Goal: Task Accomplishment & Management: Complete application form

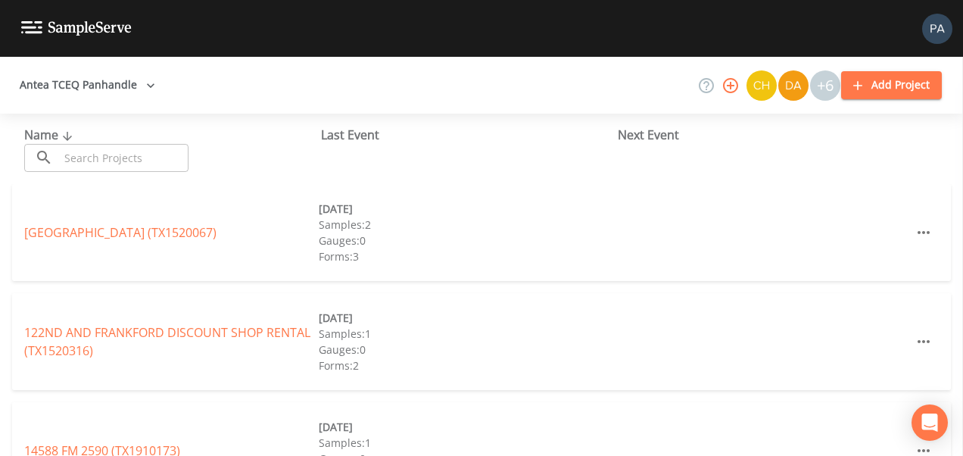
click at [85, 154] on input "text" at bounding box center [123, 158] width 129 height 28
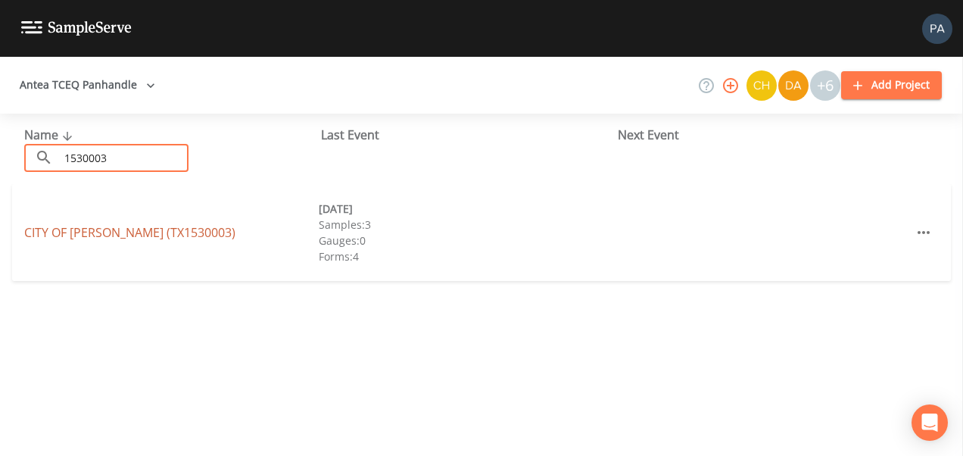
type input "1530003"
click at [150, 237] on link "CITY OF [GEOGRAPHIC_DATA] (TX1530003)" at bounding box center [129, 232] width 211 height 17
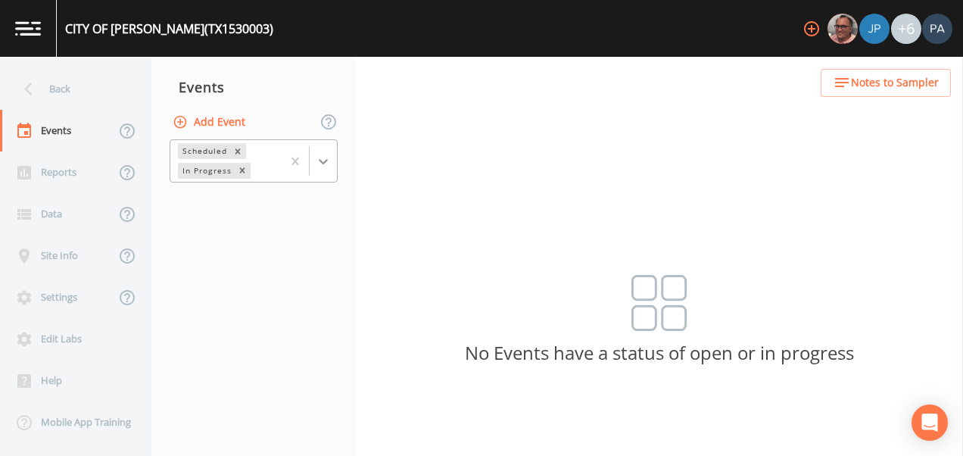
click at [325, 157] on icon at bounding box center [323, 161] width 15 height 15
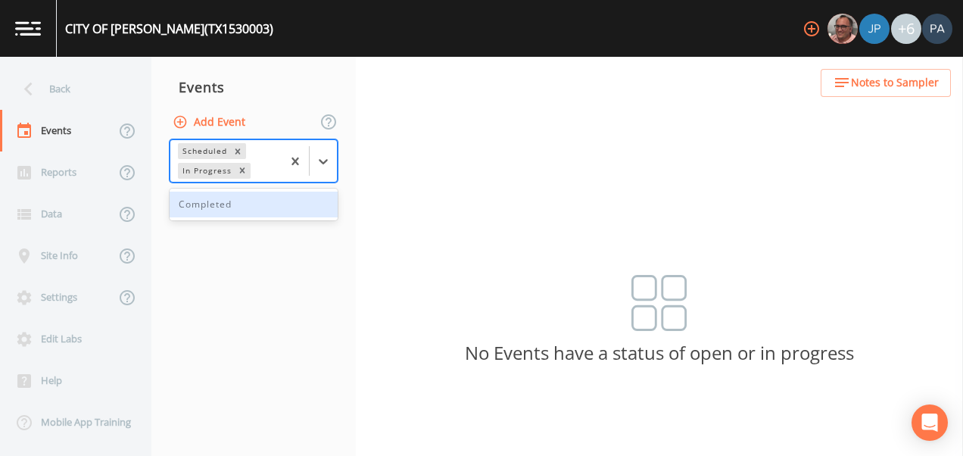
click at [271, 207] on div "Completed" at bounding box center [253, 204] width 168 height 26
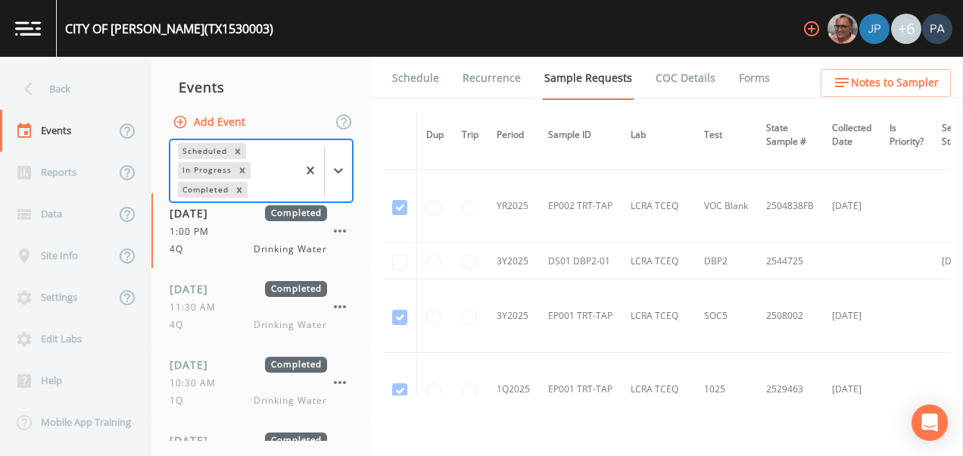
scroll to position [2573, 0]
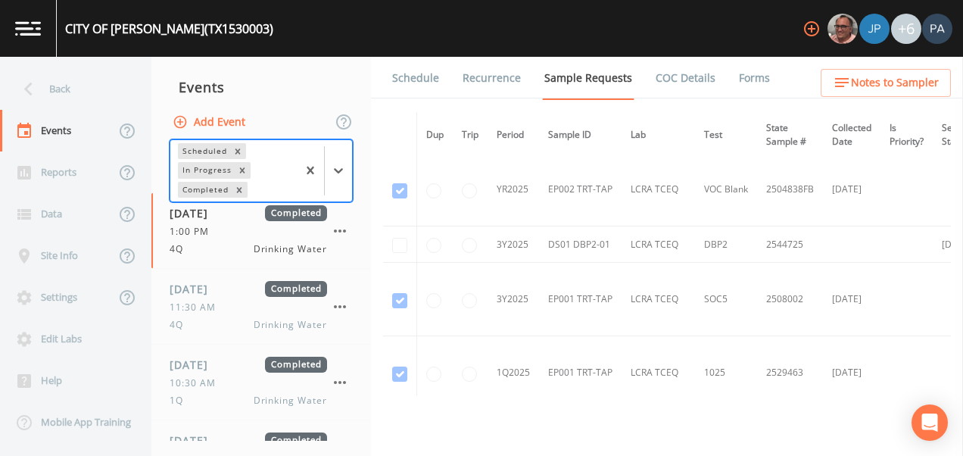
click at [402, 244] on td at bounding box center [400, 244] width 34 height 36
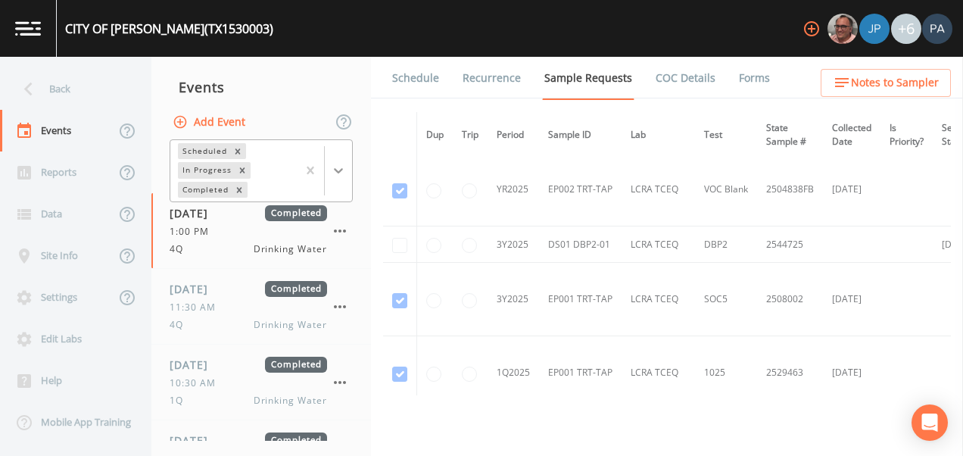
click at [344, 181] on div at bounding box center [338, 170] width 27 height 27
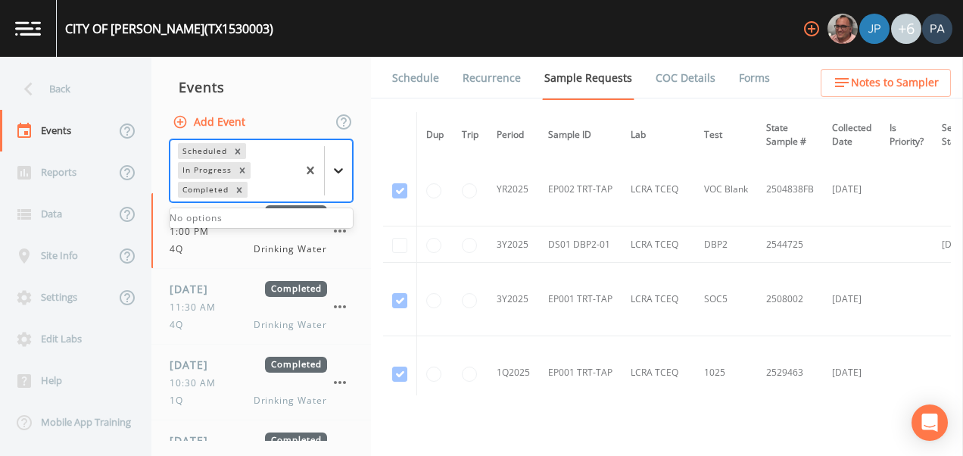
click at [344, 181] on div at bounding box center [338, 170] width 27 height 27
click at [230, 125] on button "Add Event" at bounding box center [210, 122] width 82 height 28
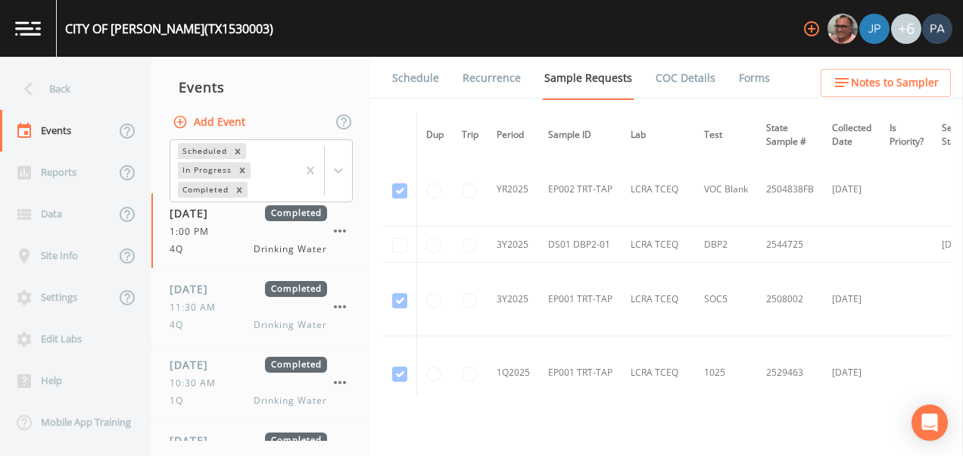
type input "3Q"
type input "[DATE]"
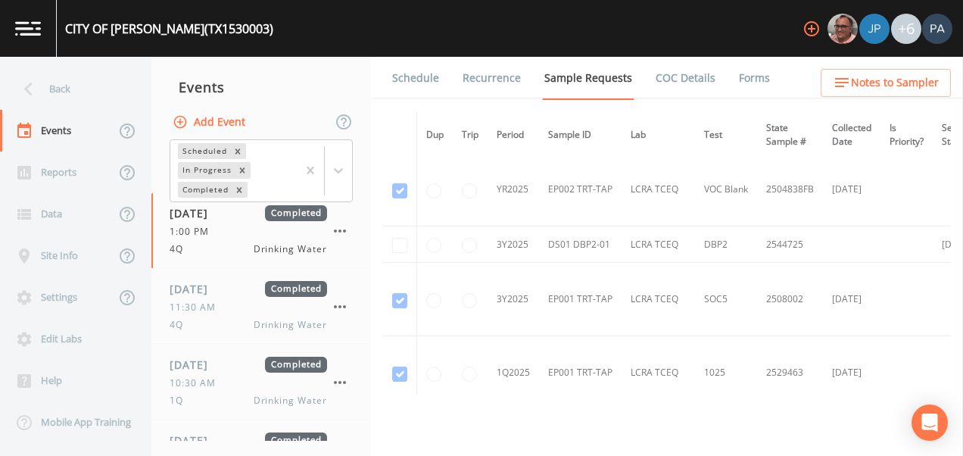
type input "10:00"
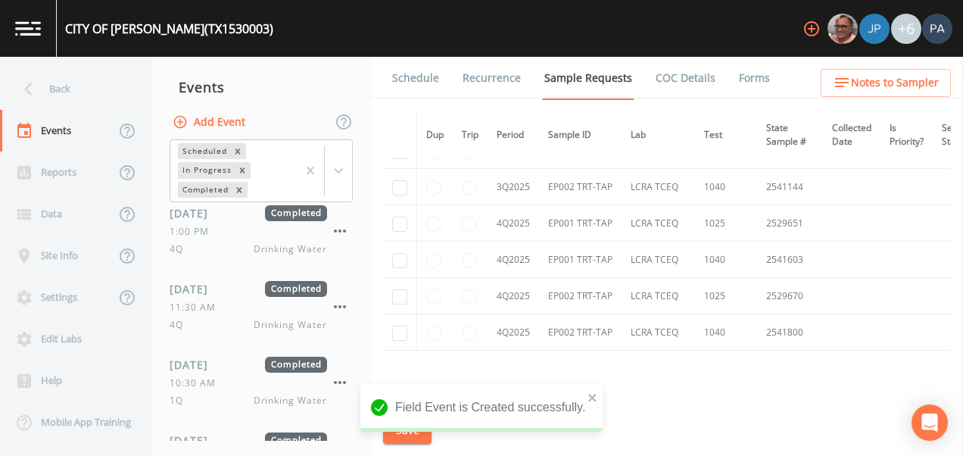
scroll to position [4255, 0]
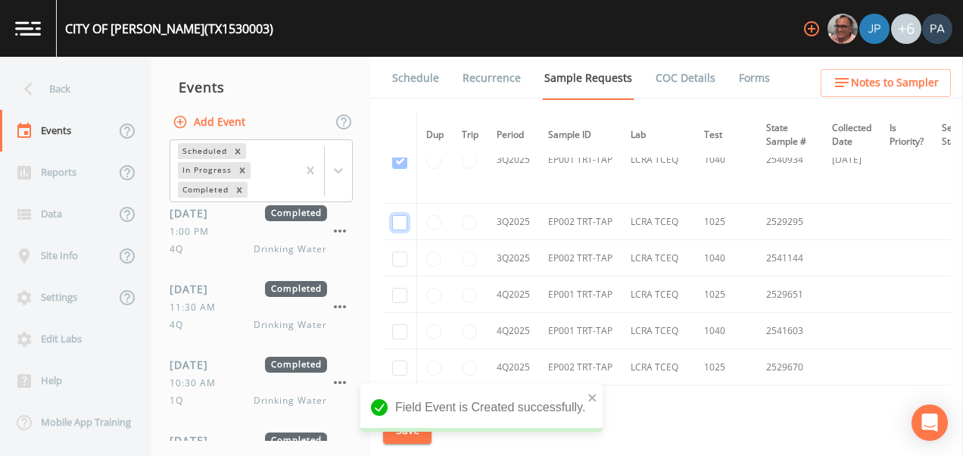
click at [402, 223] on input "checkbox" at bounding box center [399, 222] width 15 height 15
checkbox input "true"
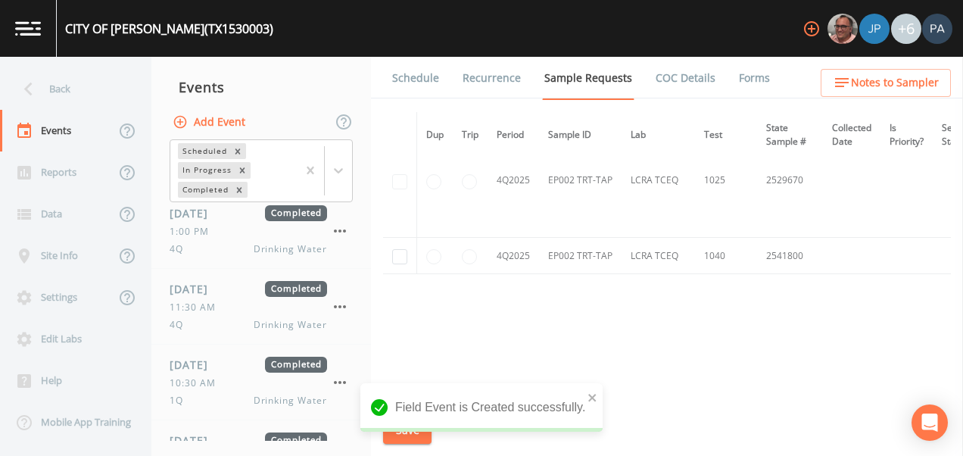
scroll to position [3615, 0]
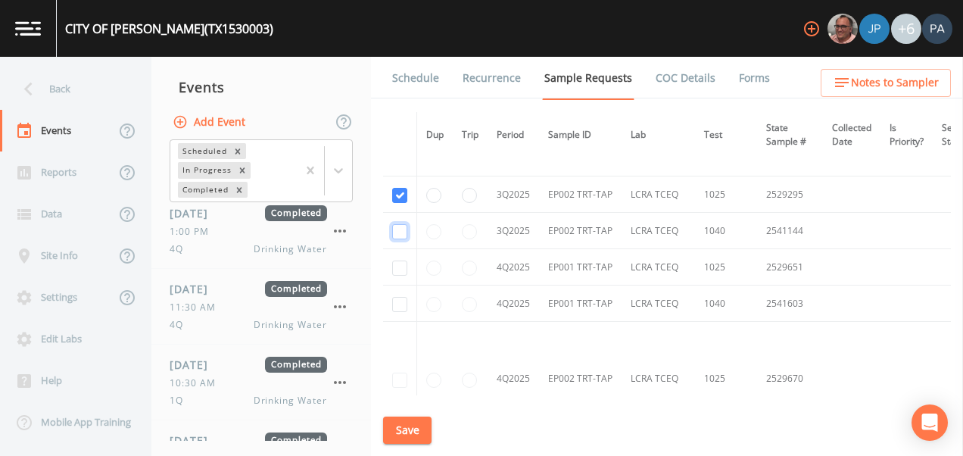
click at [406, 228] on input "checkbox" at bounding box center [399, 231] width 15 height 15
checkbox input "true"
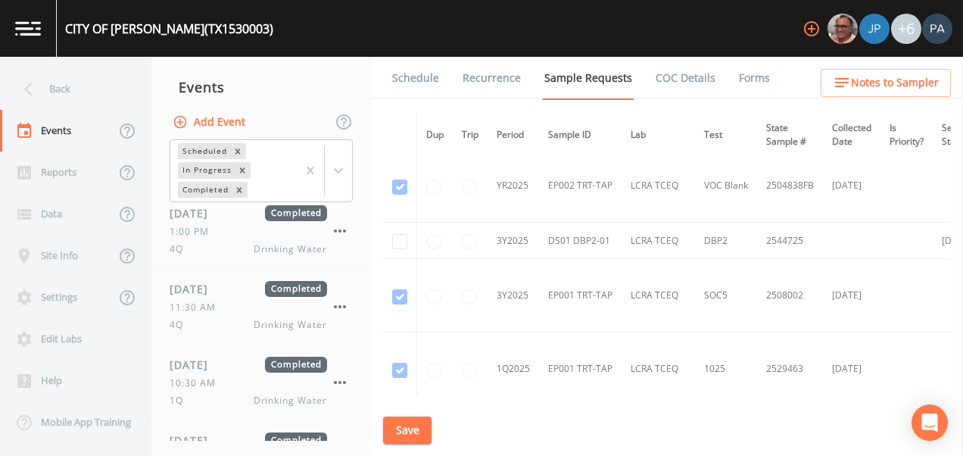
scroll to position [2707, 0]
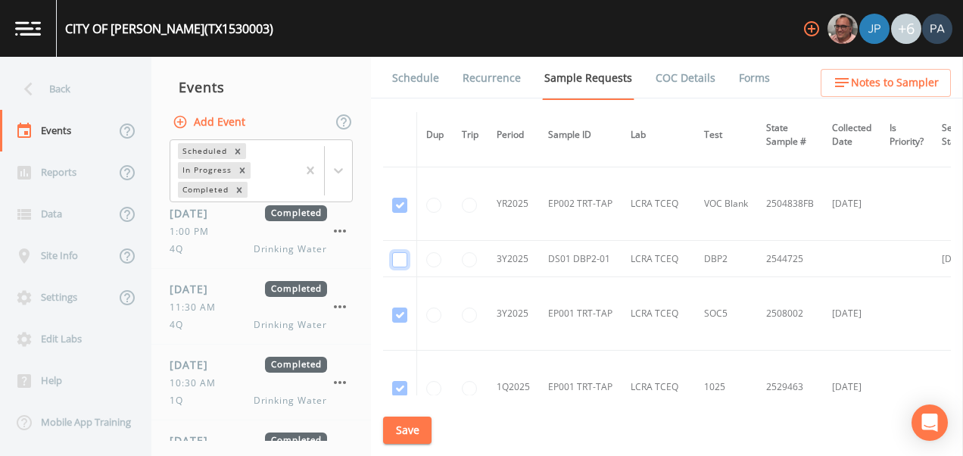
click at [402, 260] on input "checkbox" at bounding box center [399, 259] width 15 height 15
checkbox input "true"
click at [420, 434] on button "Save" at bounding box center [407, 430] width 48 height 28
click at [428, 79] on link "Schedule" at bounding box center [415, 78] width 51 height 42
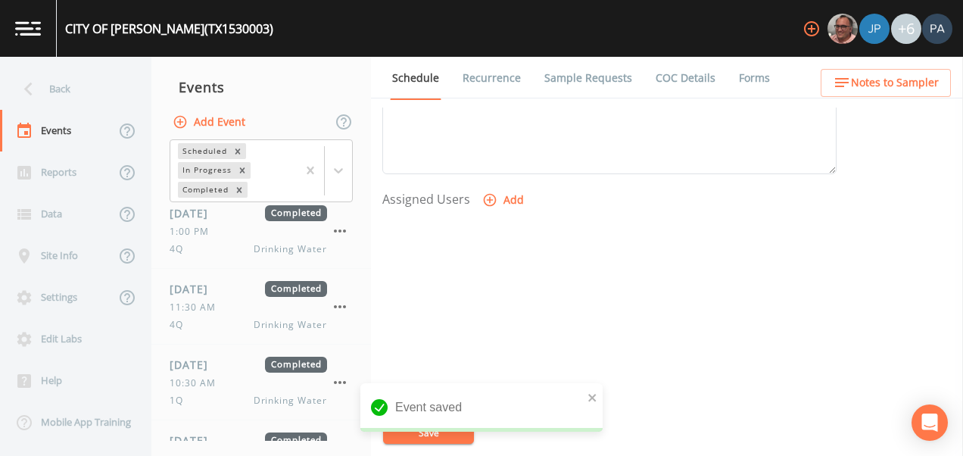
scroll to position [605, 0]
click at [522, 168] on button "Add" at bounding box center [504, 168] width 51 height 28
select select "89eca224-83f1-4c08-b513-3d512749bff6"
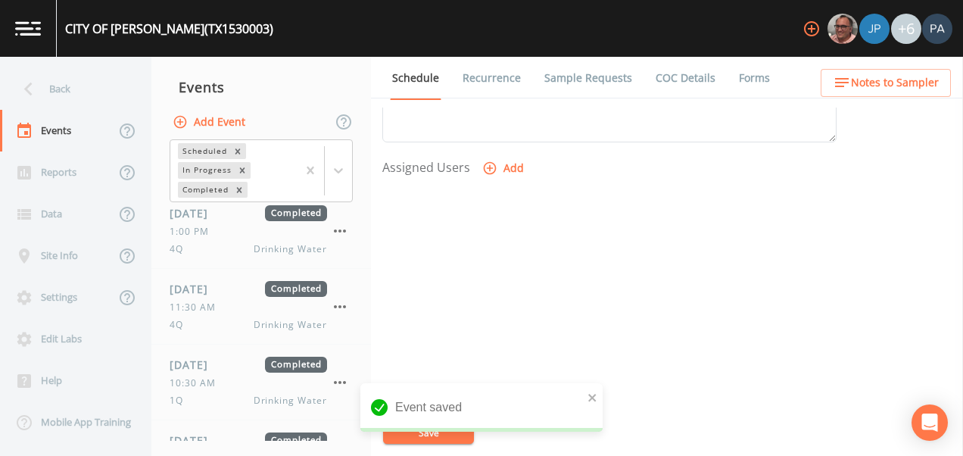
select select
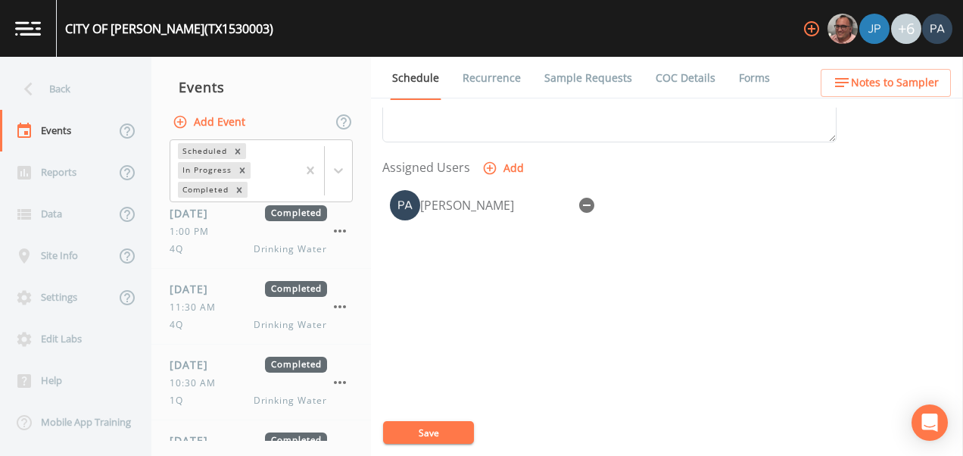
click at [433, 446] on div "Event Name 3Q Target Sampling Date [DATE] Time (Optional) 10:00:00 Event Notes …" at bounding box center [672, 281] width 580 height 348
click at [437, 434] on button "Save" at bounding box center [428, 432] width 91 height 23
click at [81, 86] on div "Back" at bounding box center [68, 89] width 136 height 42
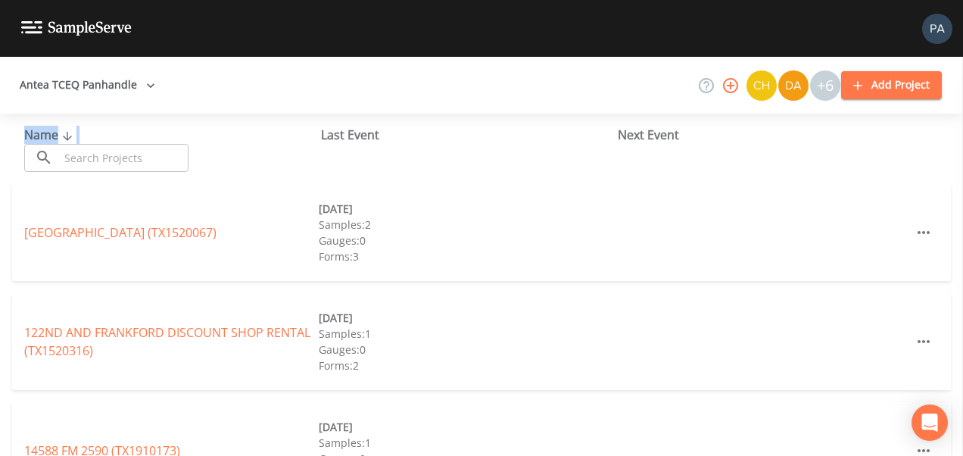
click at [101, 144] on div "Name ​ ​" at bounding box center [172, 149] width 297 height 46
click at [144, 154] on input "text" at bounding box center [123, 158] width 129 height 28
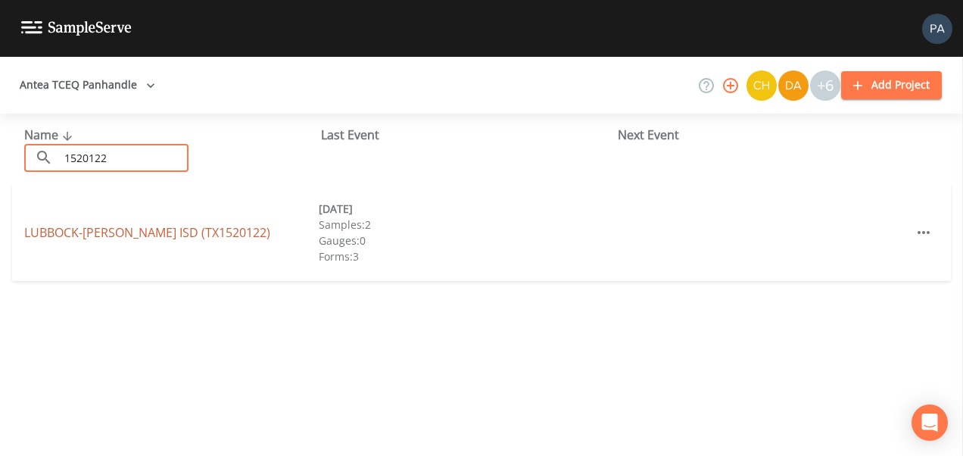
type input "1520122"
click at [160, 226] on link "LUBBOCK-[PERSON_NAME] ISD (TX1520122)" at bounding box center [147, 232] width 246 height 17
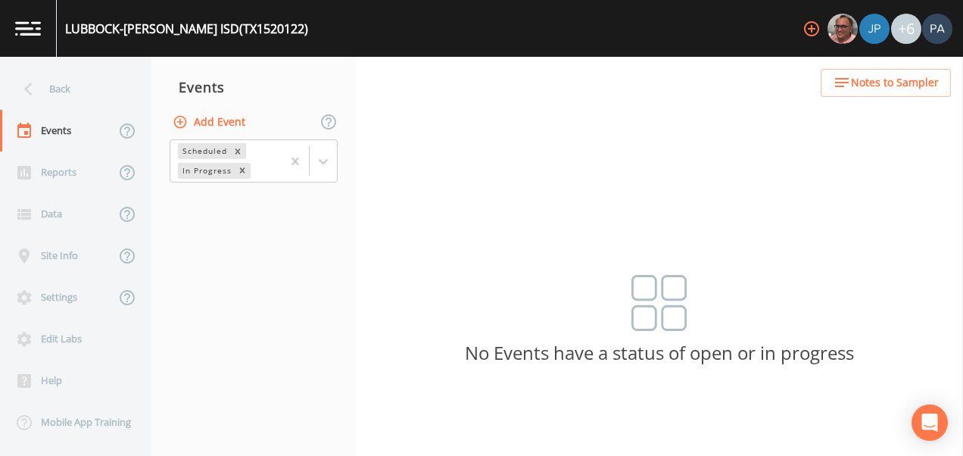
click at [220, 115] on button "Add Event" at bounding box center [210, 122] width 82 height 28
type input "3Q"
type input "[DATE]"
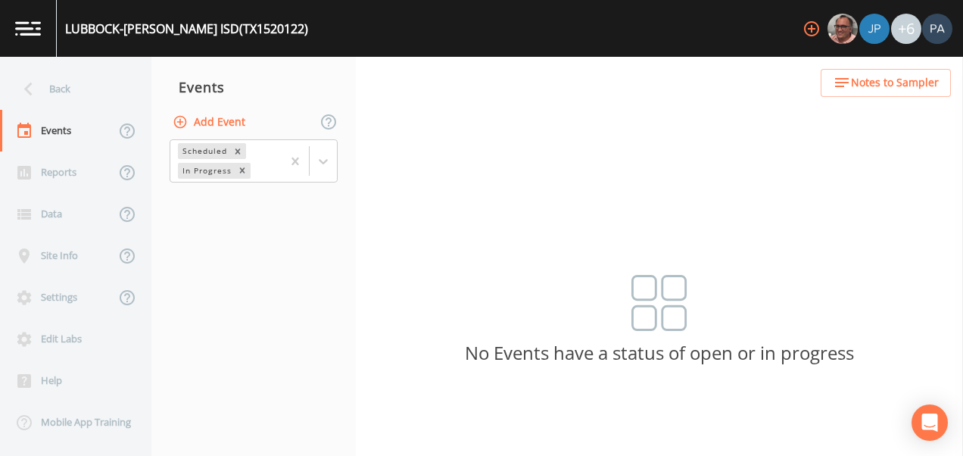
type input "09:30"
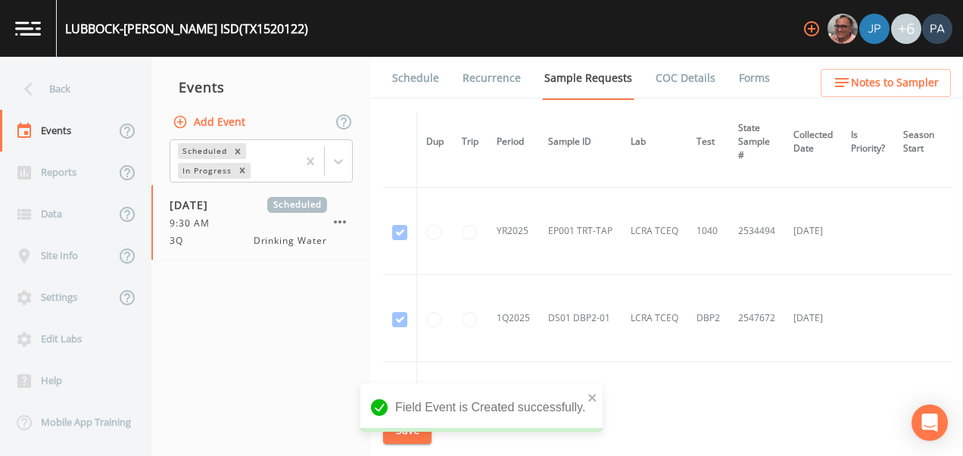
scroll to position [670, 0]
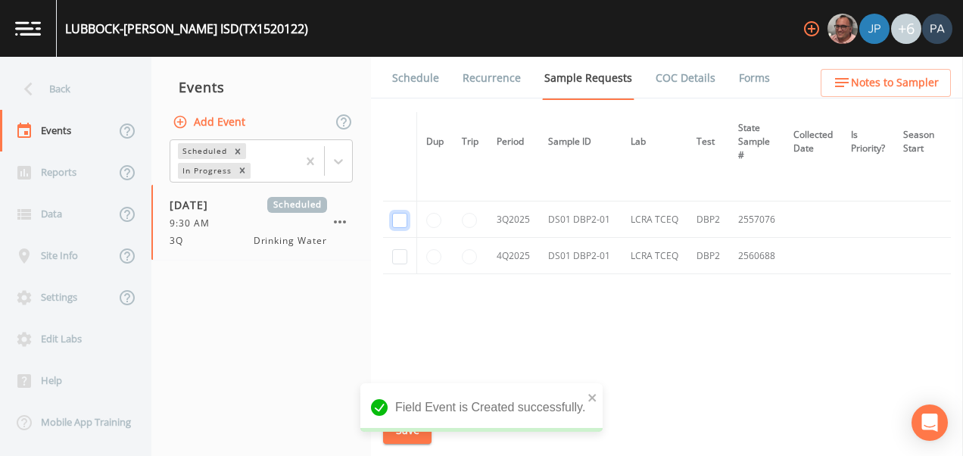
click at [406, 215] on input "checkbox" at bounding box center [399, 220] width 15 height 15
checkbox input "true"
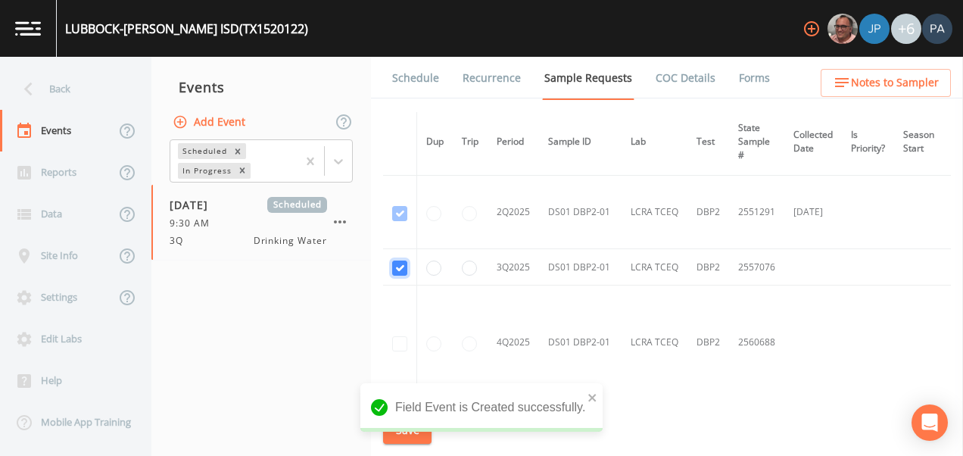
scroll to position [493, 0]
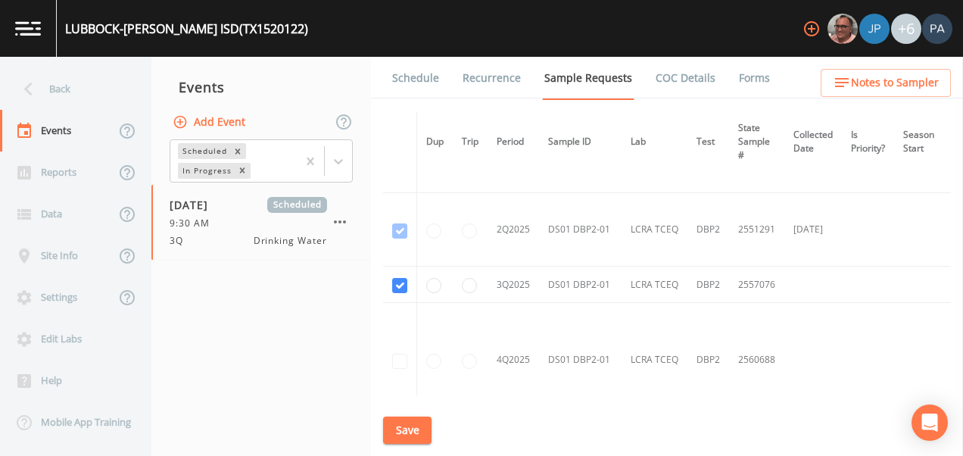
click at [411, 430] on button "Save" at bounding box center [407, 430] width 48 height 28
click at [406, 82] on link "Schedule" at bounding box center [415, 78] width 51 height 42
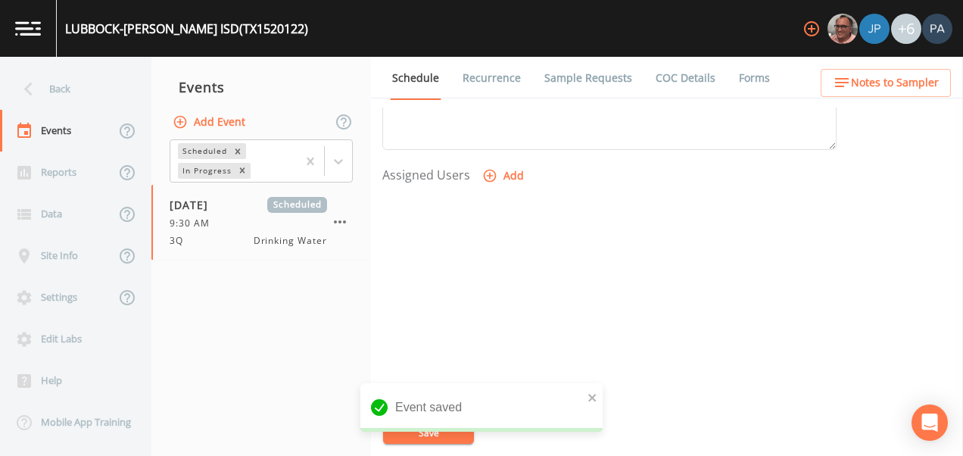
scroll to position [605, 0]
click at [496, 170] on button "Add" at bounding box center [504, 168] width 51 height 28
drag, startPoint x: 466, startPoint y: 224, endPoint x: 467, endPoint y: 234, distance: 9.9
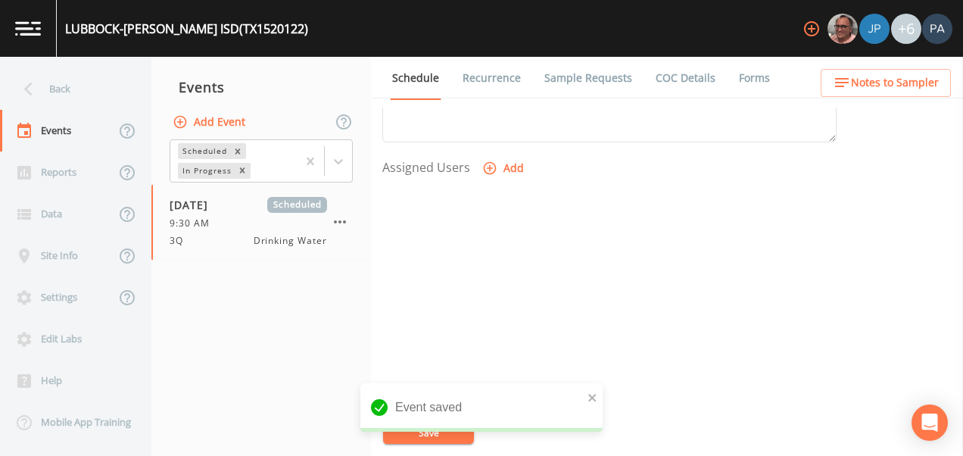
select select "89eca224-83f1-4c08-b513-3d512749bff6"
select select
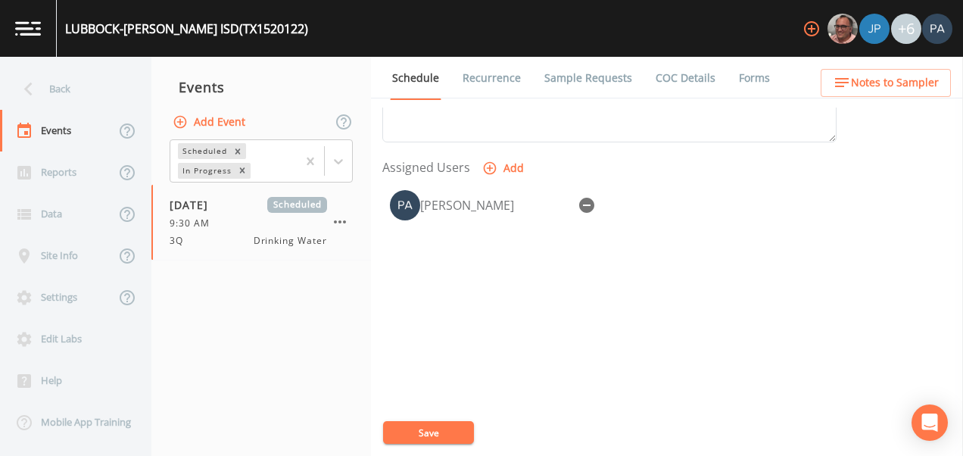
click at [448, 434] on button "Save" at bounding box center [428, 432] width 91 height 23
click at [72, 80] on div "Back" at bounding box center [68, 89] width 136 height 42
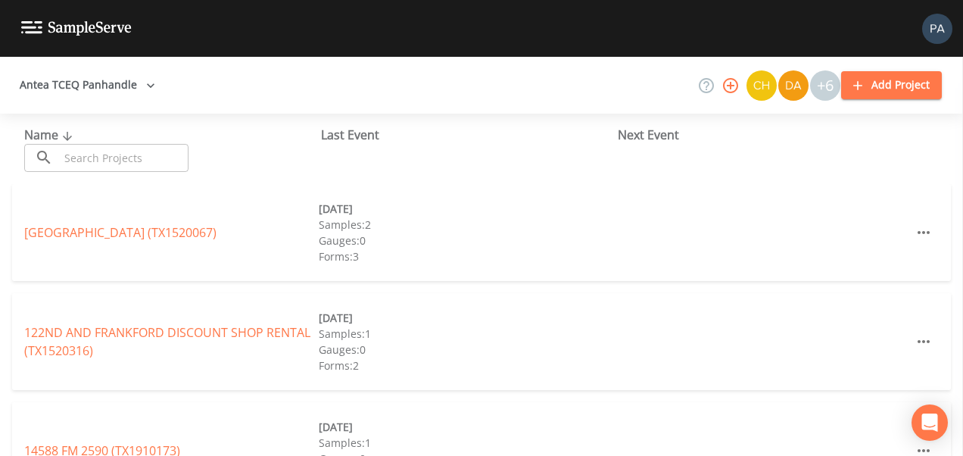
click at [102, 154] on input "text" at bounding box center [123, 158] width 129 height 28
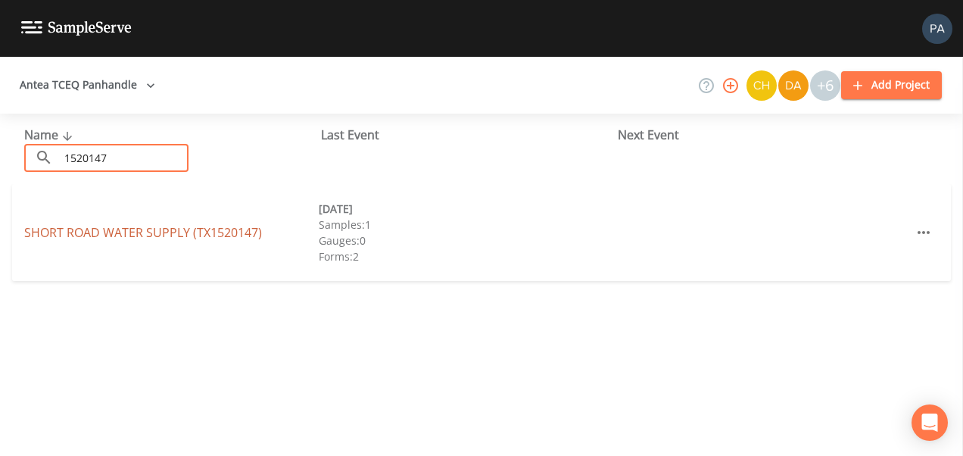
type input "1520147"
click at [150, 238] on link "SHORT ROAD WATER SUPPLY (TX1520147)" at bounding box center [143, 232] width 238 height 17
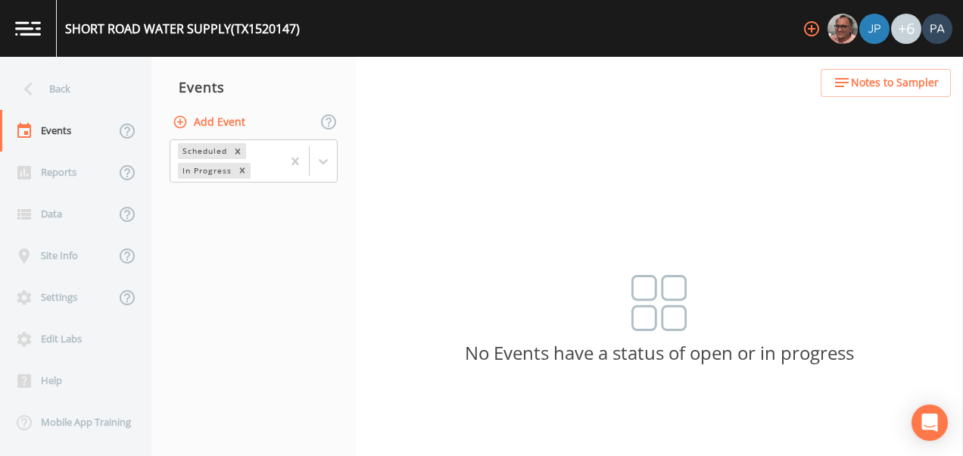
click at [224, 123] on button "Add Event" at bounding box center [210, 122] width 82 height 28
type input "3Q"
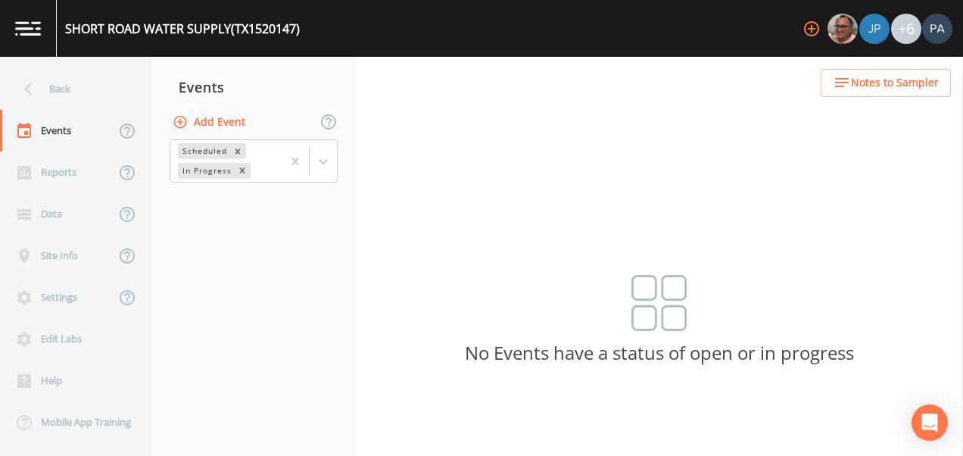
type input "[DATE]"
type input "09:00"
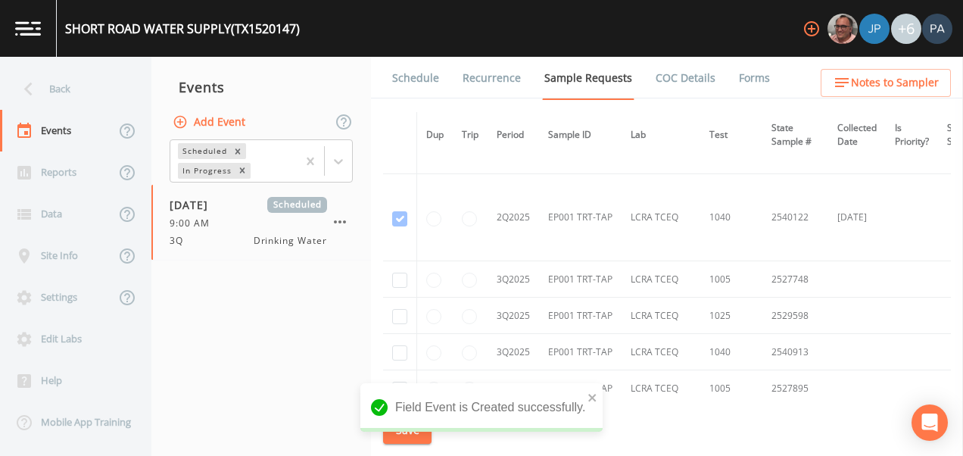
scroll to position [2142, 0]
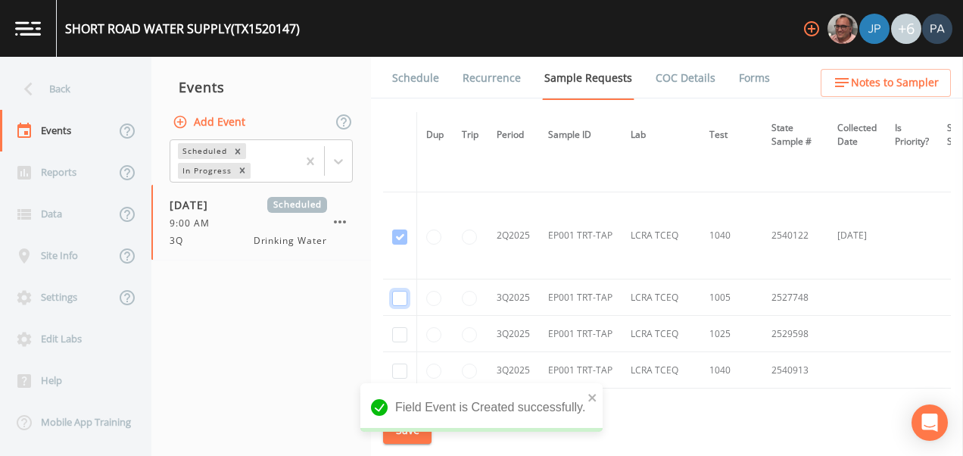
click at [400, 300] on input "checkbox" at bounding box center [399, 298] width 15 height 15
checkbox input "true"
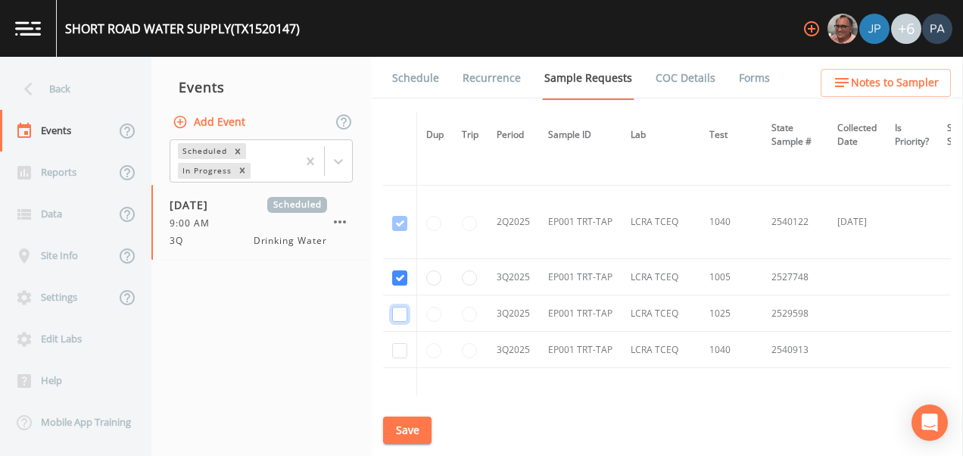
click at [402, 309] on input "checkbox" at bounding box center [399, 313] width 15 height 15
checkbox input "true"
click at [402, 360] on td at bounding box center [400, 349] width 34 height 36
drag, startPoint x: 399, startPoint y: 346, endPoint x: 431, endPoint y: 335, distance: 33.5
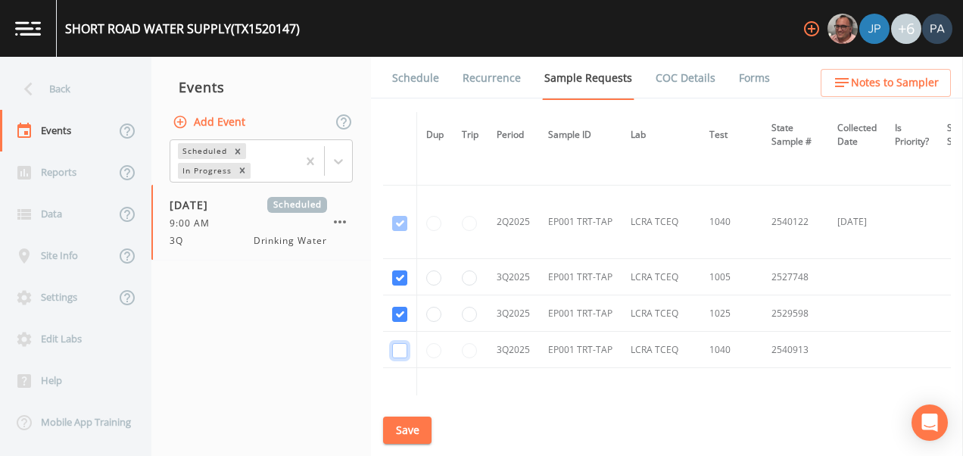
click at [399, 347] on input "checkbox" at bounding box center [399, 350] width 15 height 15
checkbox input "true"
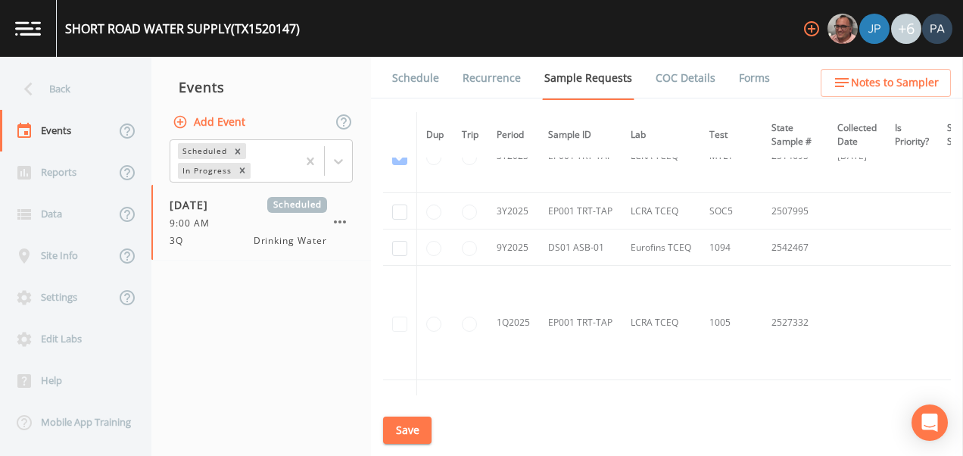
scroll to position [1505, 0]
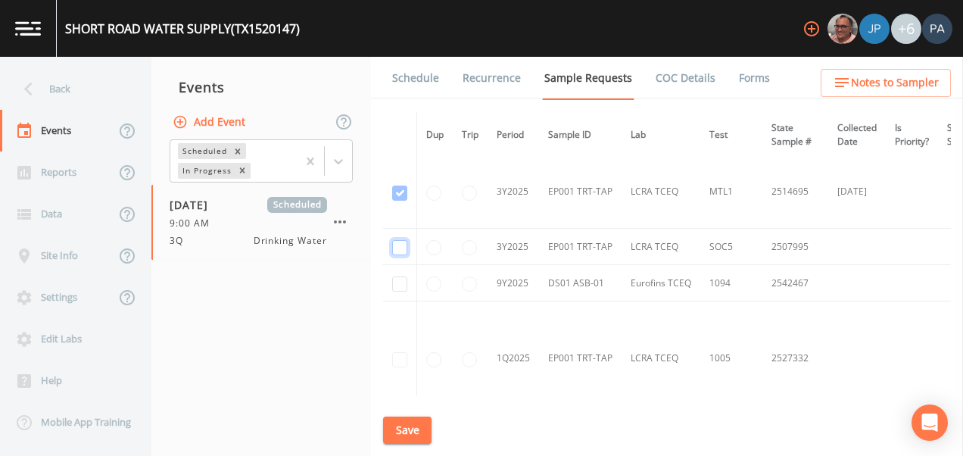
click at [403, 244] on input "checkbox" at bounding box center [399, 247] width 15 height 15
checkbox input "true"
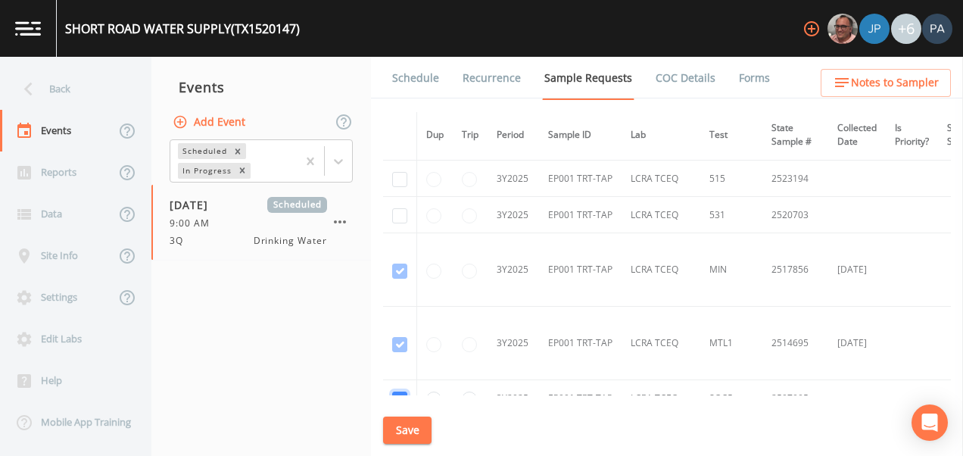
scroll to position [1278, 0]
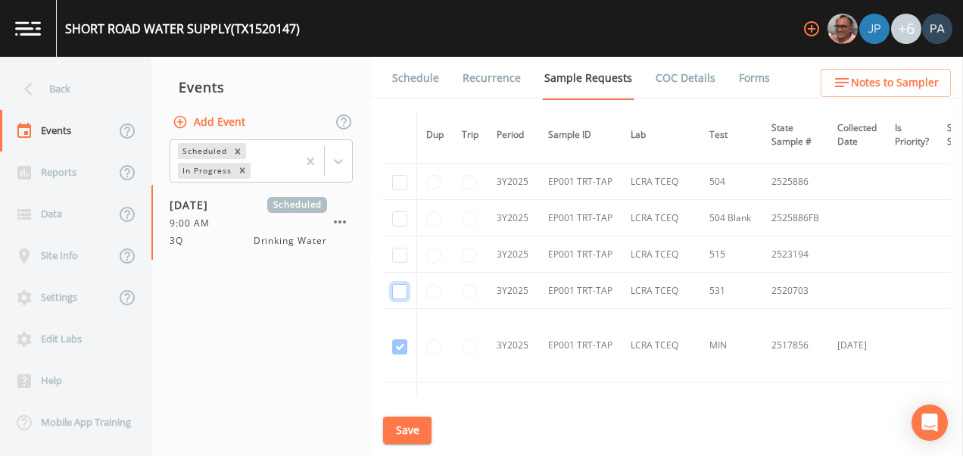
click at [397, 289] on input "checkbox" at bounding box center [399, 291] width 15 height 15
checkbox input "true"
click at [403, 254] on input "checkbox" at bounding box center [399, 254] width 15 height 15
checkbox input "true"
click at [401, 220] on input "checkbox" at bounding box center [399, 218] width 15 height 15
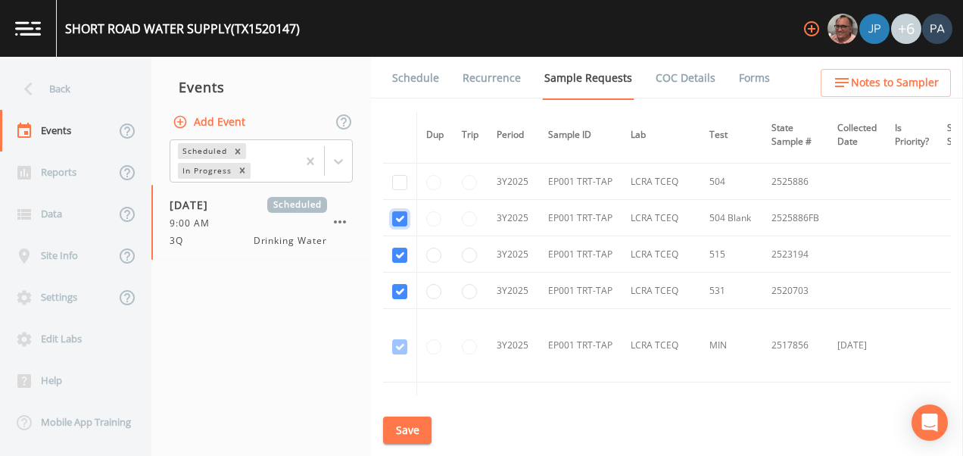
checkbox input "true"
click at [401, 182] on input "checkbox" at bounding box center [399, 182] width 15 height 15
checkbox input "true"
click at [434, 257] on input "radio" at bounding box center [433, 254] width 15 height 15
radio input "true"
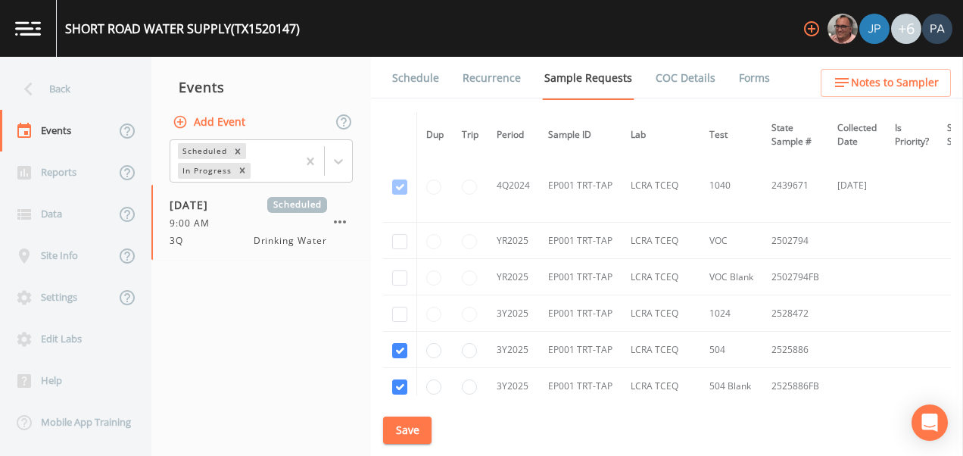
scroll to position [1127, 0]
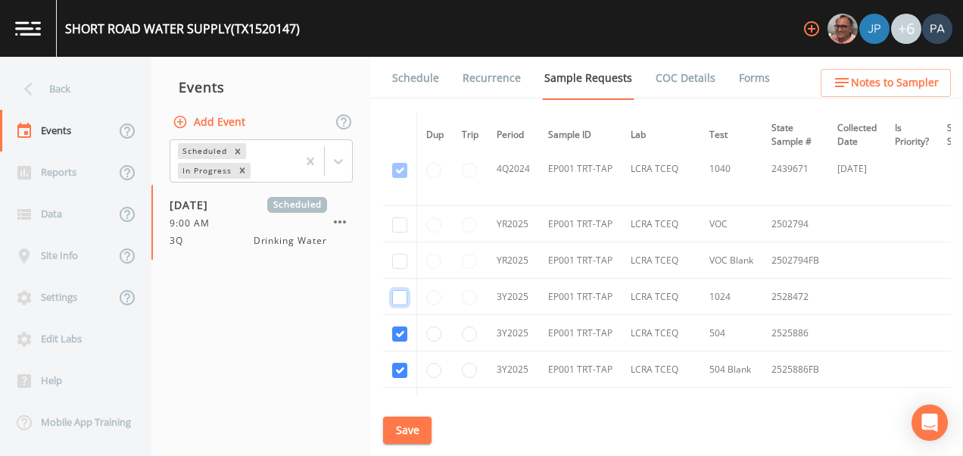
click at [400, 300] on input "checkbox" at bounding box center [399, 297] width 15 height 15
checkbox input "true"
click at [397, 257] on input "checkbox" at bounding box center [399, 260] width 15 height 15
checkbox input "true"
click at [398, 228] on input "checkbox" at bounding box center [399, 224] width 15 height 15
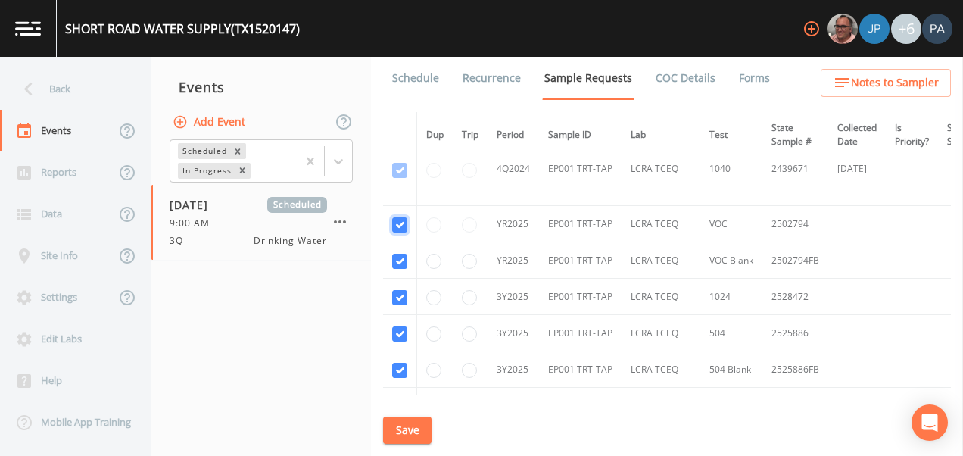
checkbox input "true"
click at [418, 425] on button "Save" at bounding box center [407, 430] width 48 height 28
click at [407, 79] on link "Schedule" at bounding box center [415, 78] width 51 height 42
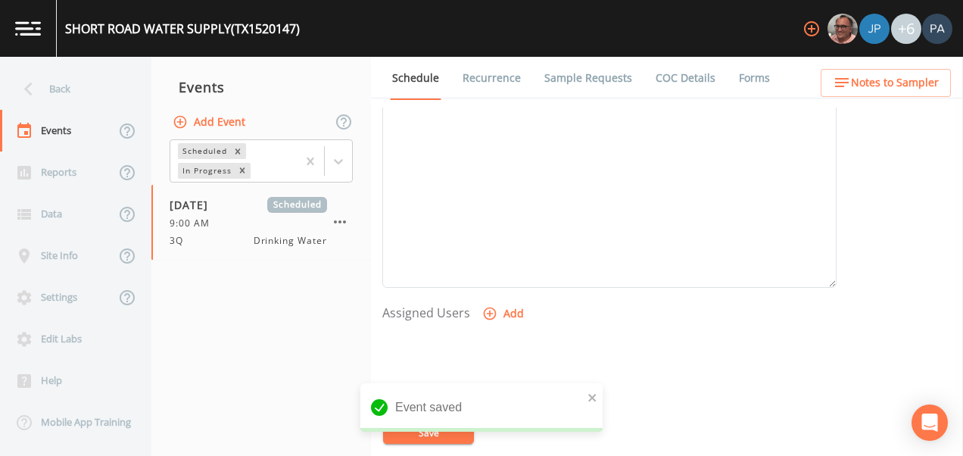
scroll to position [605, 0]
click at [507, 162] on button "Add" at bounding box center [504, 168] width 51 height 28
select select "89eca224-83f1-4c08-b513-3d512749bff6"
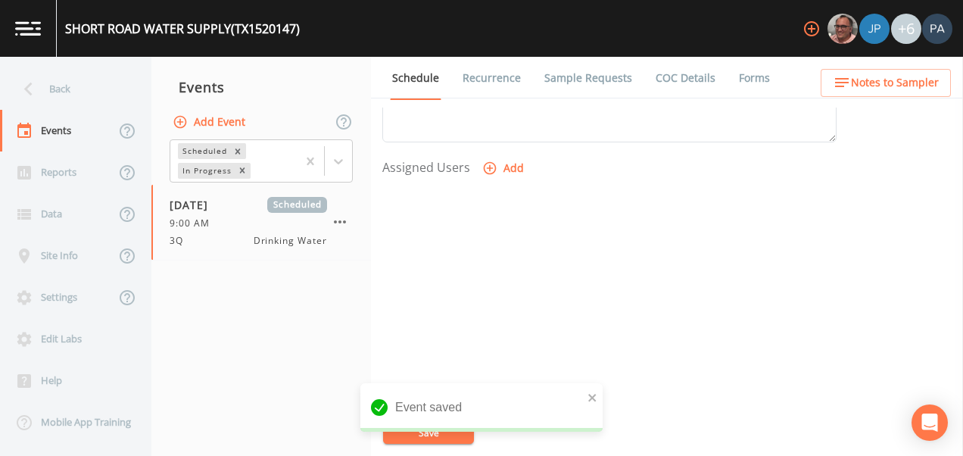
select select
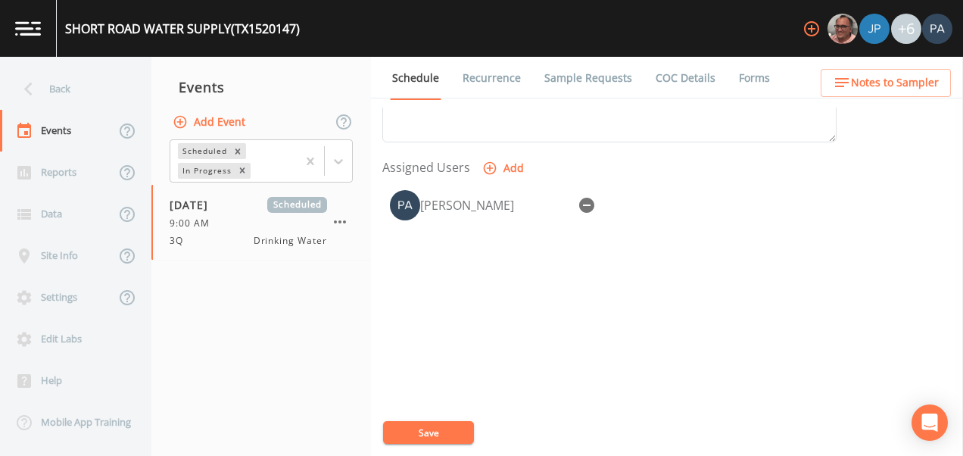
click at [437, 431] on button "Save" at bounding box center [428, 432] width 91 height 23
click at [412, 414] on div "Event Name 3Q Target Sampling Date [DATE] Time (Optional) 09:00:00 Event Notes …" at bounding box center [672, 281] width 580 height 348
click at [406, 425] on button "Save" at bounding box center [428, 432] width 91 height 23
click at [80, 82] on div "Back" at bounding box center [68, 89] width 136 height 42
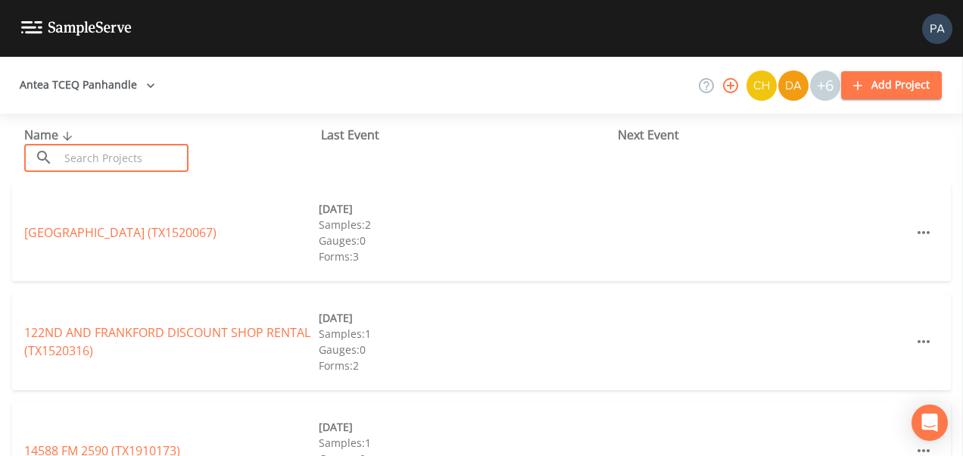
click at [121, 158] on input "text" at bounding box center [123, 158] width 129 height 28
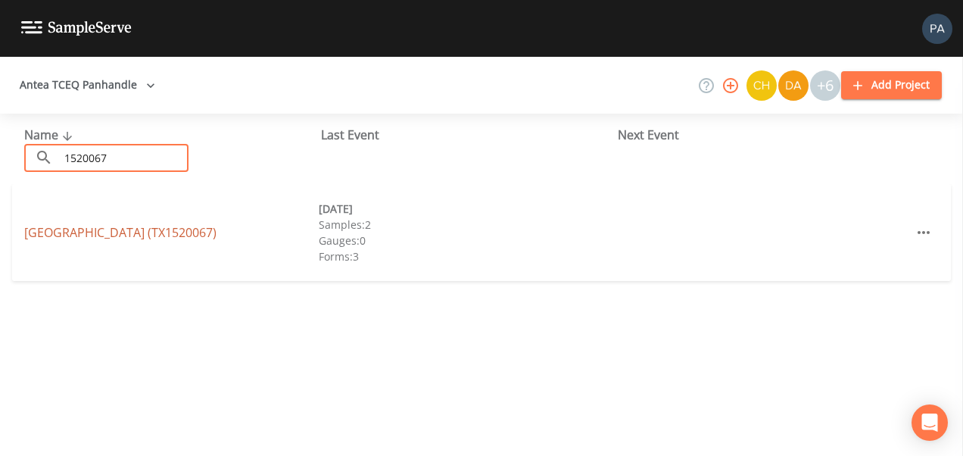
type input "1520067"
click at [166, 237] on link "[GEOGRAPHIC_DATA] (TX1520067)" at bounding box center [120, 232] width 192 height 17
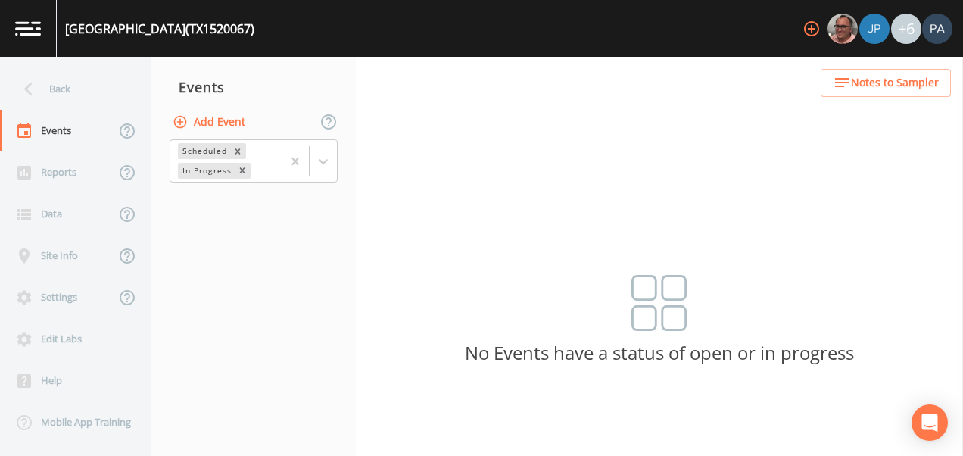
click at [211, 122] on button "Add Event" at bounding box center [210, 122] width 82 height 28
type input "3Q"
type input "[DATE]"
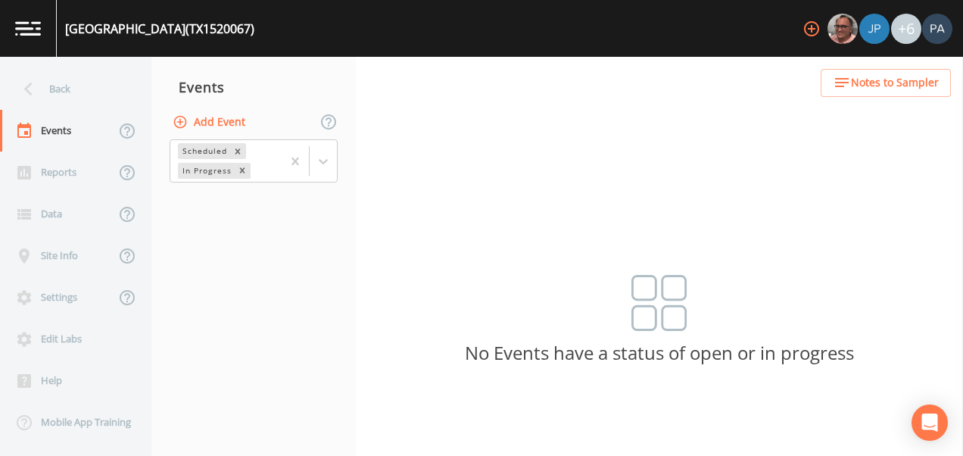
type input "11:15"
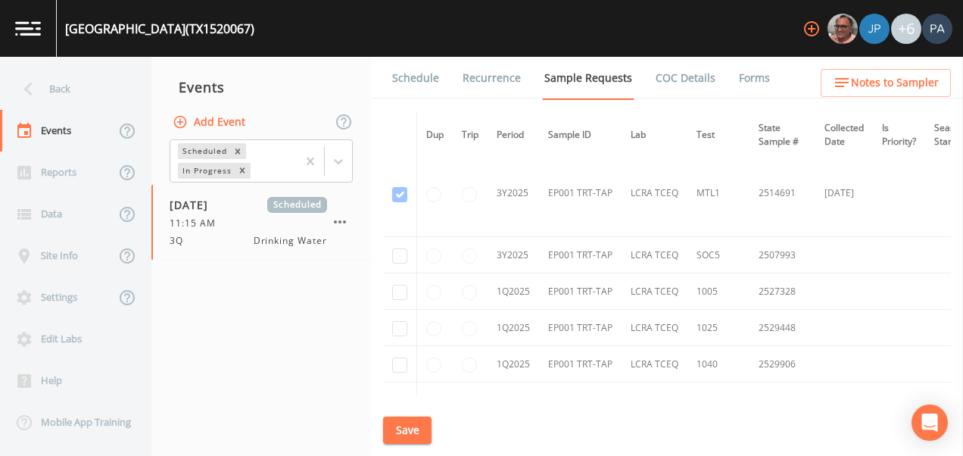
scroll to position [1816, 0]
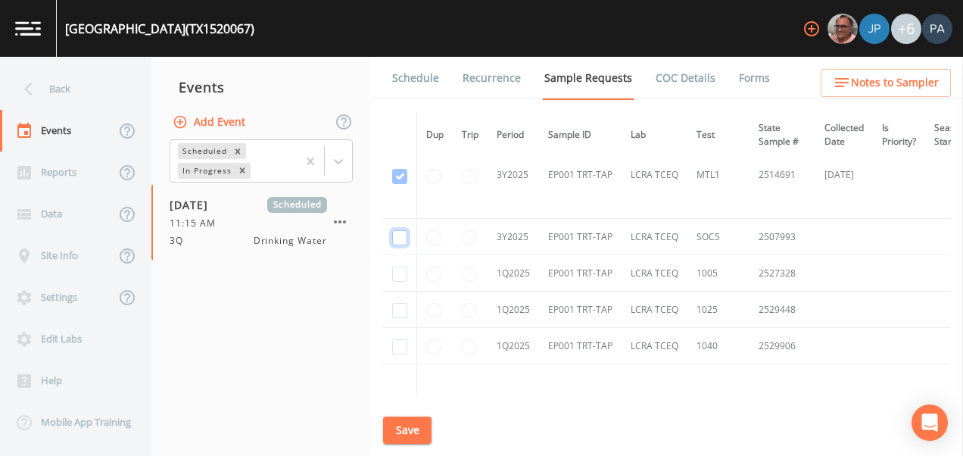
click at [403, 237] on input "checkbox" at bounding box center [399, 237] width 15 height 15
checkbox input "true"
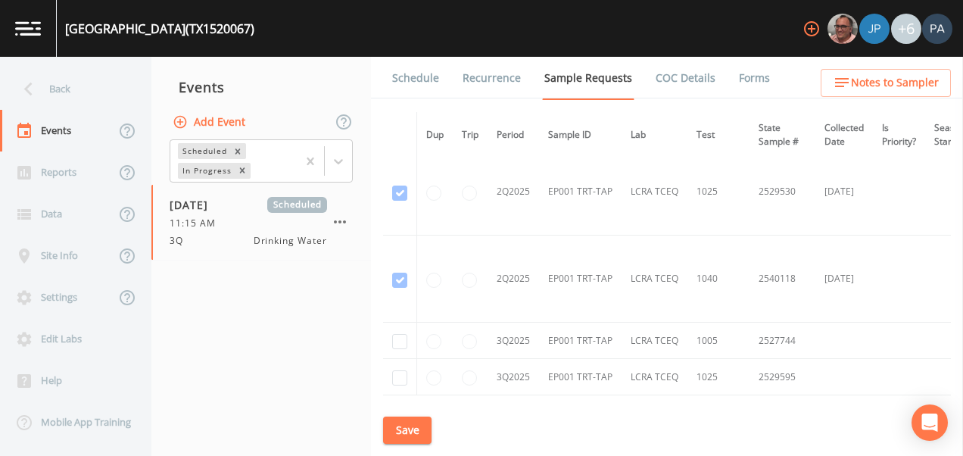
scroll to position [2194, 0]
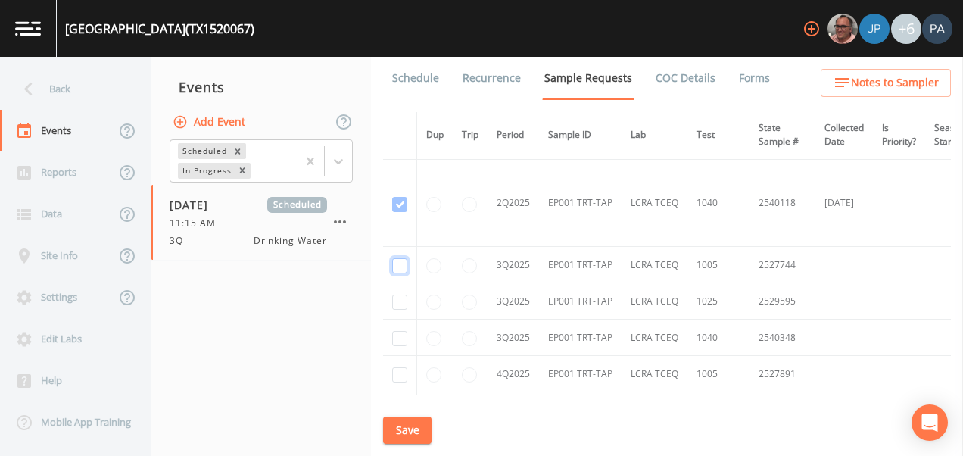
click at [402, 263] on input "checkbox" at bounding box center [399, 265] width 15 height 15
checkbox input "true"
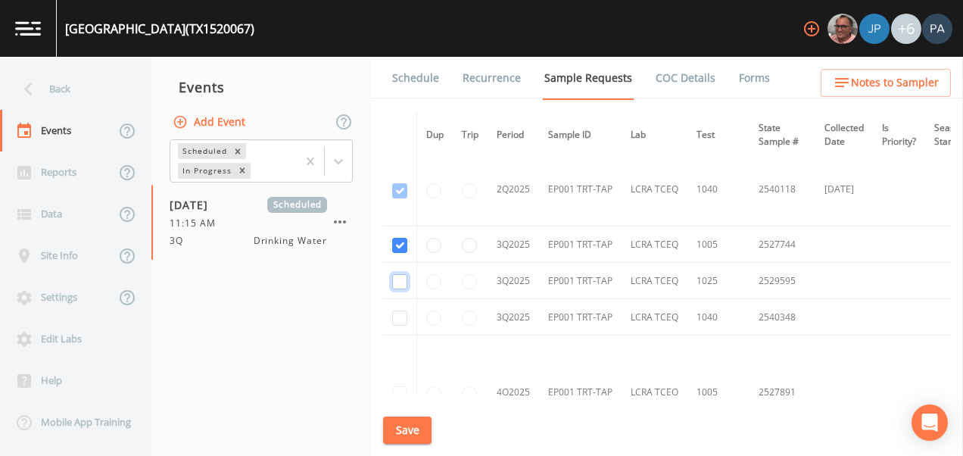
drag, startPoint x: 403, startPoint y: 283, endPoint x: 406, endPoint y: 301, distance: 18.3
click at [402, 283] on input "checkbox" at bounding box center [399, 281] width 15 height 15
checkbox input "true"
click at [401, 316] on input "checkbox" at bounding box center [399, 317] width 15 height 15
checkbox input "true"
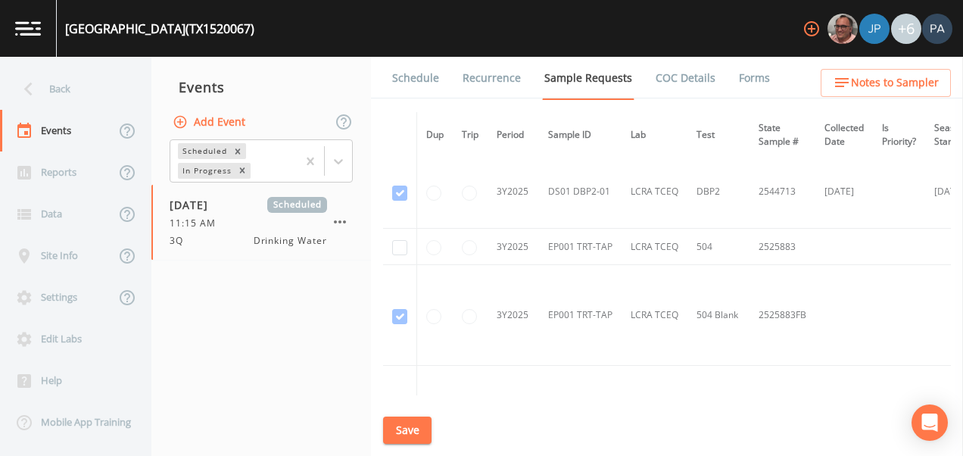
scroll to position [1076, 0]
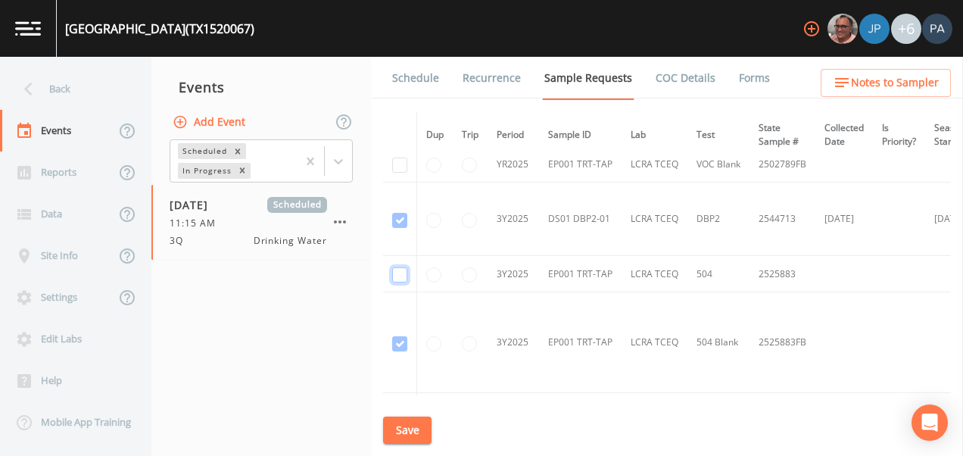
click at [399, 273] on input "checkbox" at bounding box center [399, 274] width 15 height 15
drag, startPoint x: 400, startPoint y: 344, endPoint x: 407, endPoint y: 341, distance: 8.5
click at [403, 343] on td at bounding box center [400, 342] width 34 height 101
click at [400, 275] on input "checkbox" at bounding box center [399, 274] width 15 height 15
checkbox input "false"
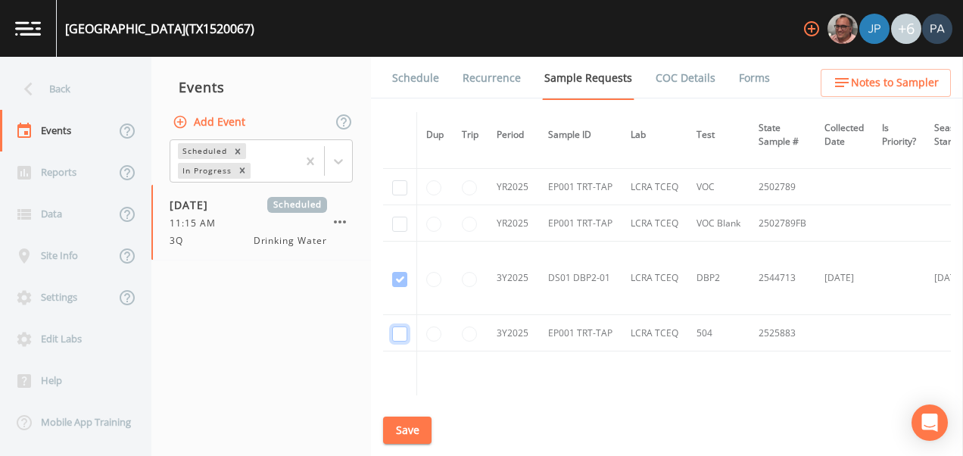
scroll to position [1000, 0]
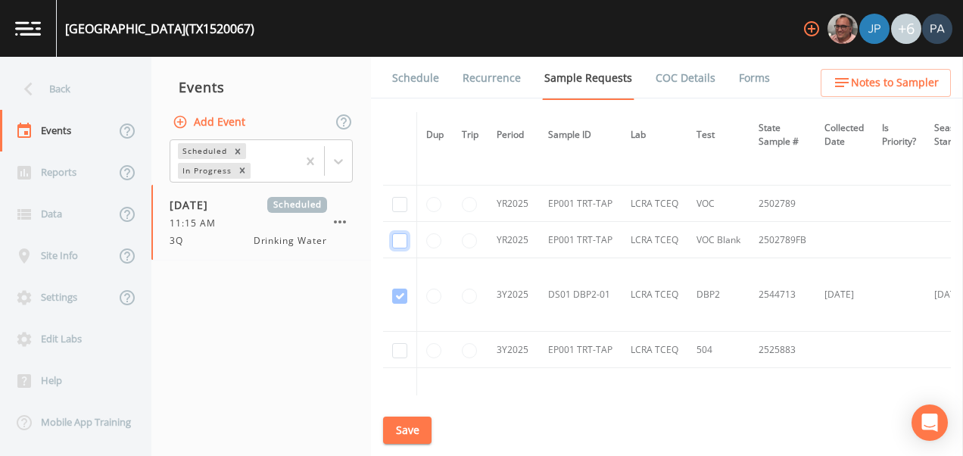
click at [398, 242] on input "checkbox" at bounding box center [399, 240] width 15 height 15
checkbox input "true"
click at [402, 207] on input "checkbox" at bounding box center [399, 204] width 15 height 15
checkbox input "true"
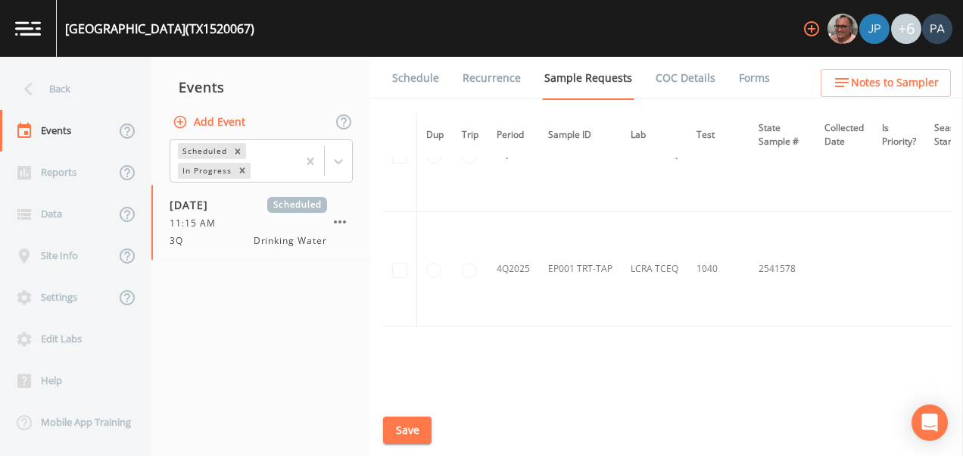
scroll to position [2514, 0]
click at [429, 421] on button "Save" at bounding box center [407, 430] width 48 height 28
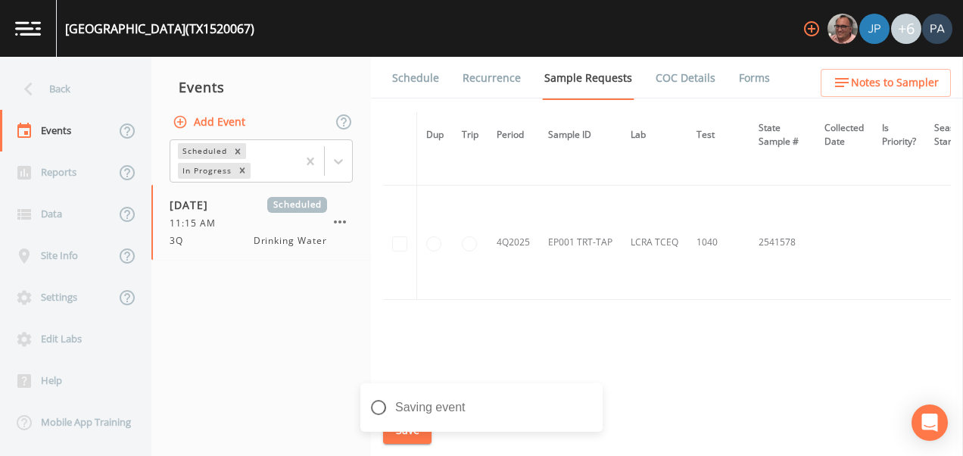
click at [403, 81] on link "Schedule" at bounding box center [415, 78] width 51 height 42
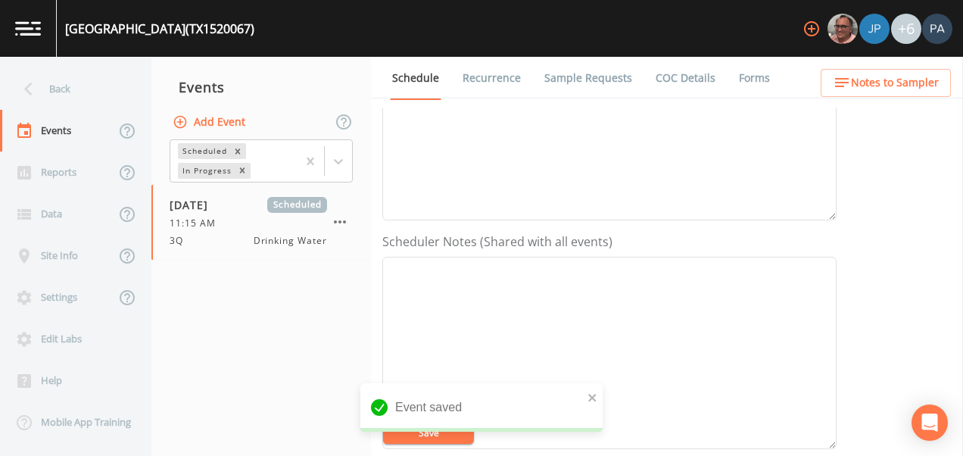
scroll to position [530, 0]
click at [500, 238] on button "Add" at bounding box center [504, 244] width 51 height 28
select select "89eca224-83f1-4c08-b513-3d512749bff6"
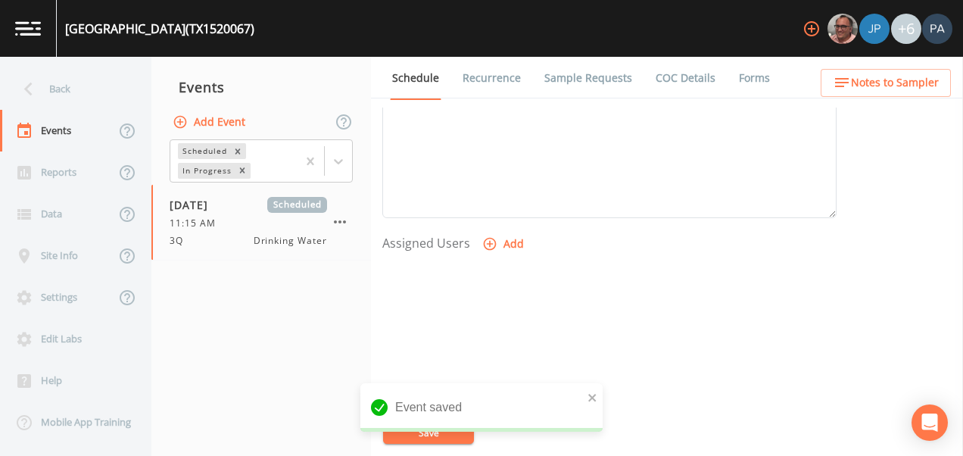
select select
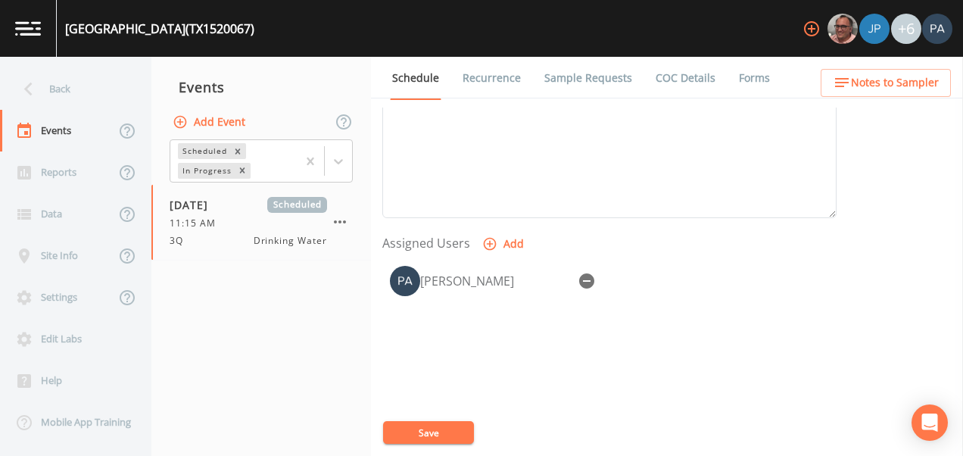
click at [445, 431] on button "Save" at bounding box center [428, 432] width 91 height 23
click at [462, 424] on button "Save" at bounding box center [428, 432] width 91 height 23
click at [66, 86] on div "Back" at bounding box center [68, 89] width 136 height 42
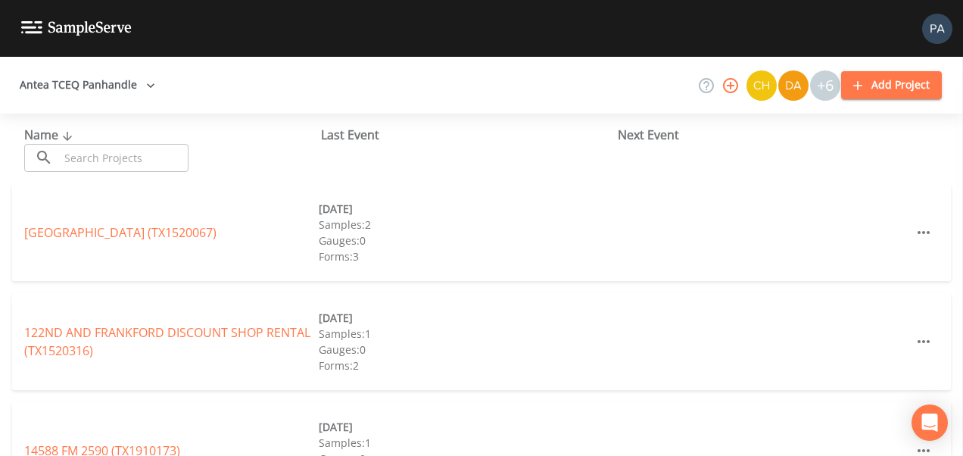
click at [73, 159] on input "text" at bounding box center [123, 158] width 129 height 28
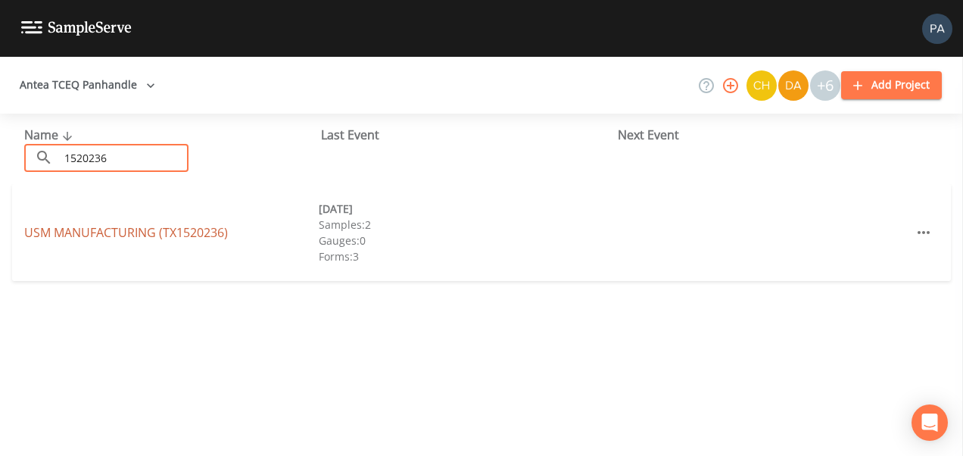
type input "1520236"
click at [97, 233] on link "USM MANUFACTURING (TX1520236)" at bounding box center [126, 232] width 204 height 17
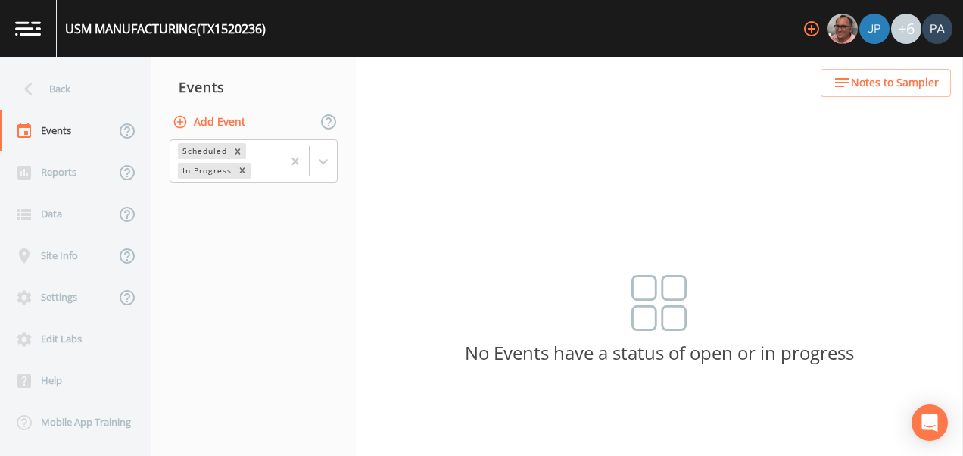
click at [245, 120] on button "Add Event" at bounding box center [210, 122] width 82 height 28
type input "3Q"
type input "[DATE]"
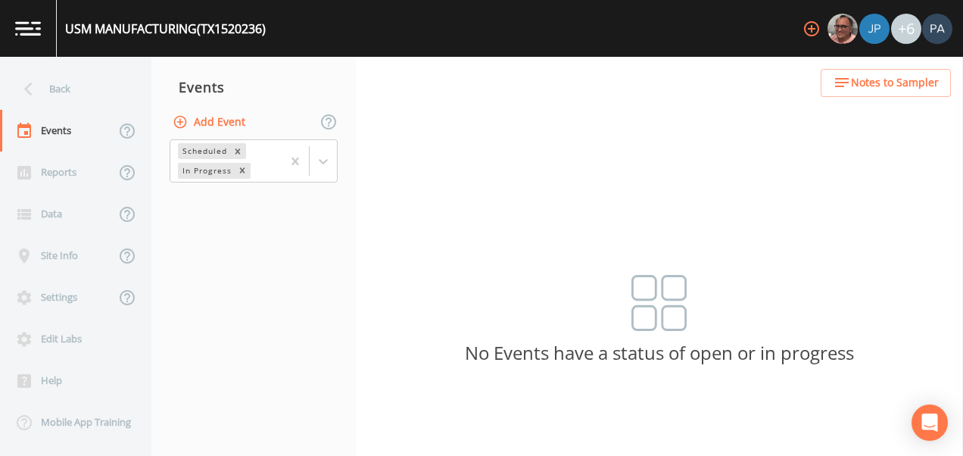
type input "11:45"
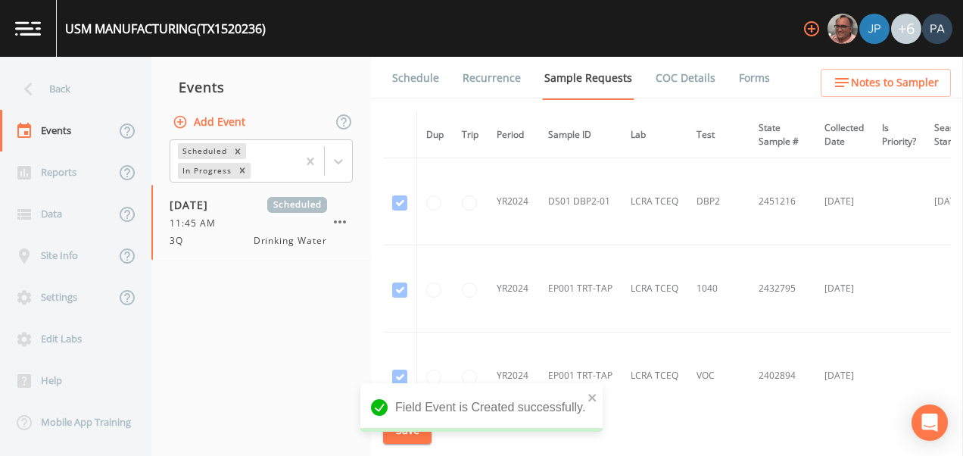
scroll to position [1059, 0]
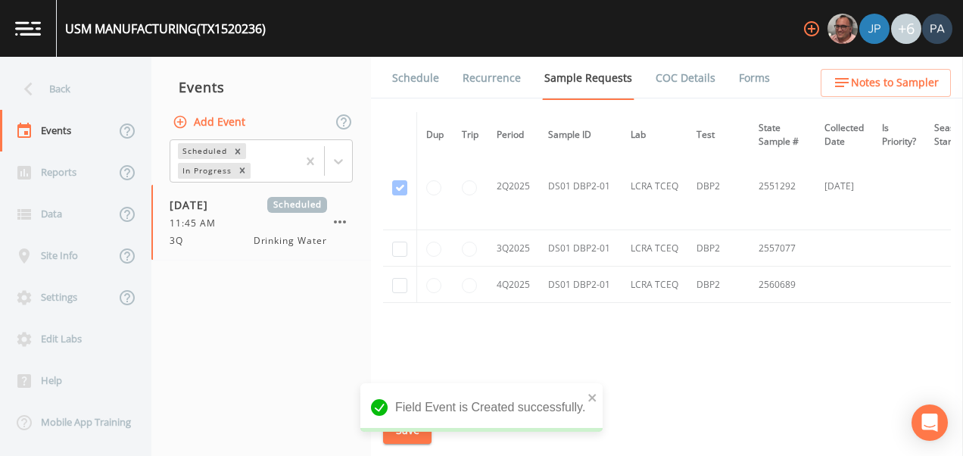
click at [391, 248] on td at bounding box center [400, 248] width 34 height 36
click at [406, 247] on input "checkbox" at bounding box center [399, 248] width 15 height 15
checkbox input "true"
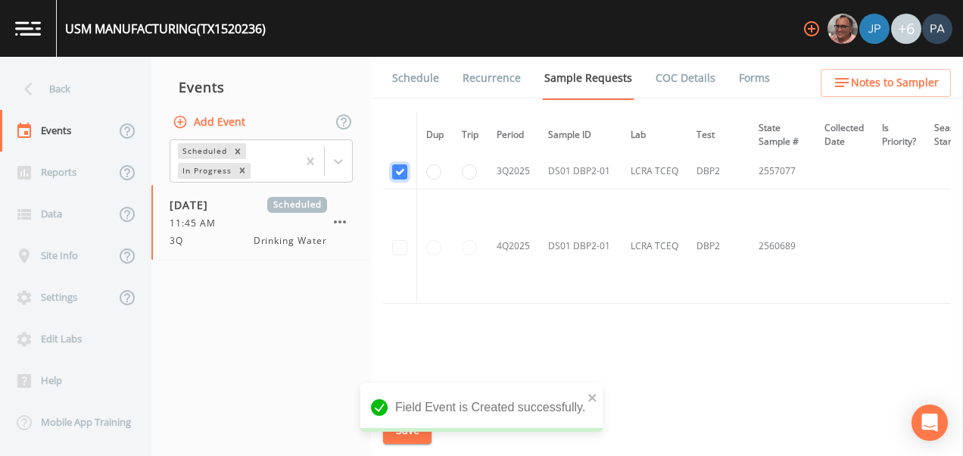
scroll to position [993, 0]
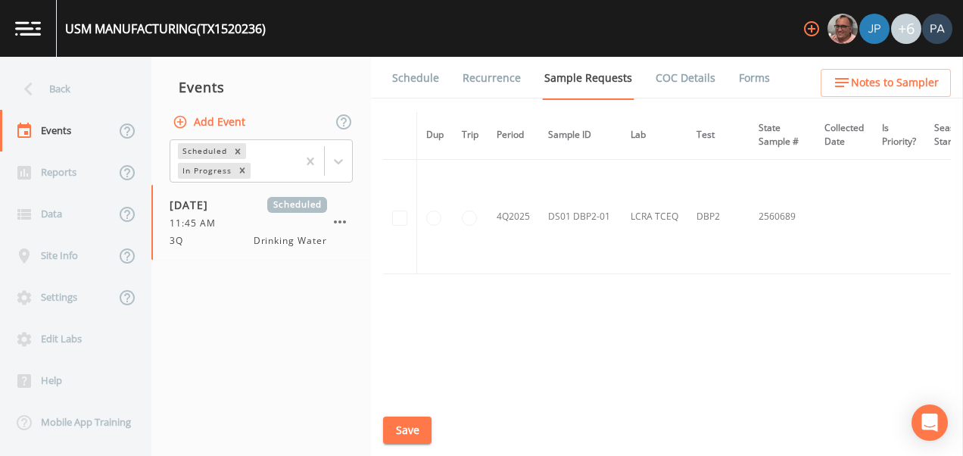
click at [414, 425] on button "Save" at bounding box center [407, 430] width 48 height 28
click at [418, 69] on link "Schedule" at bounding box center [415, 78] width 51 height 42
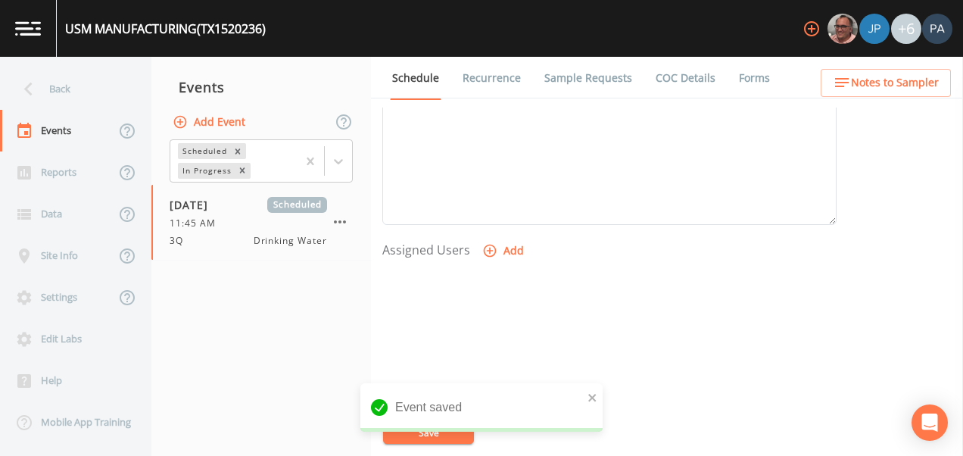
scroll to position [611, 0]
click at [514, 164] on button "Add" at bounding box center [504, 162] width 51 height 28
select select "89eca224-83f1-4c08-b513-3d512749bff6"
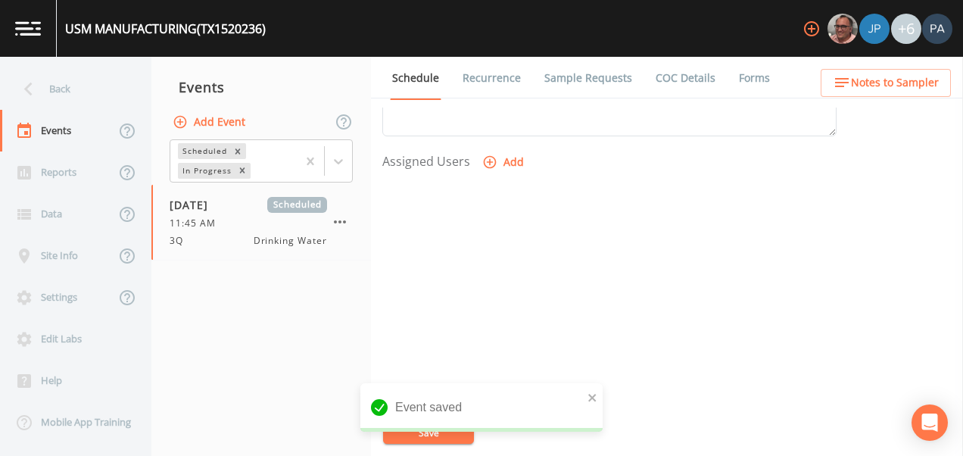
select select
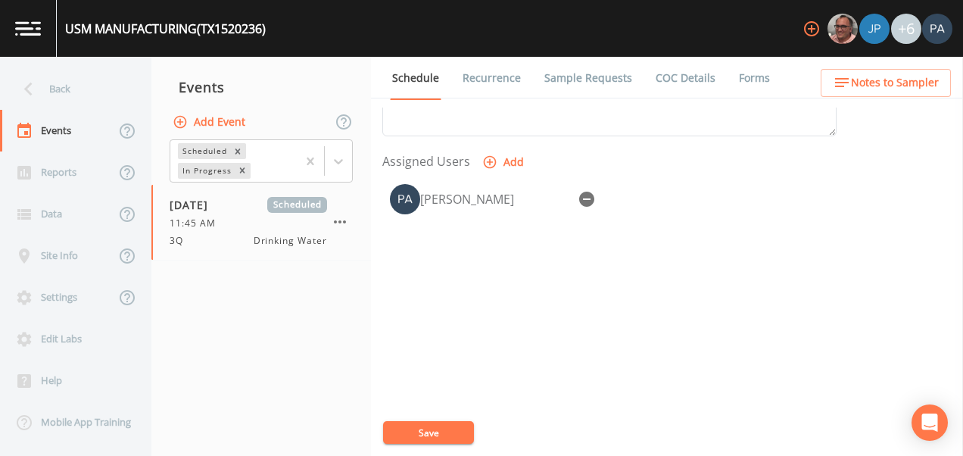
click at [431, 438] on button "Save" at bounding box center [428, 432] width 91 height 23
click at [84, 87] on div "Back" at bounding box center [68, 89] width 136 height 42
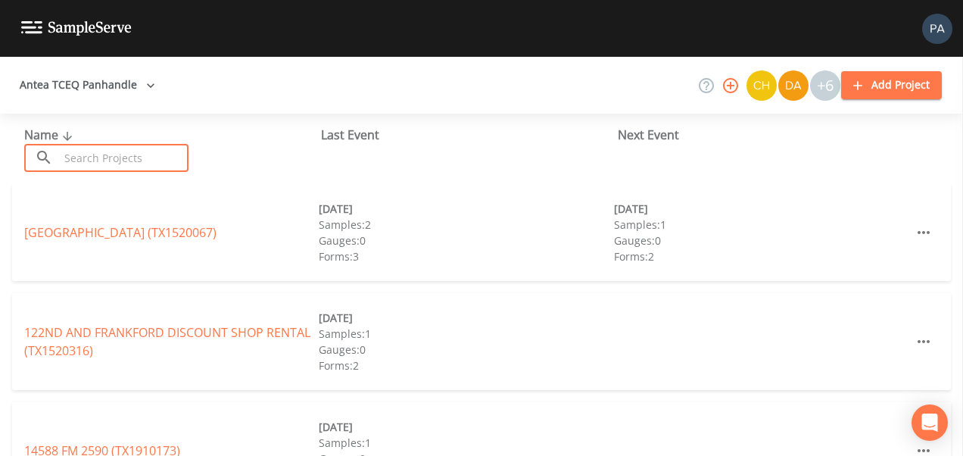
click at [104, 155] on input "text" at bounding box center [123, 158] width 129 height 28
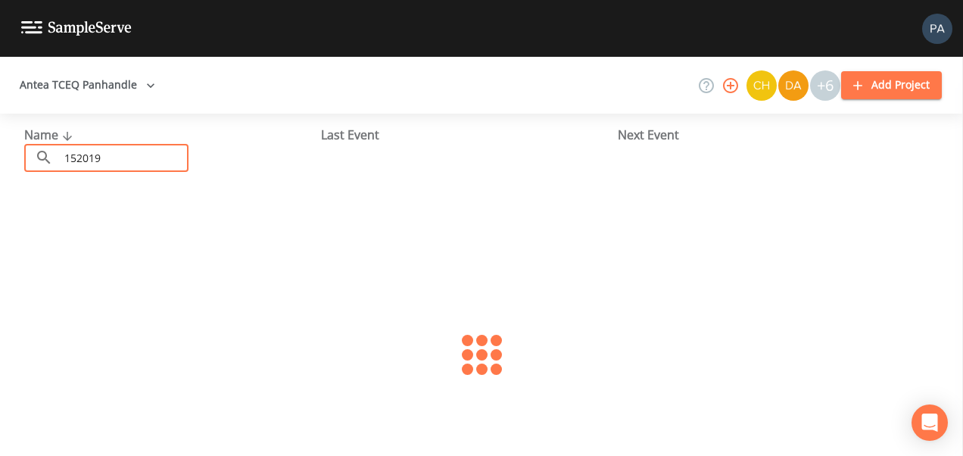
type input "1520192"
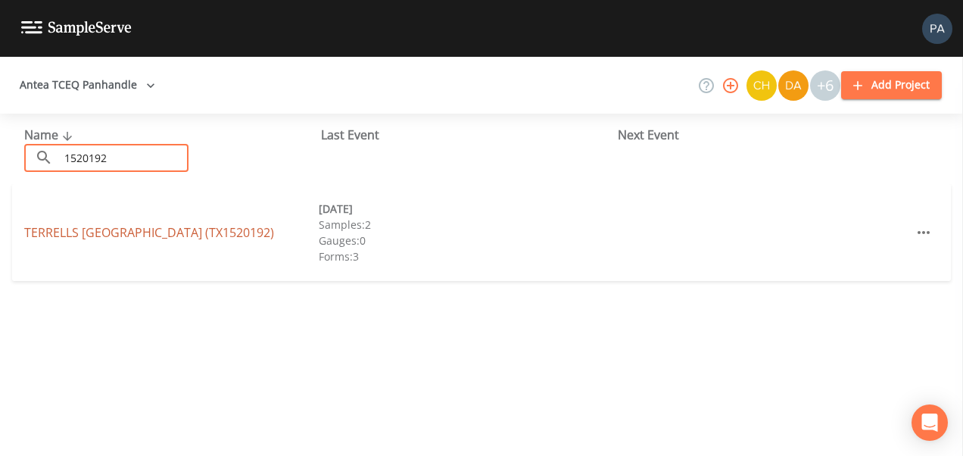
click at [141, 233] on link "[GEOGRAPHIC_DATA] (TX1520192)" at bounding box center [149, 232] width 250 height 17
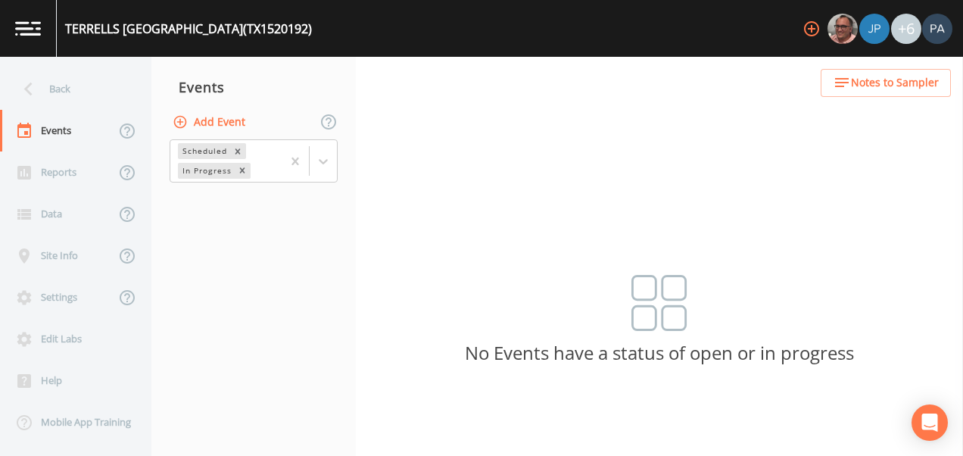
click at [219, 127] on button "Add Event" at bounding box center [210, 122] width 82 height 28
type input "3Q"
type input "[DATE]"
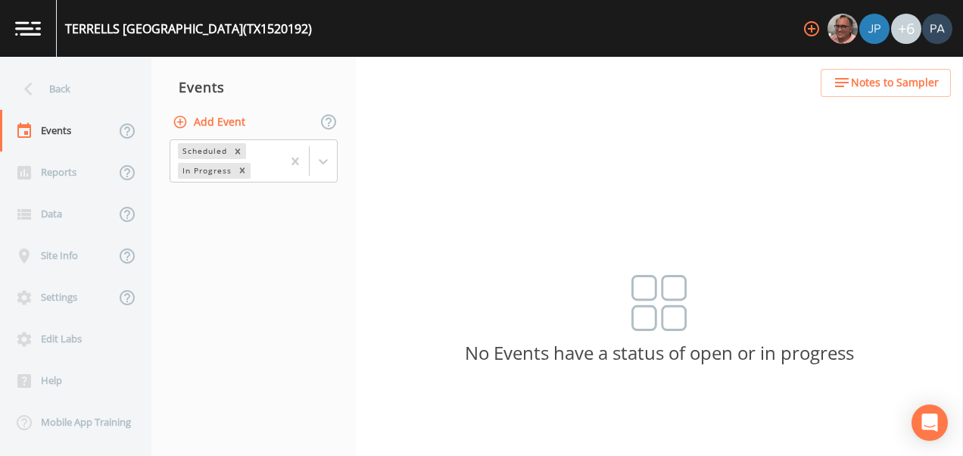
type input "13:00"
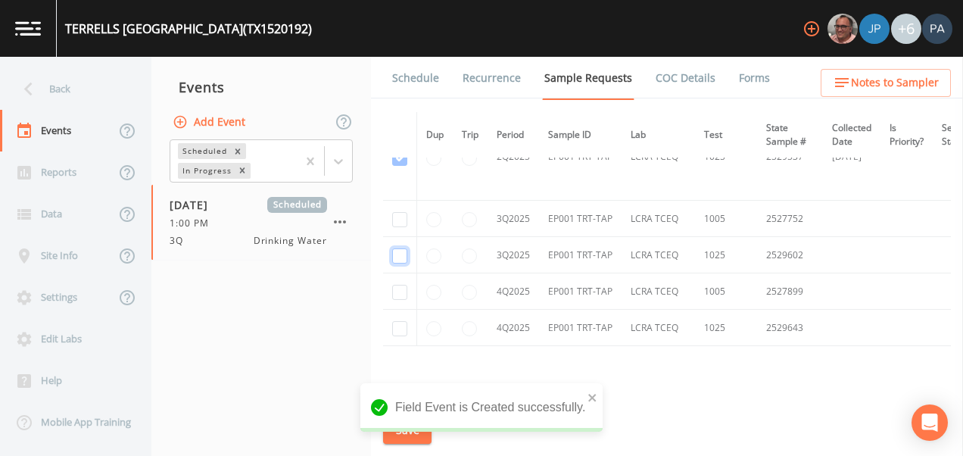
click at [406, 256] on input "checkbox" at bounding box center [399, 255] width 15 height 15
checkbox input "true"
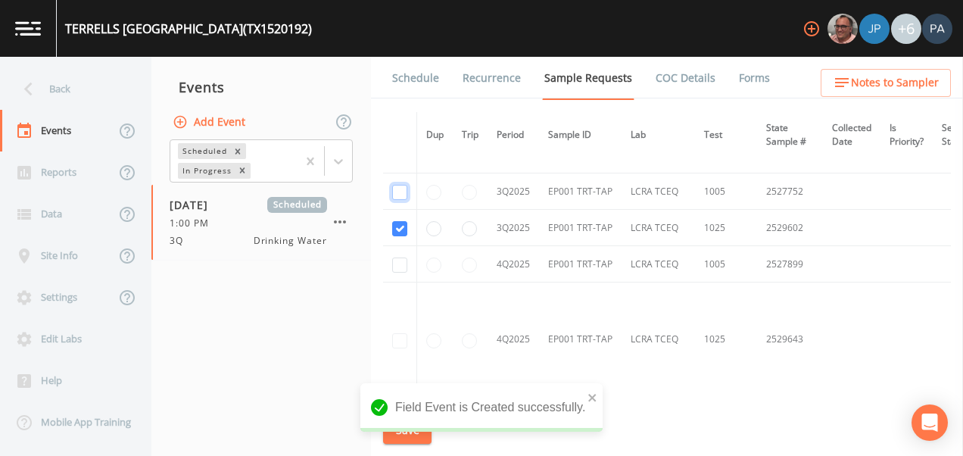
click at [400, 197] on input "checkbox" at bounding box center [399, 192] width 15 height 15
checkbox input "true"
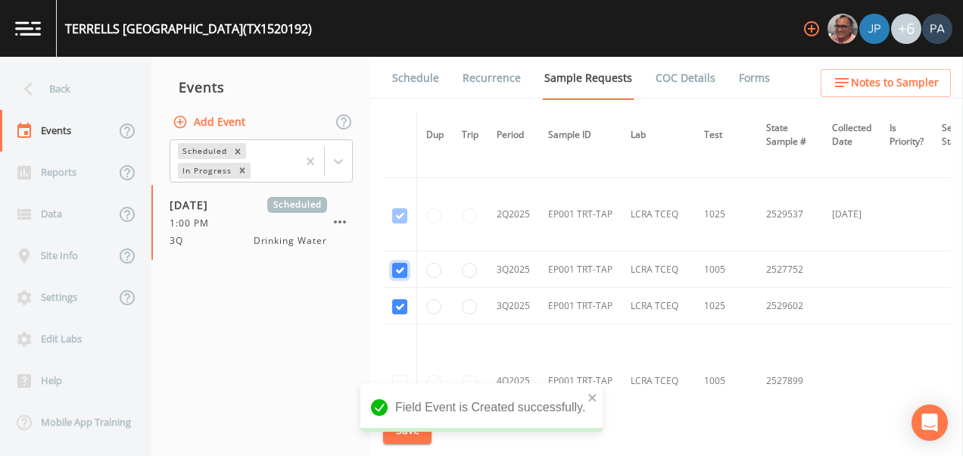
scroll to position [1902, 0]
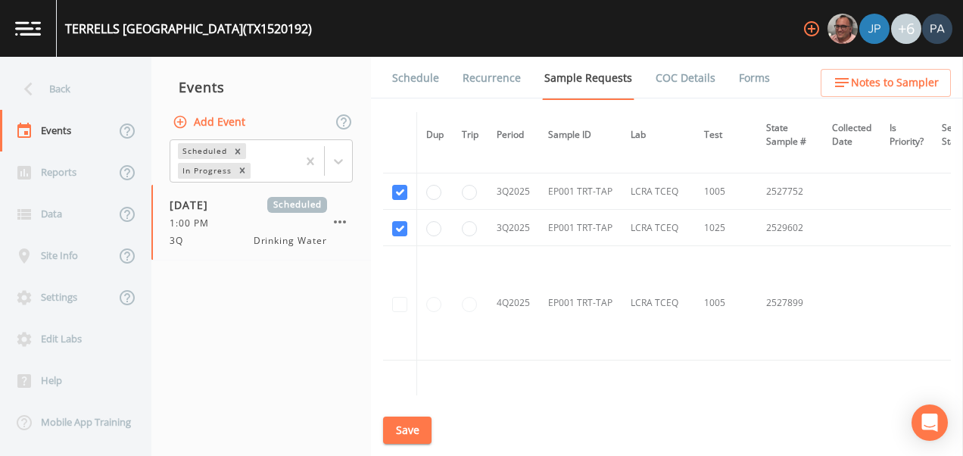
click at [432, 430] on div "Schedule Recurrence Sample Requests COC Details Forms Dup Trip Period Sample ID…" at bounding box center [667, 256] width 592 height 399
click at [423, 430] on button "Save" at bounding box center [407, 430] width 48 height 28
click at [425, 71] on link "Schedule" at bounding box center [415, 78] width 51 height 42
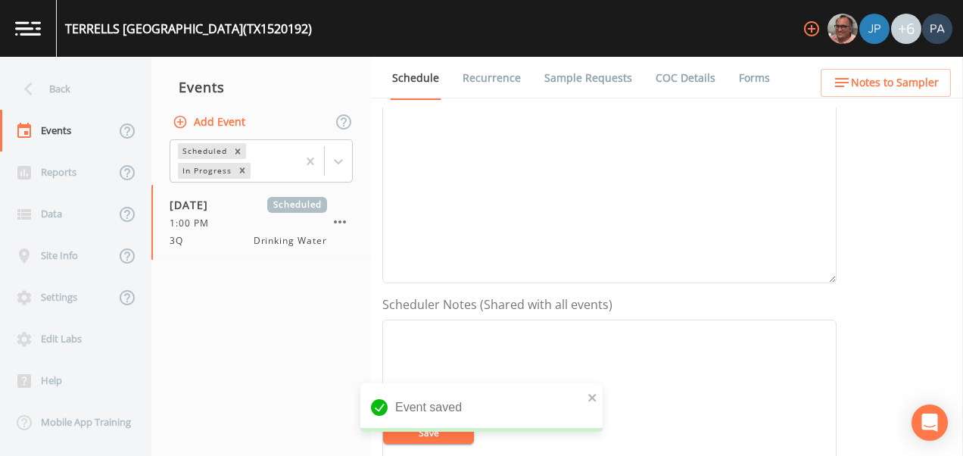
scroll to position [611, 0]
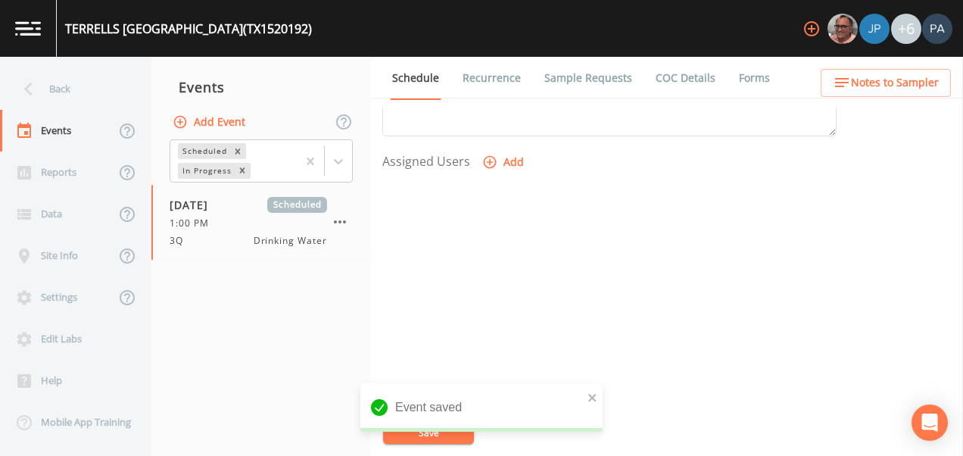
click at [508, 159] on button "Add" at bounding box center [504, 162] width 51 height 28
drag, startPoint x: 472, startPoint y: 226, endPoint x: 473, endPoint y: 238, distance: 11.4
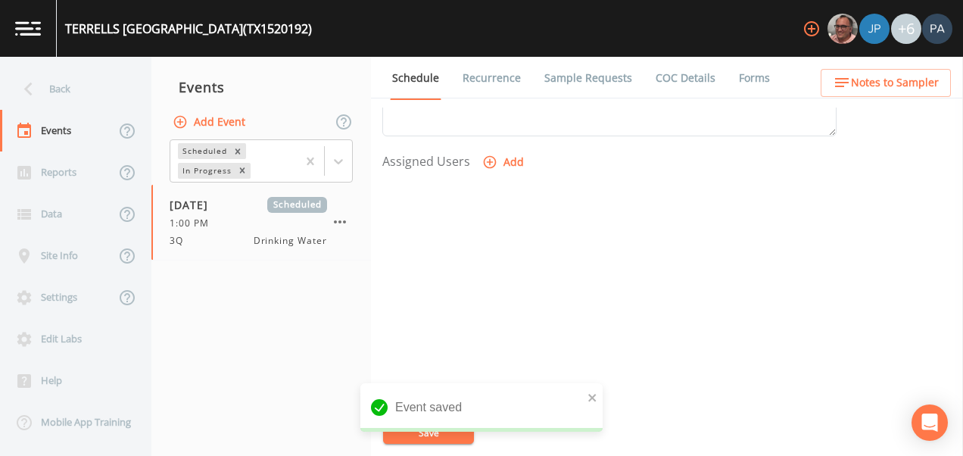
select select "89eca224-83f1-4c08-b513-3d512749bff6"
select select
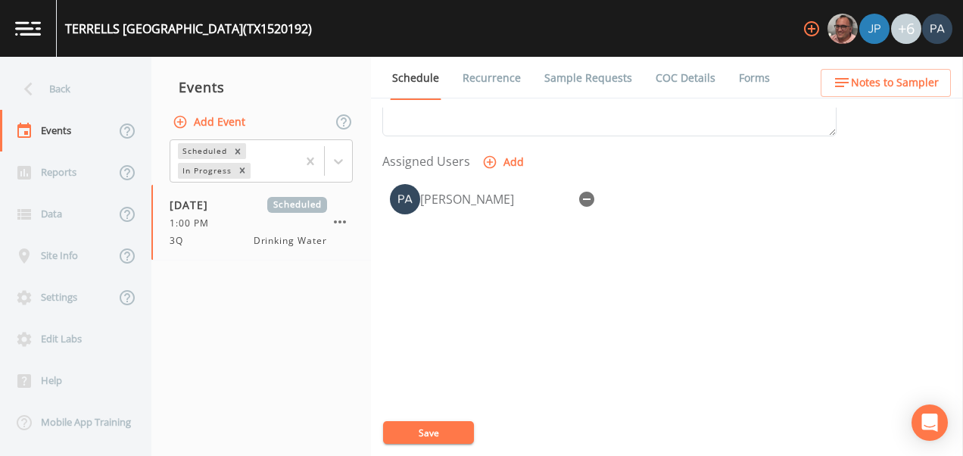
click at [432, 437] on button "Save" at bounding box center [428, 432] width 91 height 23
click at [86, 104] on div "Back" at bounding box center [68, 89] width 136 height 42
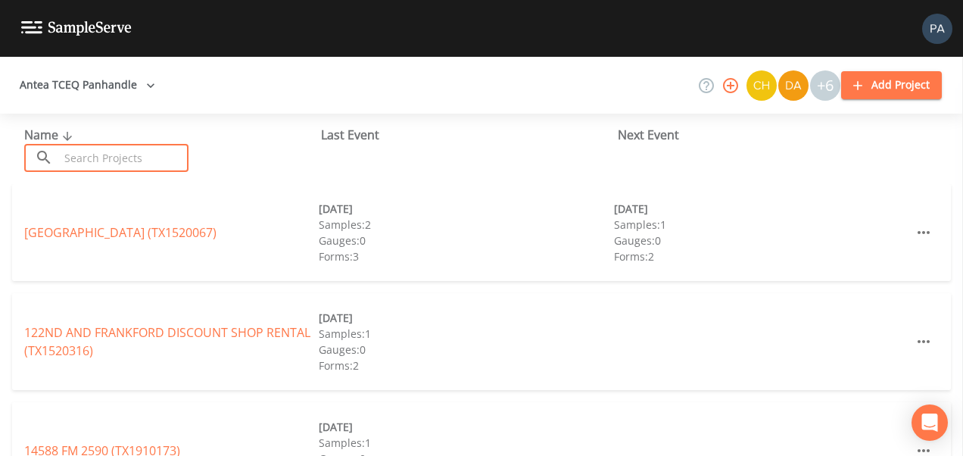
click at [122, 158] on input "text" at bounding box center [123, 158] width 129 height 28
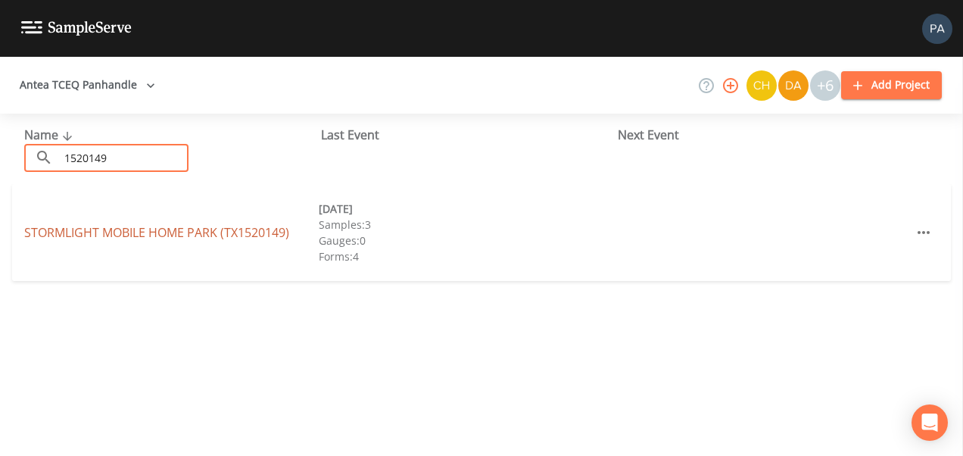
type input "1520149"
click at [166, 235] on link "STORMLIGHT [GEOGRAPHIC_DATA] (TX1520149)" at bounding box center [156, 232] width 265 height 17
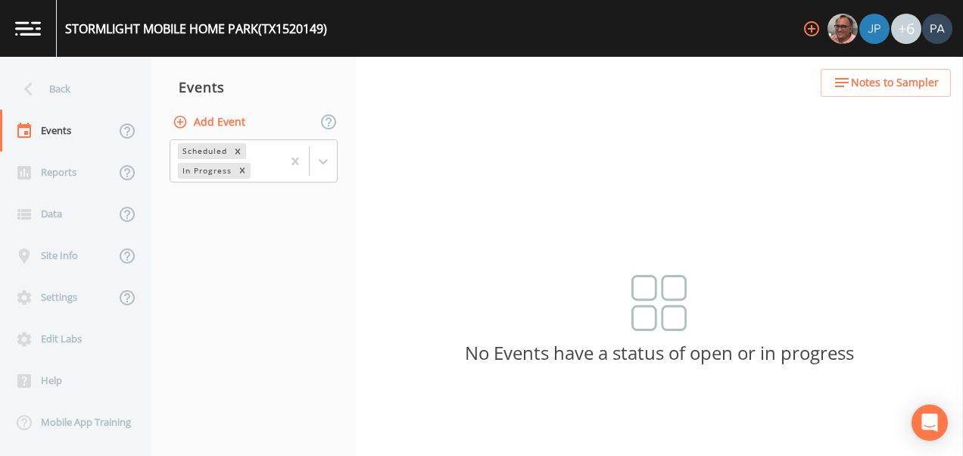
click at [191, 114] on button "Add Event" at bounding box center [210, 122] width 82 height 28
type input "3Q"
type input "[DATE]"
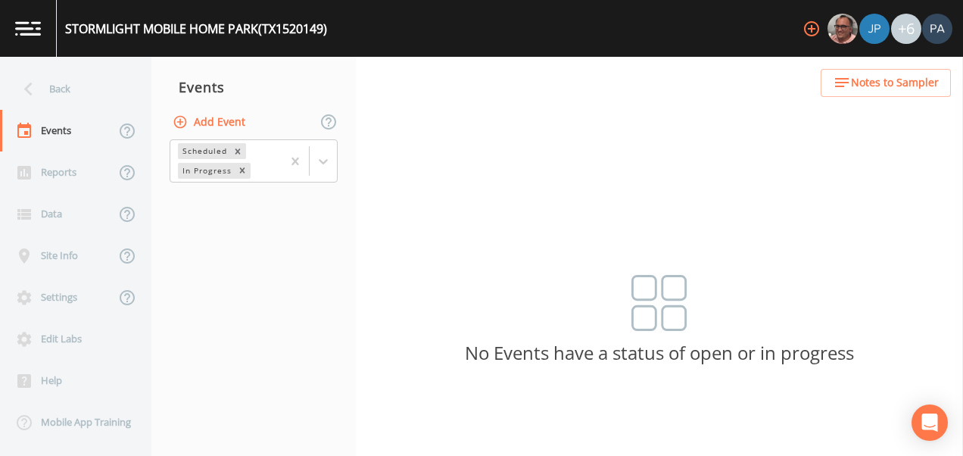
type input "15:00"
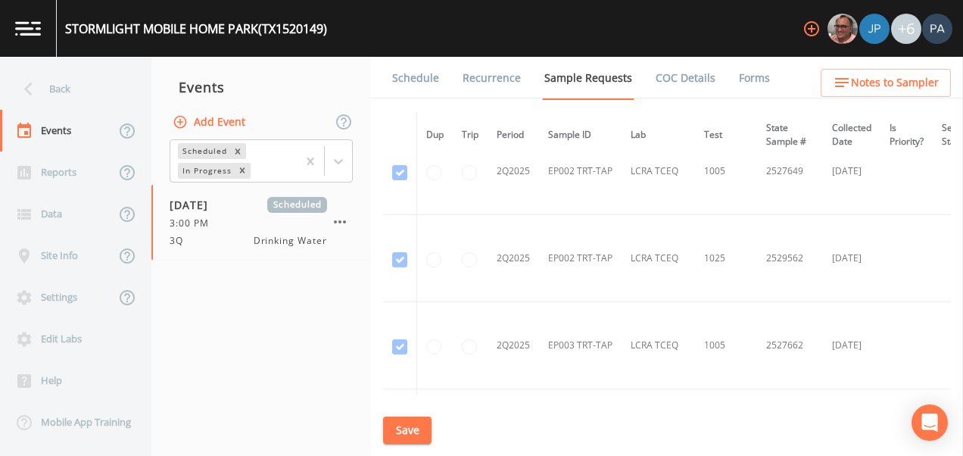
scroll to position [5524, 0]
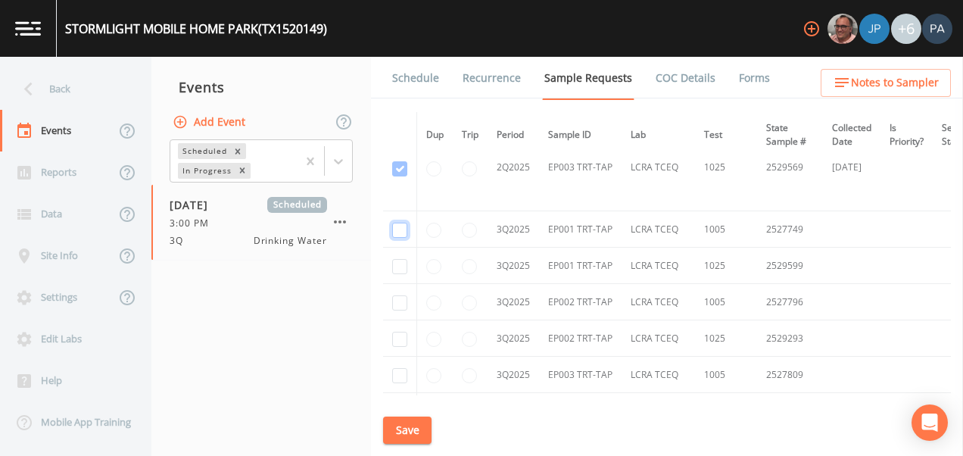
click at [403, 224] on input "checkbox" at bounding box center [399, 229] width 15 height 15
checkbox input "true"
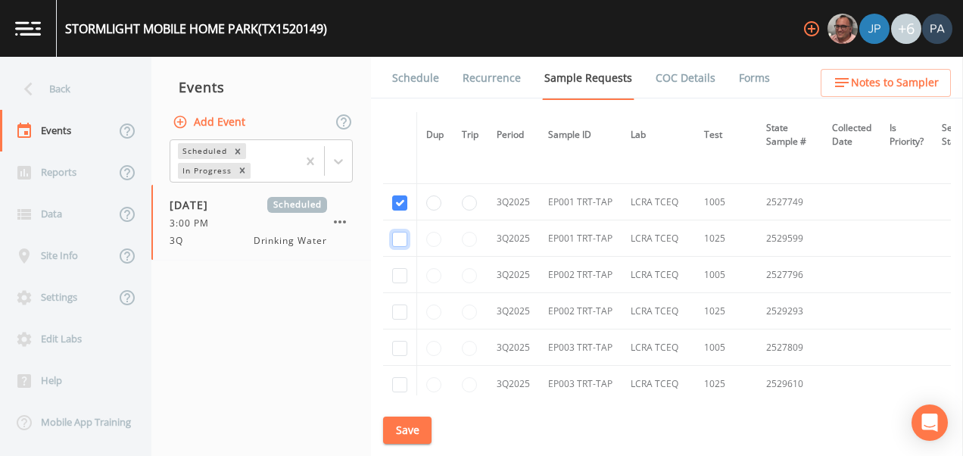
click at [403, 234] on input "checkbox" at bounding box center [399, 239] width 15 height 15
checkbox input "true"
click at [391, 267] on td at bounding box center [400, 275] width 34 height 36
click at [396, 272] on input "checkbox" at bounding box center [399, 275] width 15 height 15
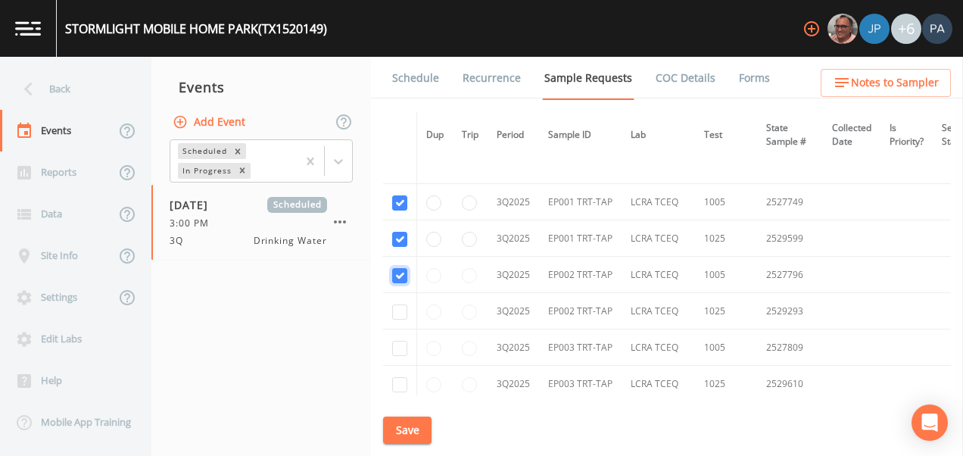
checkbox input "true"
click at [403, 313] on input "checkbox" at bounding box center [399, 311] width 15 height 15
checkbox input "true"
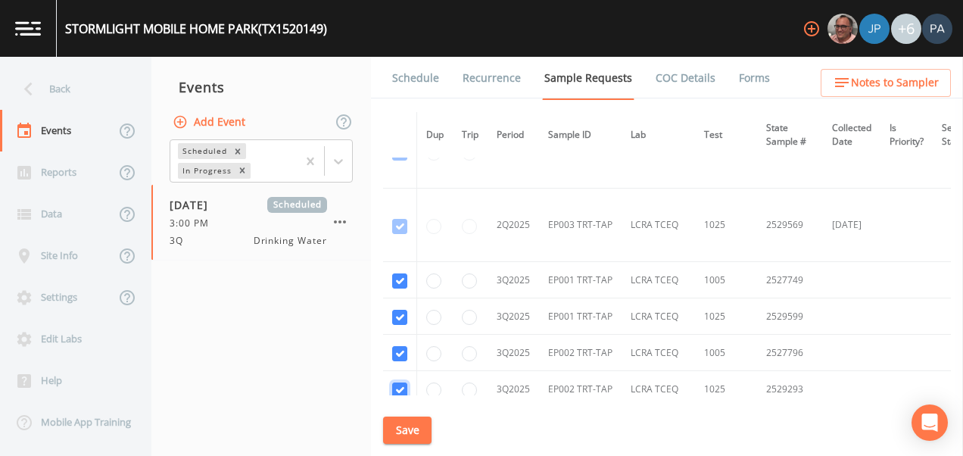
scroll to position [5018, 0]
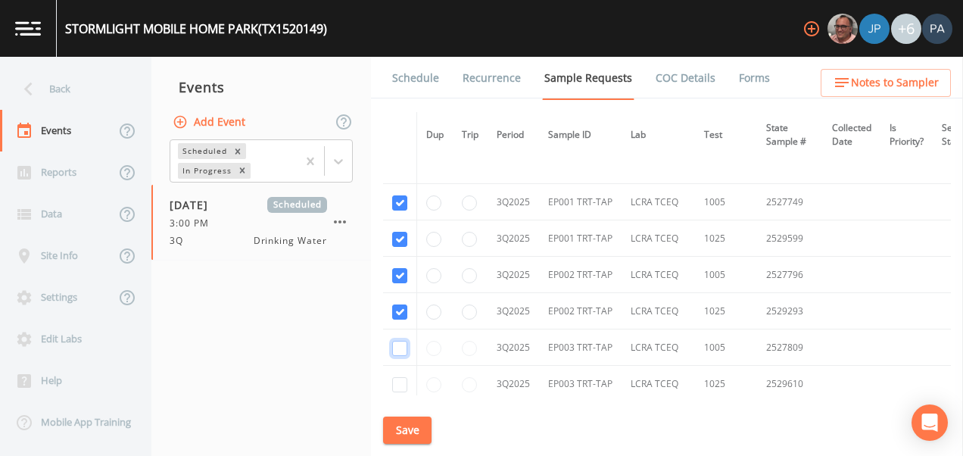
click at [404, 353] on input "checkbox" at bounding box center [399, 348] width 15 height 15
checkbox input "true"
click at [402, 382] on input "checkbox" at bounding box center [399, 384] width 15 height 15
checkbox input "true"
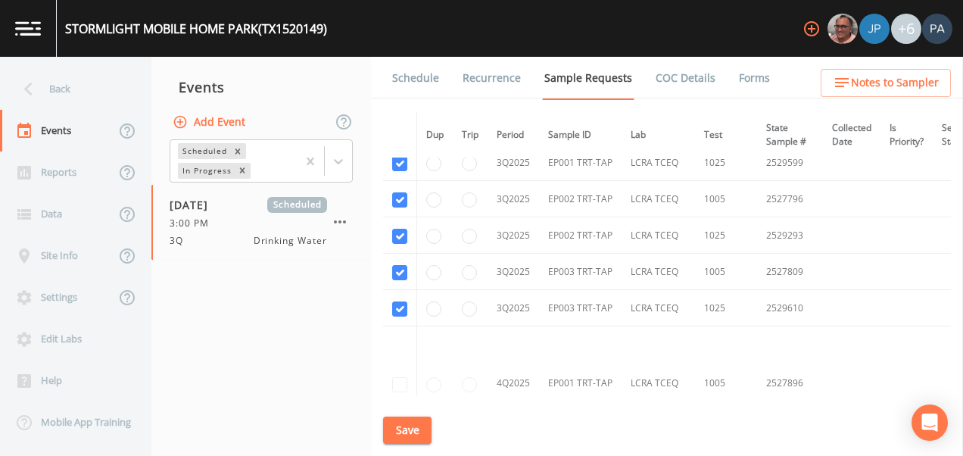
click at [412, 424] on button "Save" at bounding box center [407, 430] width 48 height 28
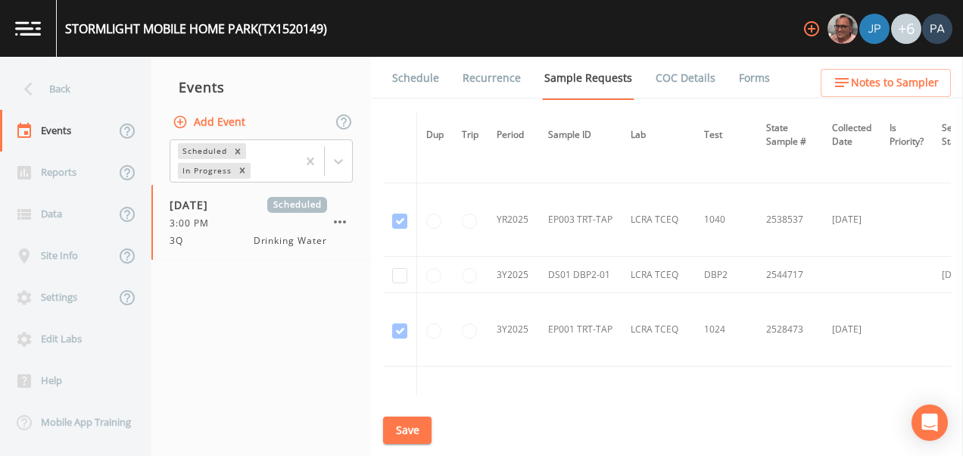
scroll to position [2673, 0]
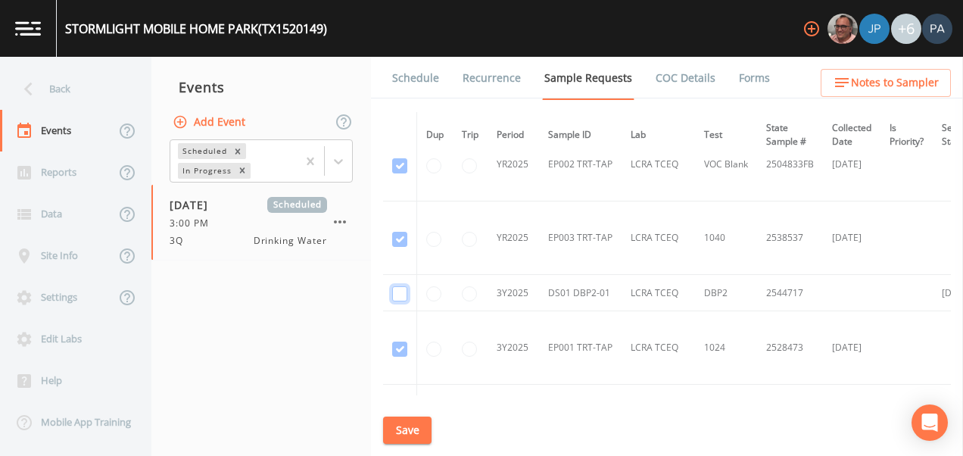
click at [402, 295] on input "checkbox" at bounding box center [399, 293] width 15 height 15
checkbox input "true"
click at [409, 431] on button "Save" at bounding box center [407, 430] width 48 height 28
click at [409, 76] on link "Schedule" at bounding box center [415, 78] width 51 height 42
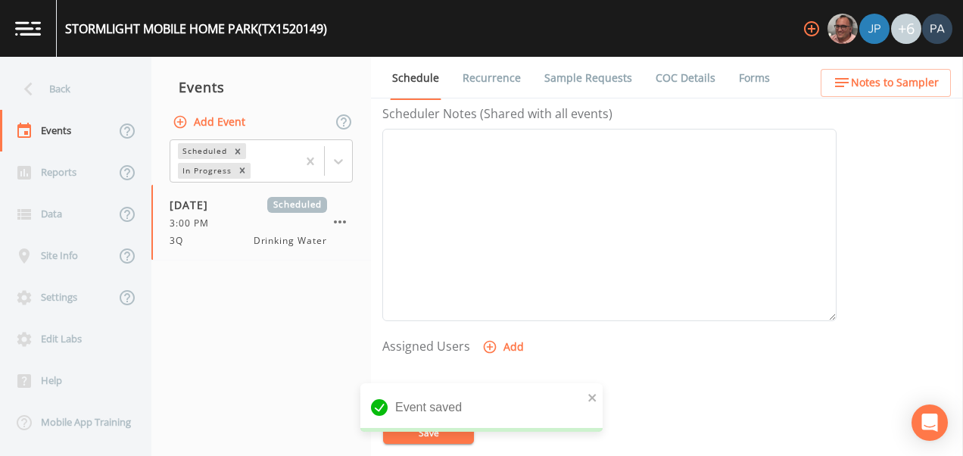
scroll to position [611, 0]
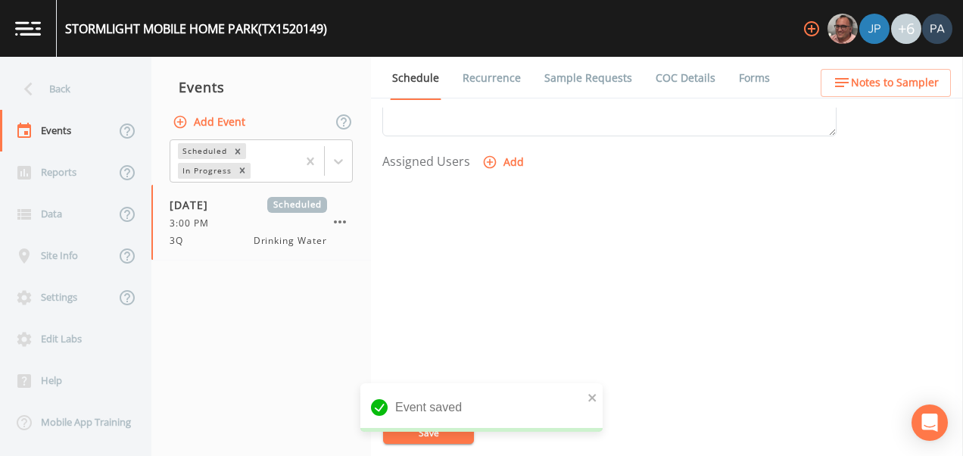
click at [502, 154] on button "Add" at bounding box center [504, 162] width 51 height 28
select select "89eca224-83f1-4c08-b513-3d512749bff6"
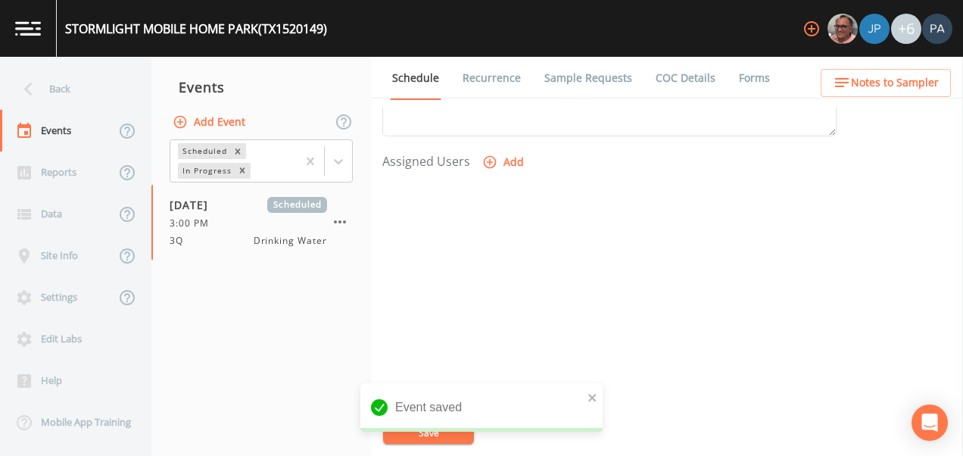
select select
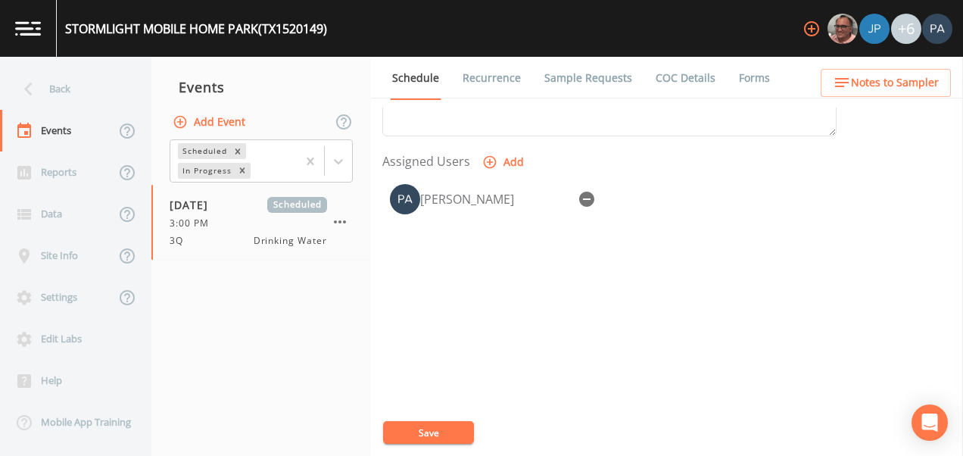
click at [443, 437] on button "Save" at bounding box center [428, 432] width 91 height 23
click at [76, 104] on div "Back" at bounding box center [68, 89] width 136 height 42
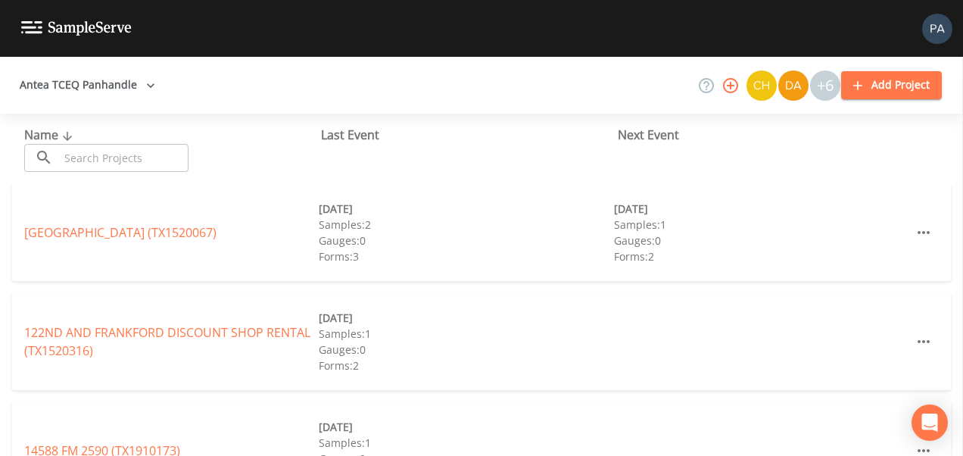
click at [135, 162] on input "text" at bounding box center [123, 158] width 129 height 28
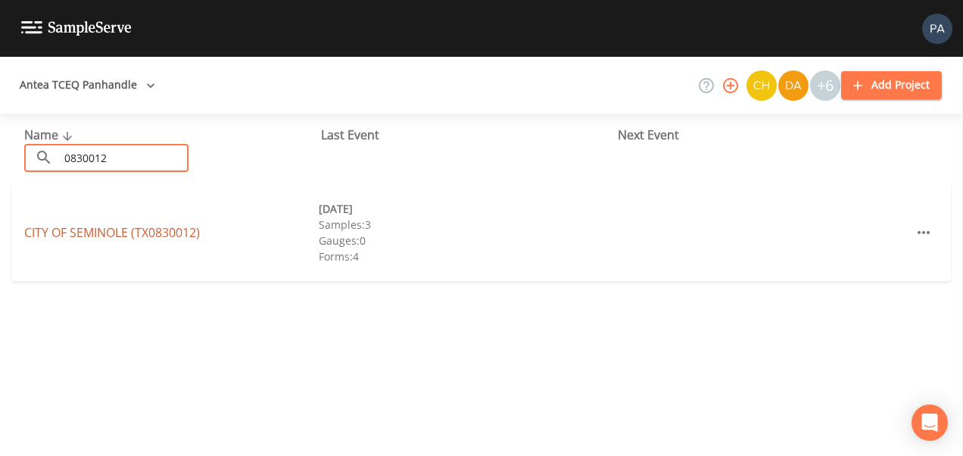
type input "0830012"
click at [103, 233] on link "CITY OF [GEOGRAPHIC_DATA] (TX0830012)" at bounding box center [112, 232] width 176 height 17
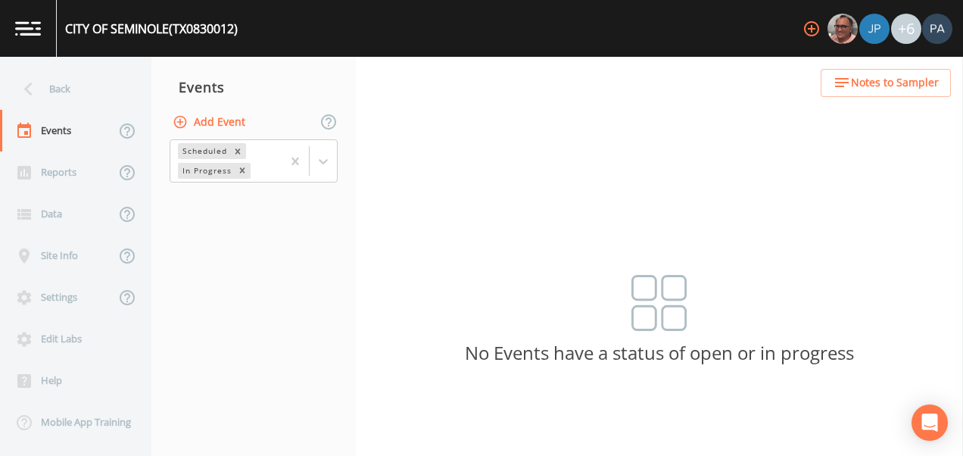
click at [278, 118] on div "Add Event" at bounding box center [253, 122] width 204 height 32
click at [250, 123] on div "Add Event" at bounding box center [253, 122] width 204 height 32
click at [237, 123] on button "Add Event" at bounding box center [210, 122] width 82 height 28
type input "3Q"
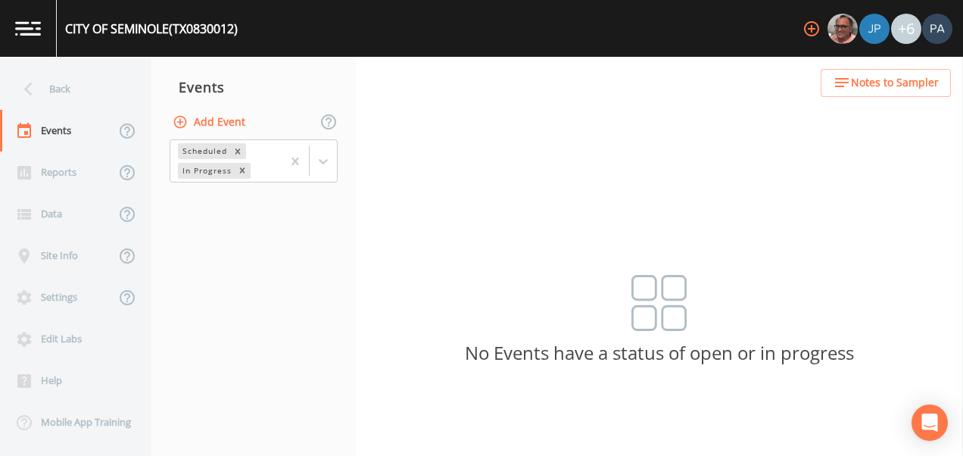
type input "[DATE]"
type input "10:15"
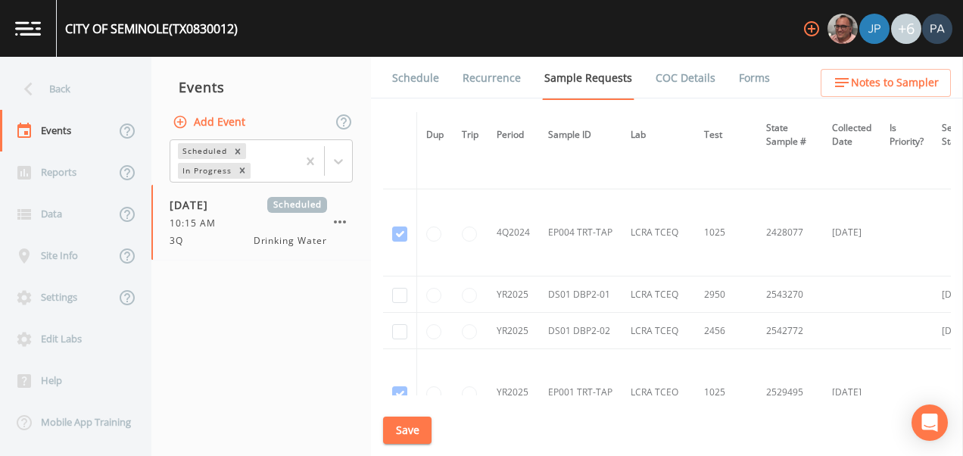
scroll to position [2875, 0]
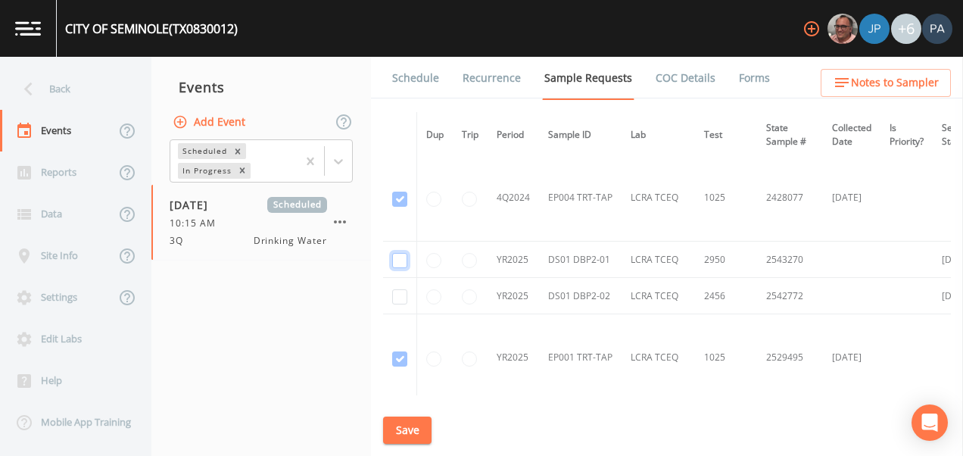
click at [400, 259] on input "checkbox" at bounding box center [399, 260] width 15 height 15
checkbox input "true"
click at [402, 291] on input "checkbox" at bounding box center [399, 296] width 15 height 15
checkbox input "true"
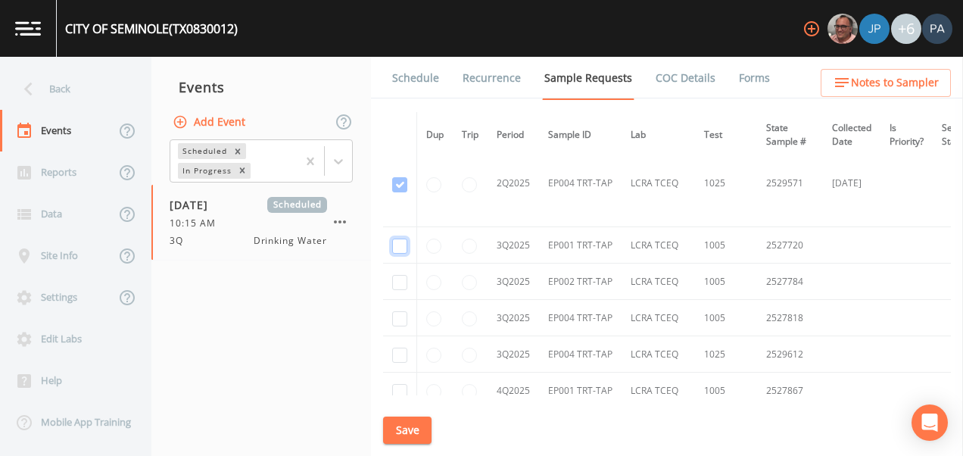
click at [402, 246] on input "checkbox" at bounding box center [399, 245] width 15 height 15
checkbox input "true"
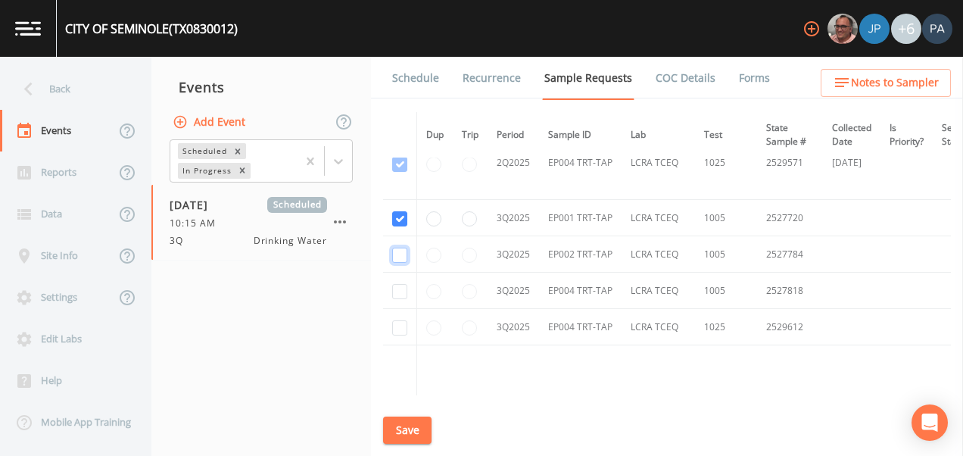
click at [403, 250] on input "checkbox" at bounding box center [399, 254] width 15 height 15
checkbox input "true"
drag, startPoint x: 403, startPoint y: 291, endPoint x: 406, endPoint y: 300, distance: 9.4
click at [403, 292] on input "checkbox" at bounding box center [399, 291] width 15 height 15
checkbox input "true"
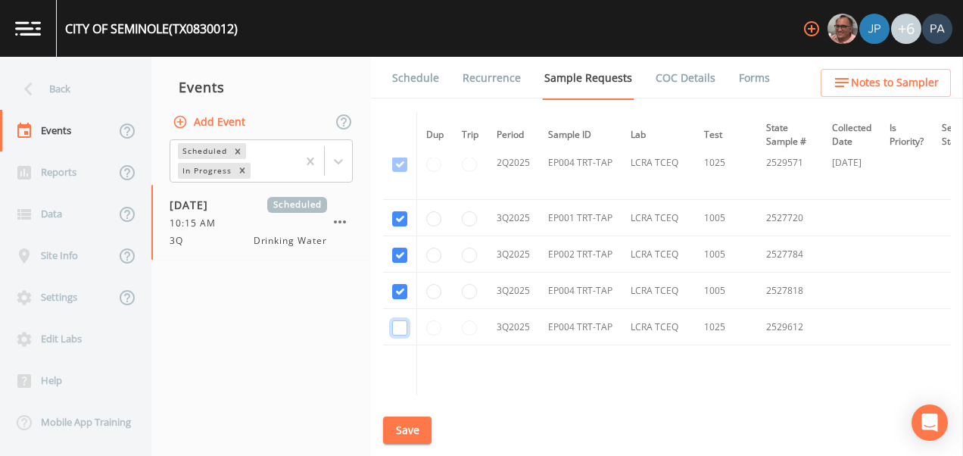
drag, startPoint x: 406, startPoint y: 324, endPoint x: 463, endPoint y: 281, distance: 71.4
click at [405, 325] on input "checkbox" at bounding box center [399, 327] width 15 height 15
checkbox input "true"
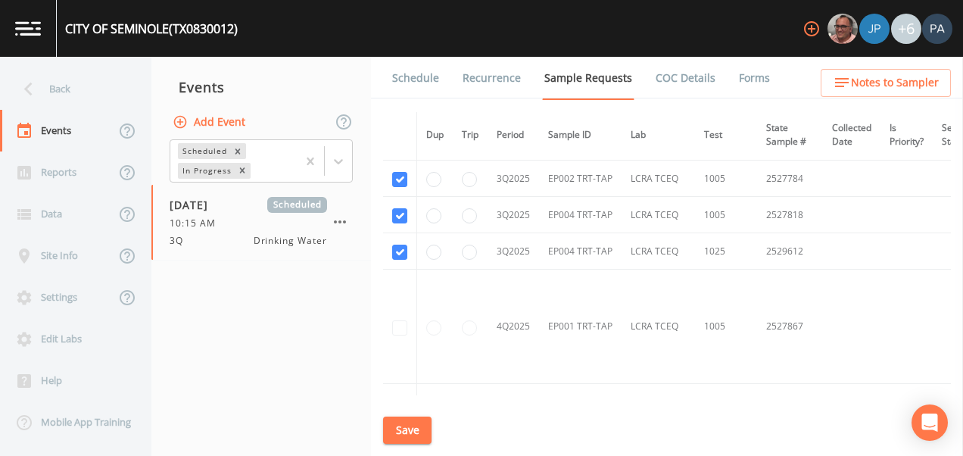
click at [452, 428] on div "Schedule Recurrence Sample Requests COC Details Forms Dup Trip Period Sample ID…" at bounding box center [667, 256] width 592 height 399
click at [409, 441] on button "Save" at bounding box center [407, 430] width 48 height 28
click at [411, 86] on link "Schedule" at bounding box center [415, 78] width 51 height 42
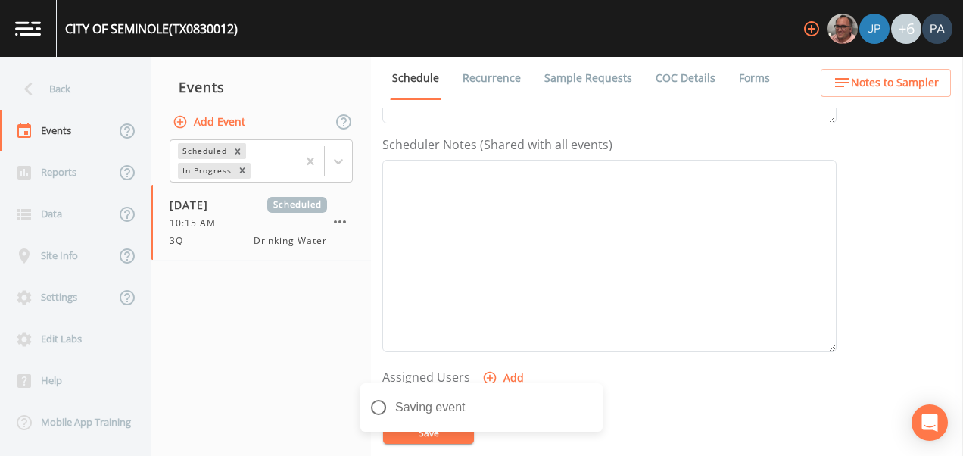
scroll to position [530, 0]
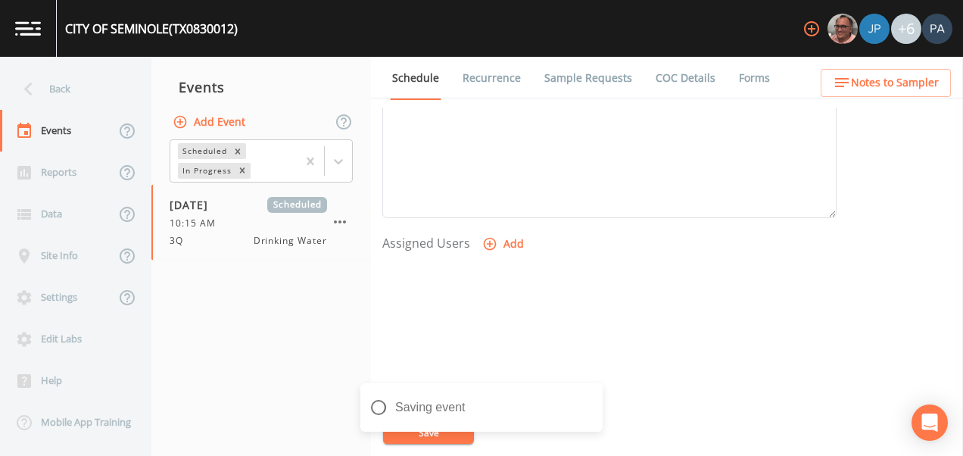
click at [521, 240] on button "Add" at bounding box center [504, 244] width 51 height 28
select select "89eca224-83f1-4c08-b513-3d512749bff6"
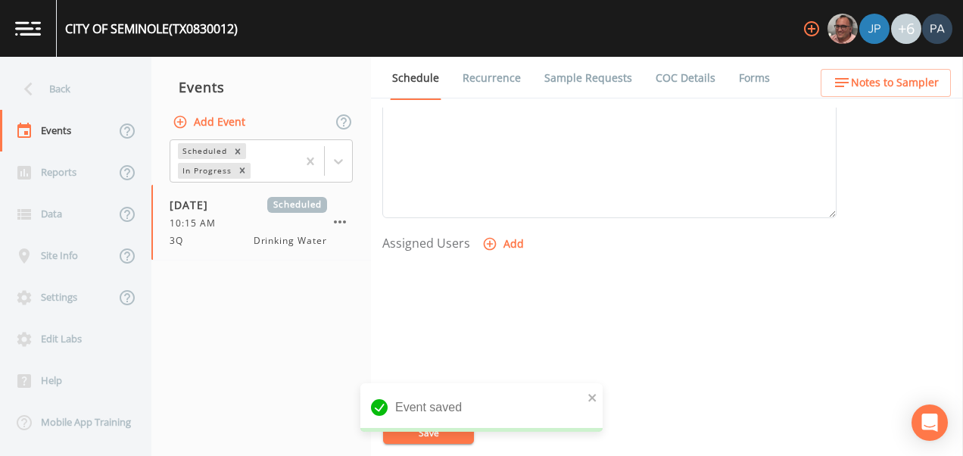
select select
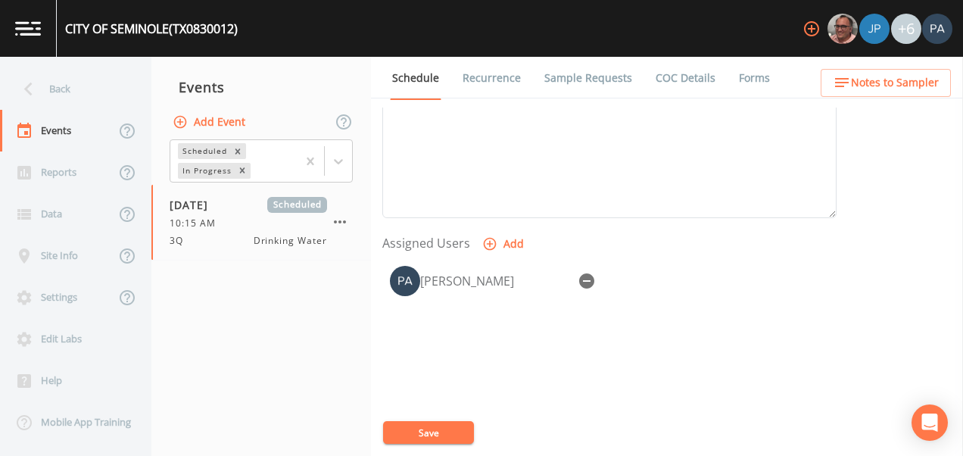
click at [431, 431] on div "CITY OF SEMINOLE (TX0830012) +6 Back Events Reports Data Site Info Settings Edi…" at bounding box center [481, 228] width 963 height 456
click at [414, 431] on button "Save" at bounding box center [428, 432] width 91 height 23
click at [77, 86] on div "Back" at bounding box center [68, 89] width 136 height 42
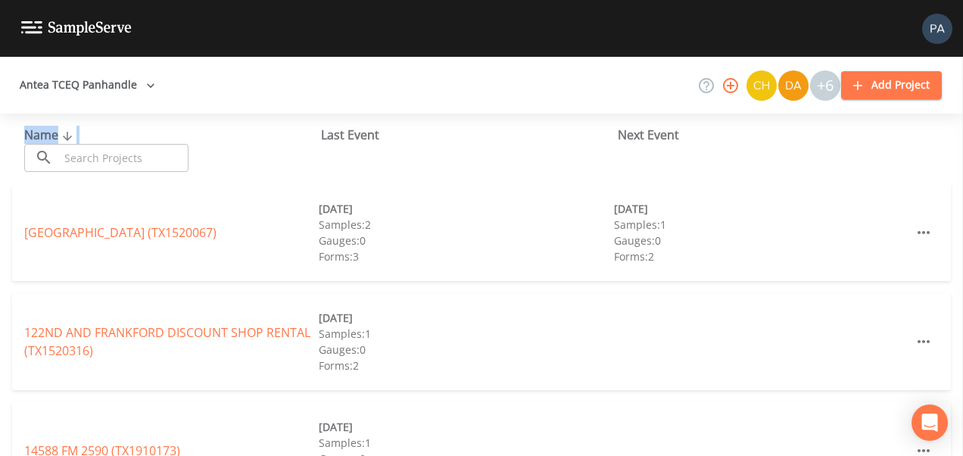
drag, startPoint x: 79, startPoint y: 144, endPoint x: 87, endPoint y: 142, distance: 7.9
click at [84, 141] on div "Name ​ ​" at bounding box center [172, 149] width 297 height 46
click at [101, 163] on input "text" at bounding box center [123, 158] width 129 height 28
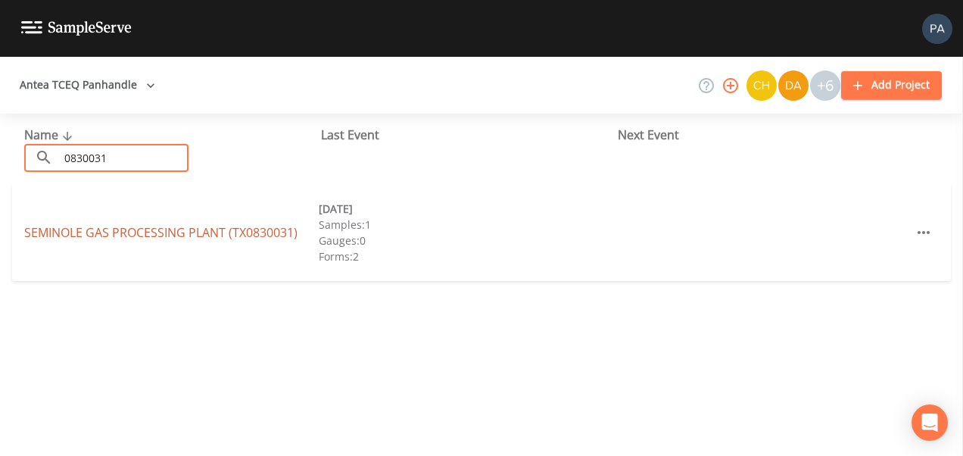
type input "0830031"
click at [175, 238] on link "SEMINOLE GAS PROCESSING PLANT (TX0830031)" at bounding box center [160, 232] width 273 height 17
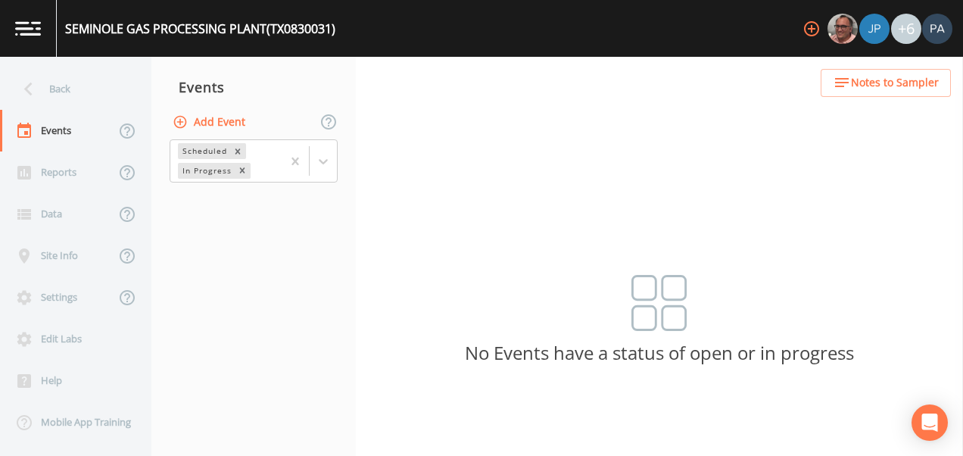
click at [219, 116] on button "Add Event" at bounding box center [210, 122] width 82 height 28
type input "3Q"
type input "[DATE]"
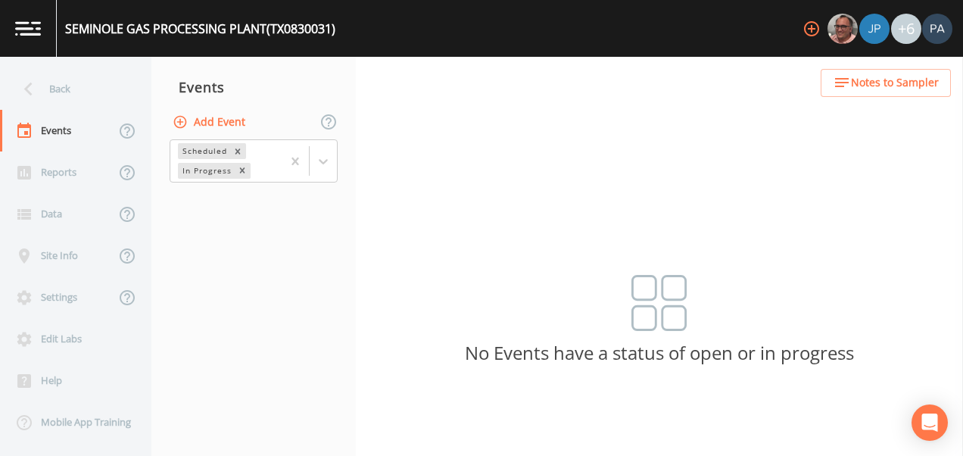
type input "11:30"
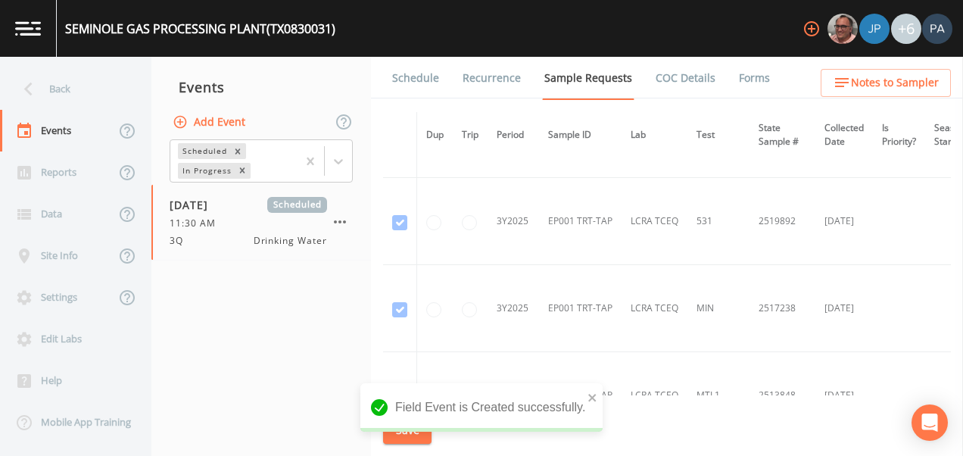
scroll to position [1600, 0]
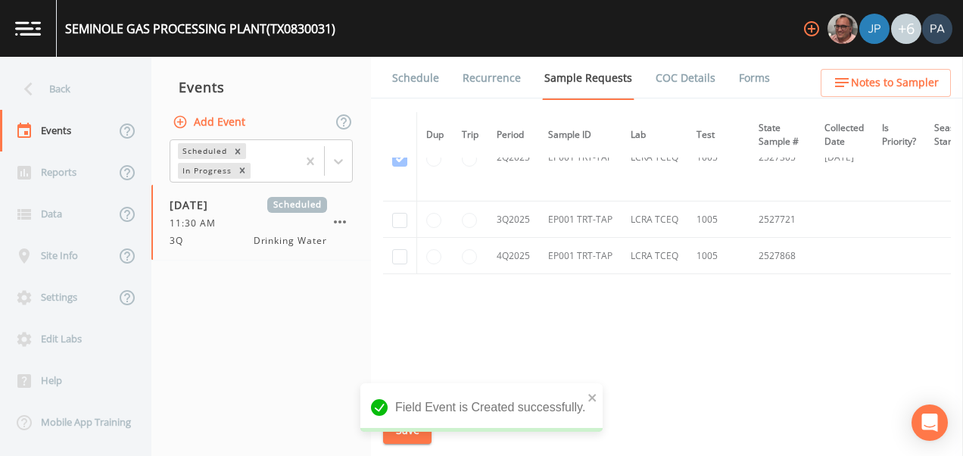
click at [388, 212] on td at bounding box center [400, 219] width 34 height 36
click at [397, 213] on input "checkbox" at bounding box center [399, 220] width 15 height 15
checkbox input "true"
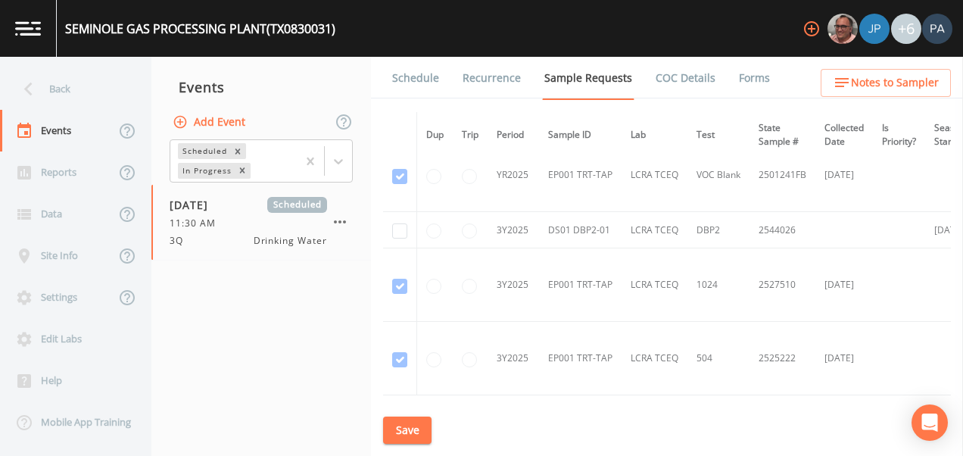
scroll to position [531, 0]
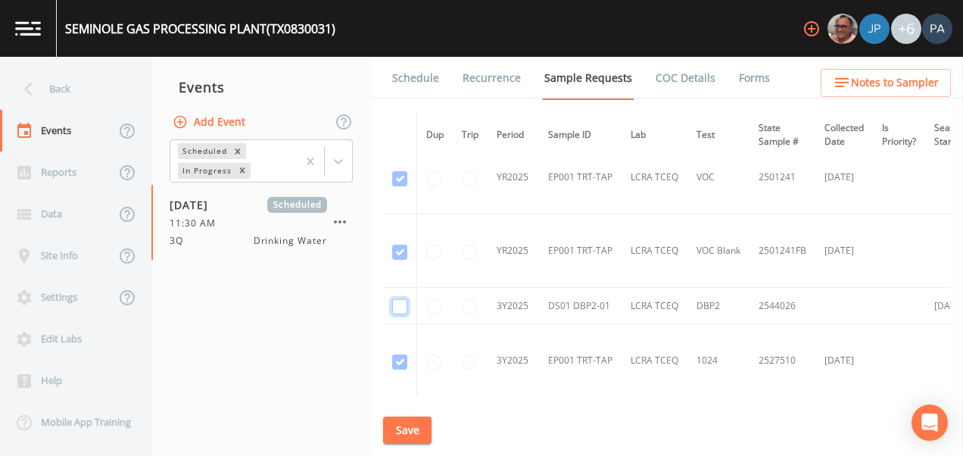
click at [400, 305] on input "checkbox" at bounding box center [399, 306] width 15 height 15
checkbox input "true"
click at [421, 434] on button "Save" at bounding box center [407, 430] width 48 height 28
click at [422, 87] on link "Schedule" at bounding box center [415, 78] width 51 height 42
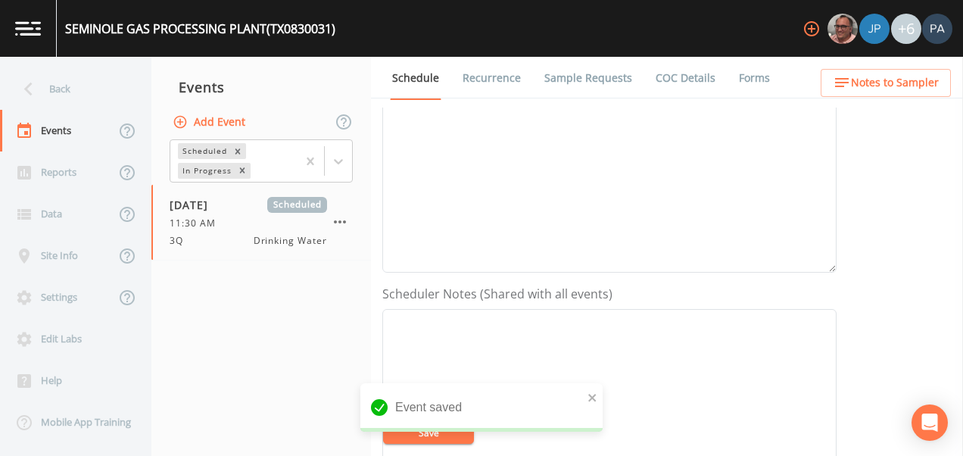
scroll to position [454, 0]
click at [499, 319] on button "Add" at bounding box center [504, 320] width 51 height 28
select select "89eca224-83f1-4c08-b513-3d512749bff6"
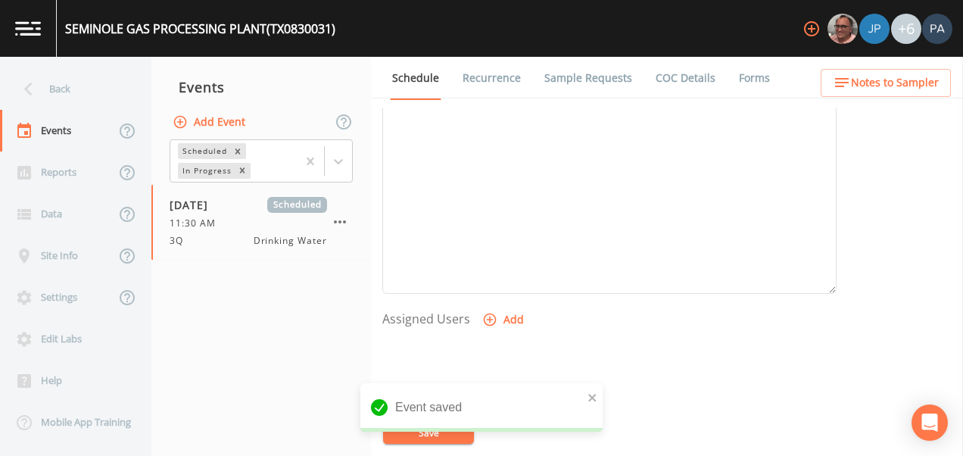
select select
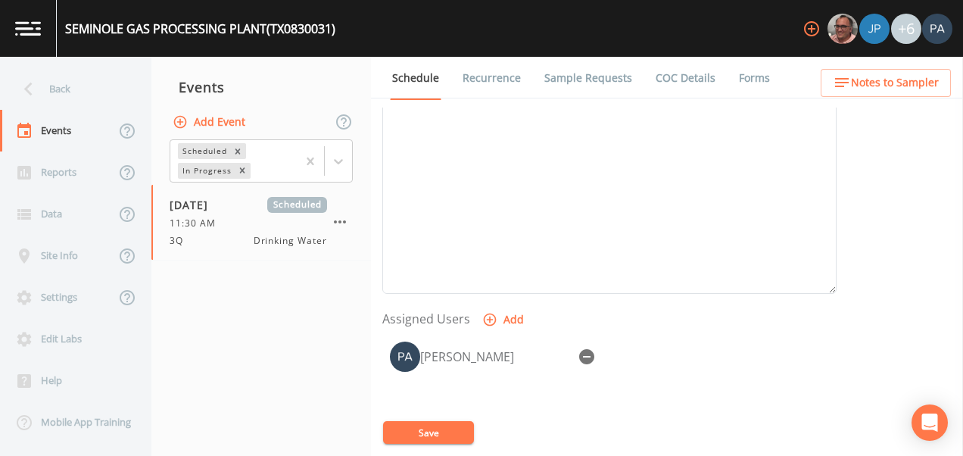
click at [446, 433] on button "Save" at bounding box center [428, 432] width 91 height 23
click at [63, 82] on div "Back" at bounding box center [68, 89] width 136 height 42
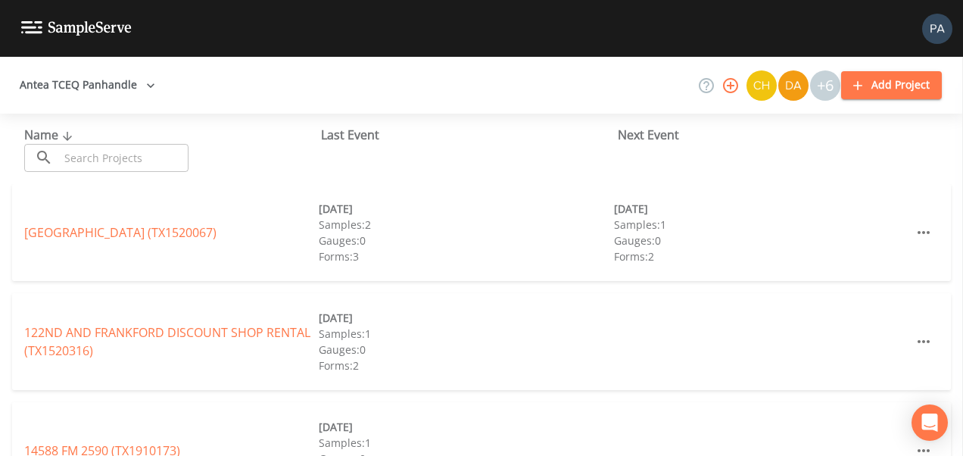
click at [92, 148] on input "text" at bounding box center [123, 158] width 129 height 28
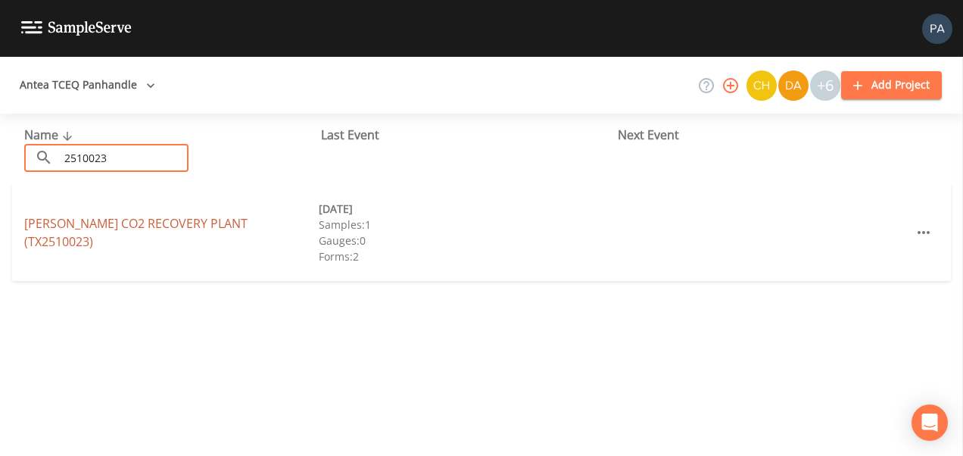
type input "2510023"
click at [210, 229] on link "[PERSON_NAME] CO2 RECOVERY PLANT (TX2510023)" at bounding box center [135, 232] width 223 height 35
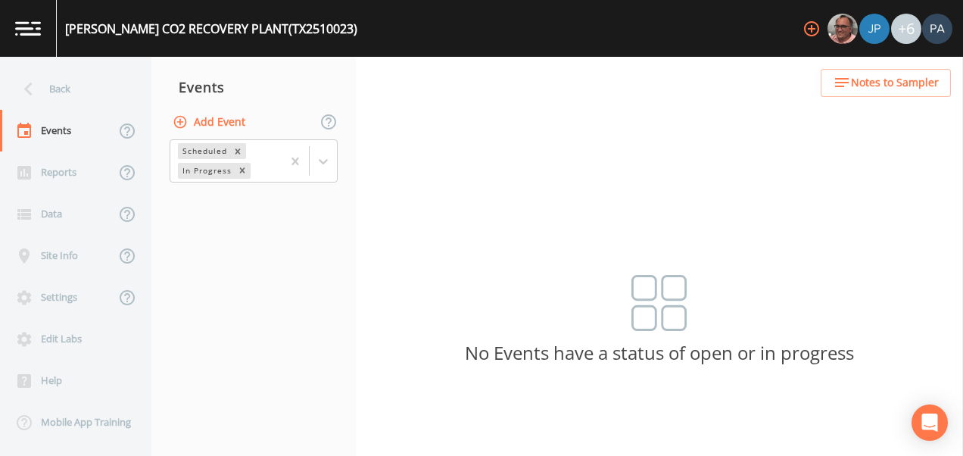
click at [232, 121] on button "Add Event" at bounding box center [210, 122] width 82 height 28
type input "3Q"
type input "[DATE]"
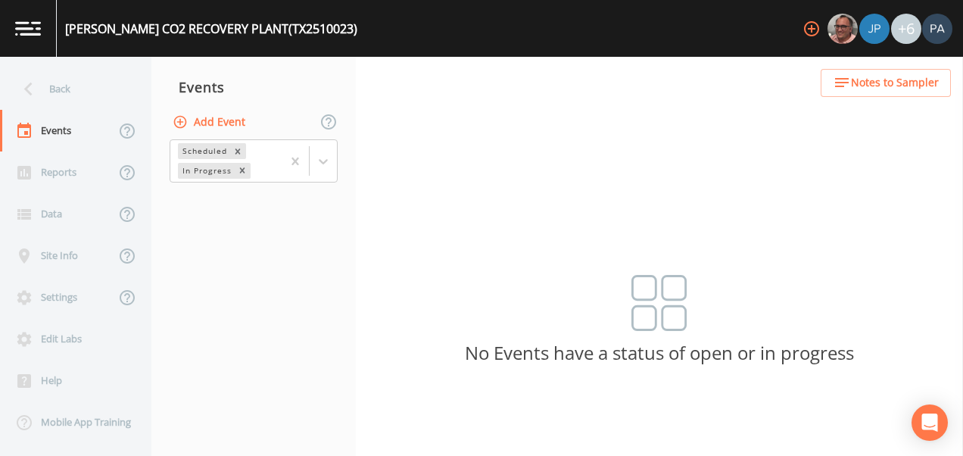
type input "00:30"
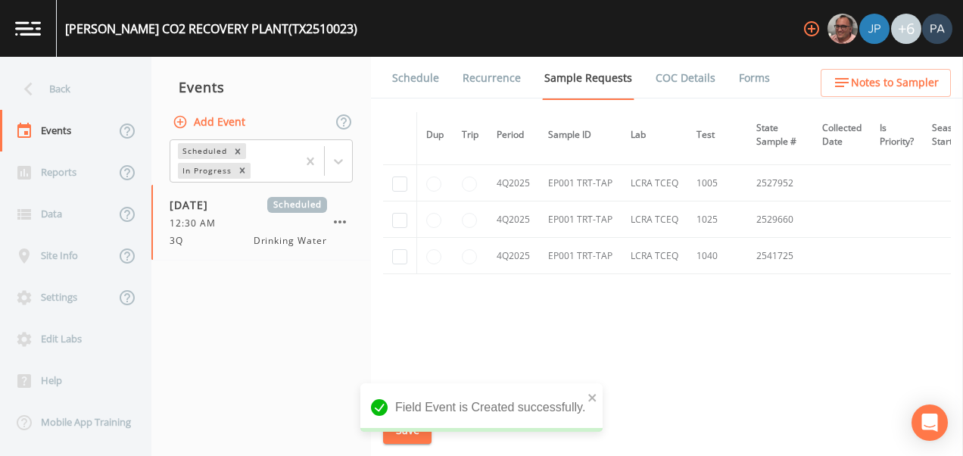
scroll to position [1956, 0]
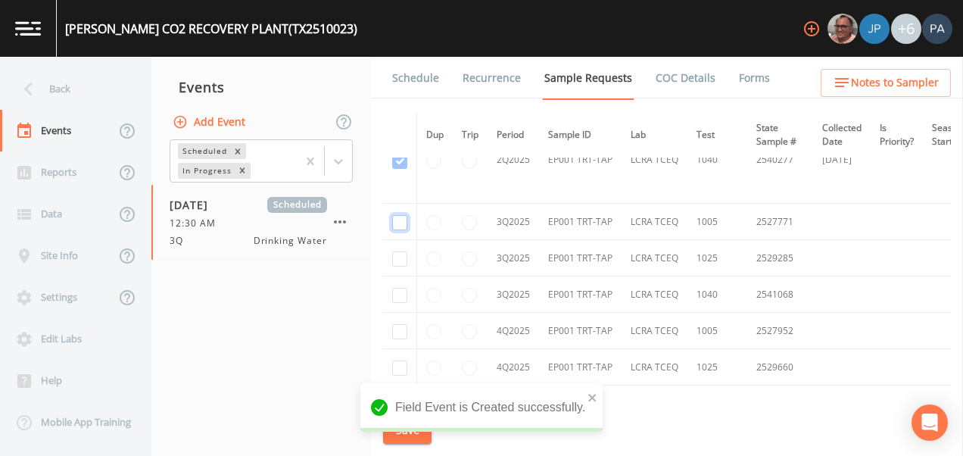
click at [403, 223] on input "checkbox" at bounding box center [399, 222] width 15 height 15
checkbox input "true"
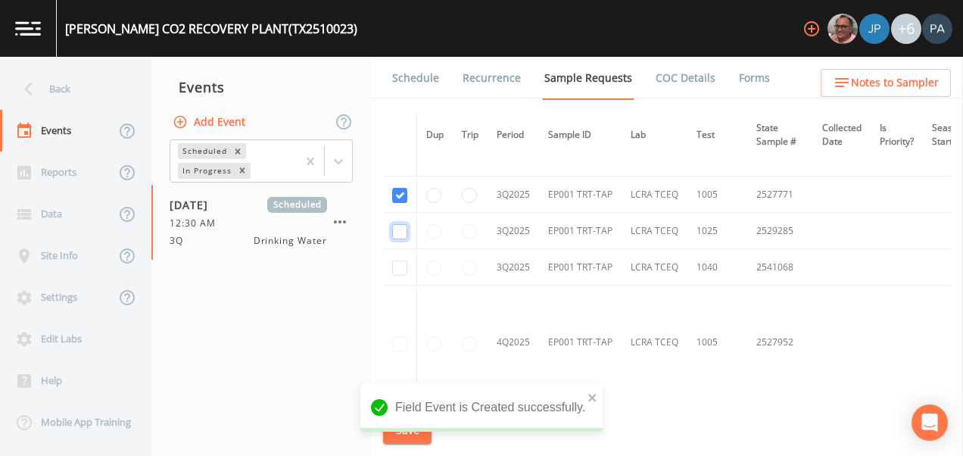
click at [401, 225] on input "checkbox" at bounding box center [399, 231] width 15 height 15
checkbox input "true"
click at [399, 264] on input "checkbox" at bounding box center [399, 267] width 15 height 15
checkbox input "true"
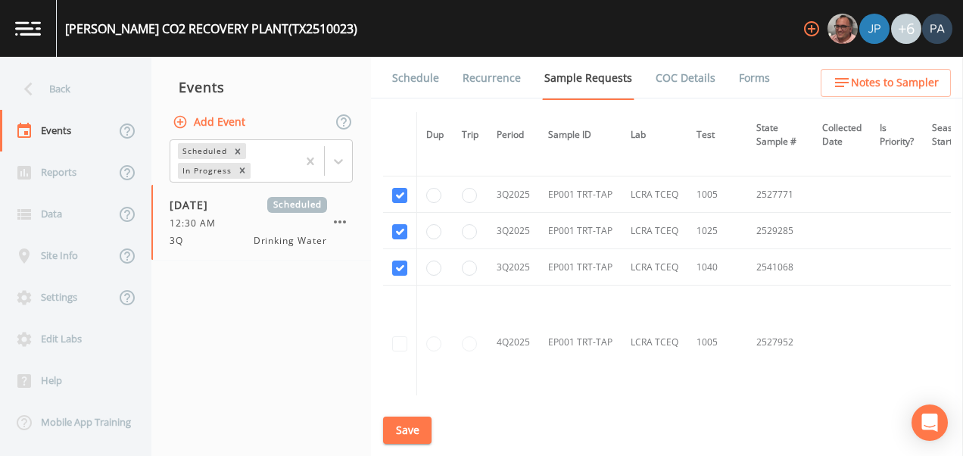
click at [400, 428] on button "Save" at bounding box center [407, 430] width 48 height 28
click at [409, 84] on link "Schedule" at bounding box center [415, 78] width 51 height 42
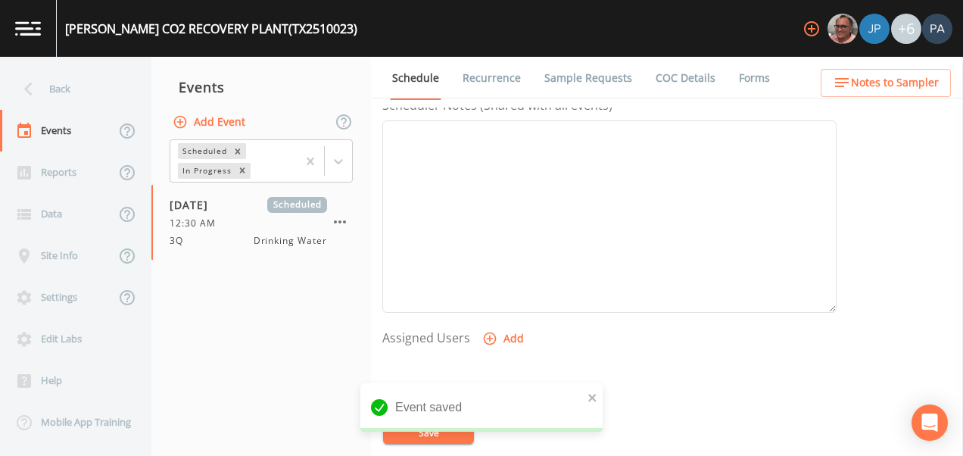
scroll to position [454, 0]
click at [509, 327] on button "Add" at bounding box center [504, 320] width 51 height 28
select select "89eca224-83f1-4c08-b513-3d512749bff6"
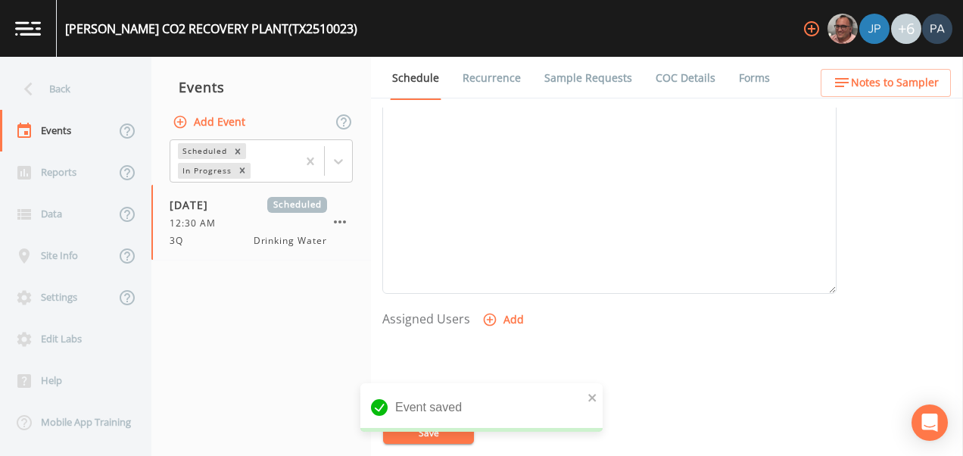
select select
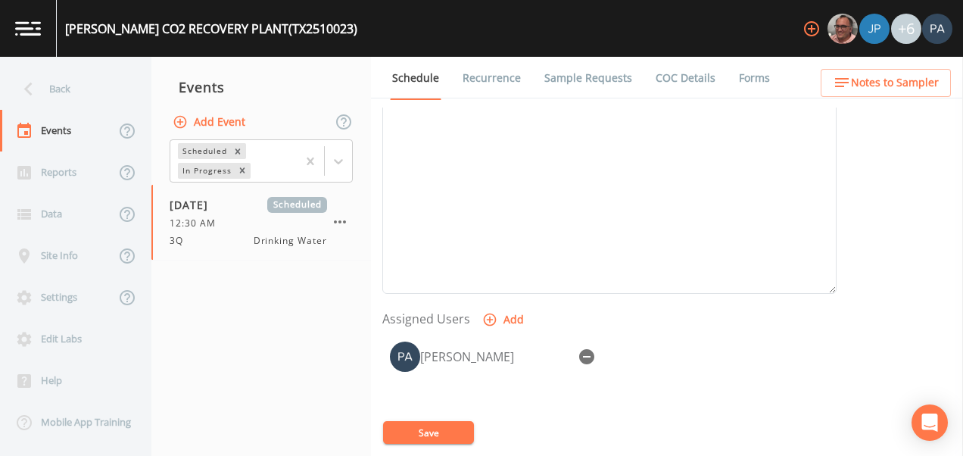
click at [462, 434] on button "Save" at bounding box center [428, 432] width 91 height 23
click at [61, 92] on div "Back" at bounding box center [68, 89] width 136 height 42
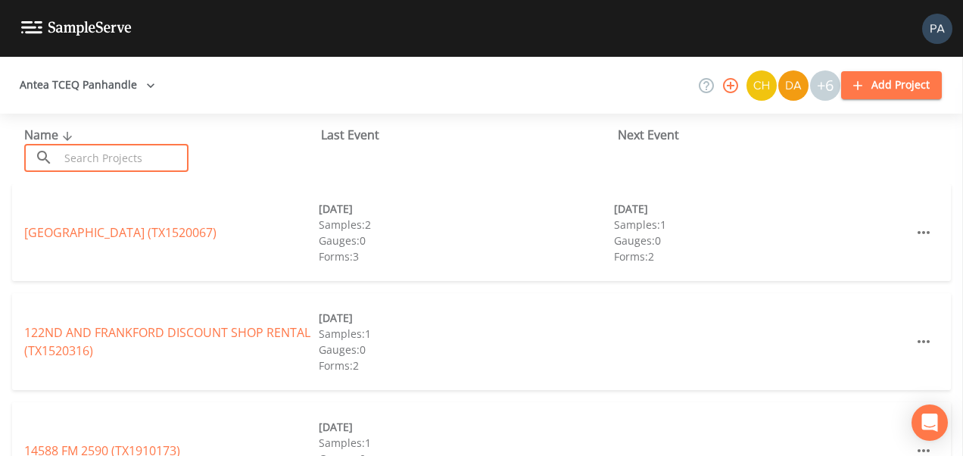
click at [88, 160] on input "text" at bounding box center [123, 158] width 129 height 28
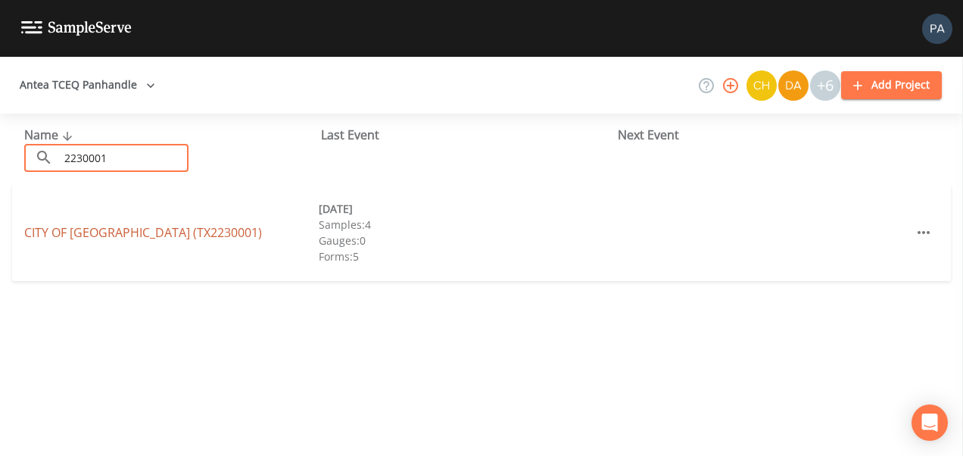
type input "2230001"
click at [142, 233] on link "CITY OF [GEOGRAPHIC_DATA] (TX2230001)" at bounding box center [143, 232] width 238 height 17
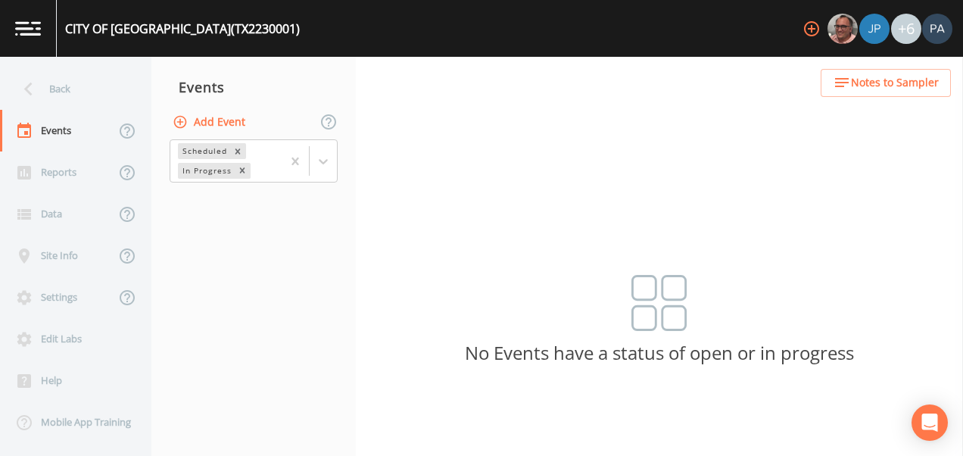
click at [184, 124] on icon "button" at bounding box center [180, 121] width 15 height 15
type input "3Q"
type input "[DATE]"
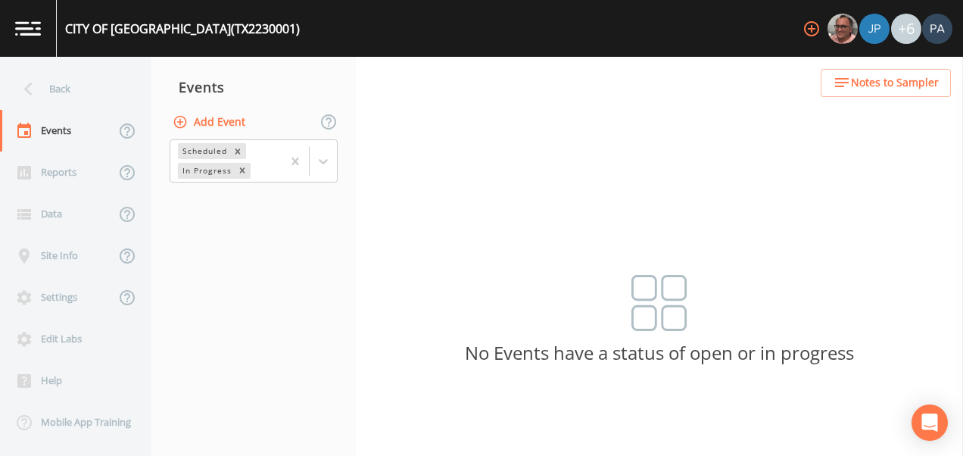
type input "13:30"
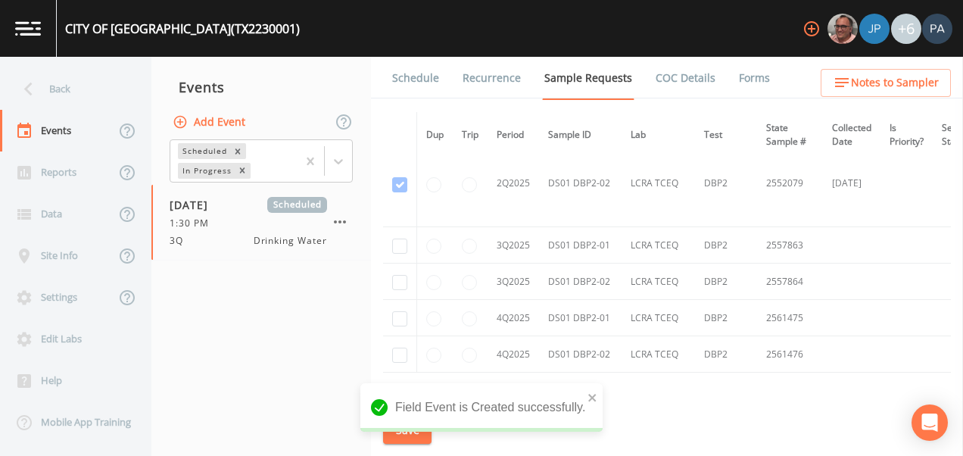
scroll to position [2406, 0]
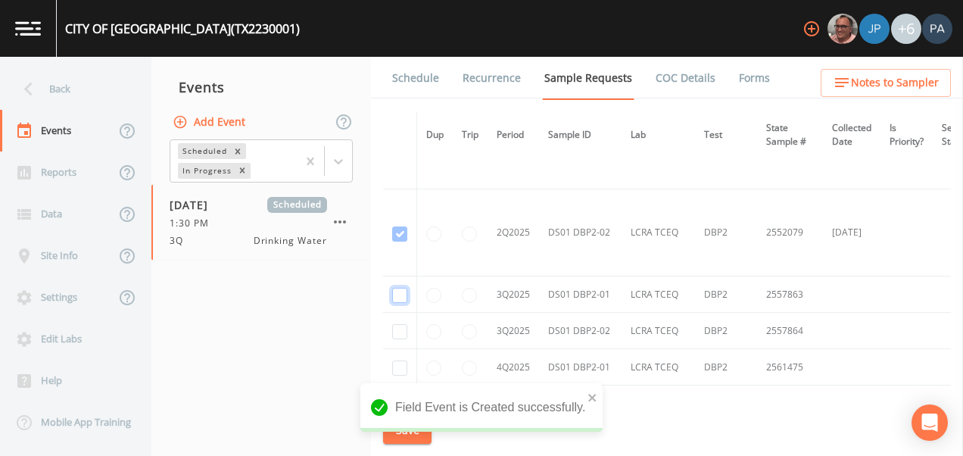
click at [402, 293] on input "checkbox" at bounding box center [399, 295] width 15 height 15
checkbox input "true"
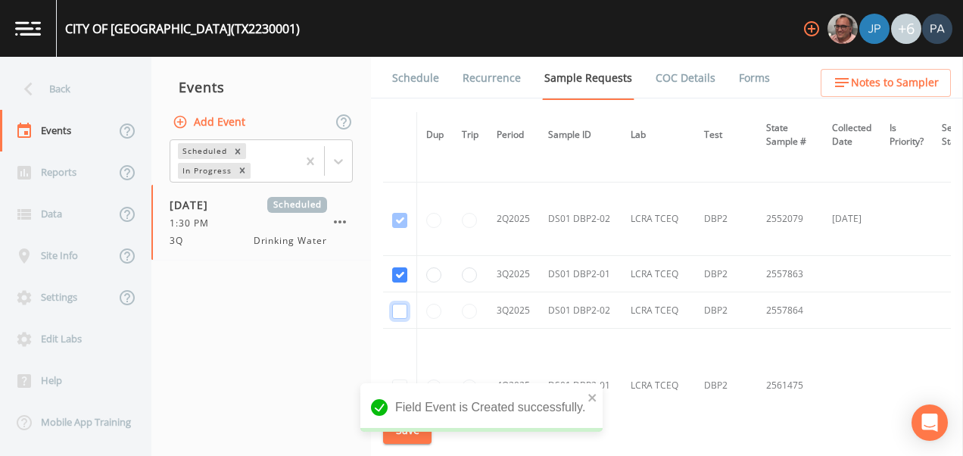
click at [404, 304] on input "checkbox" at bounding box center [399, 310] width 15 height 15
checkbox input "true"
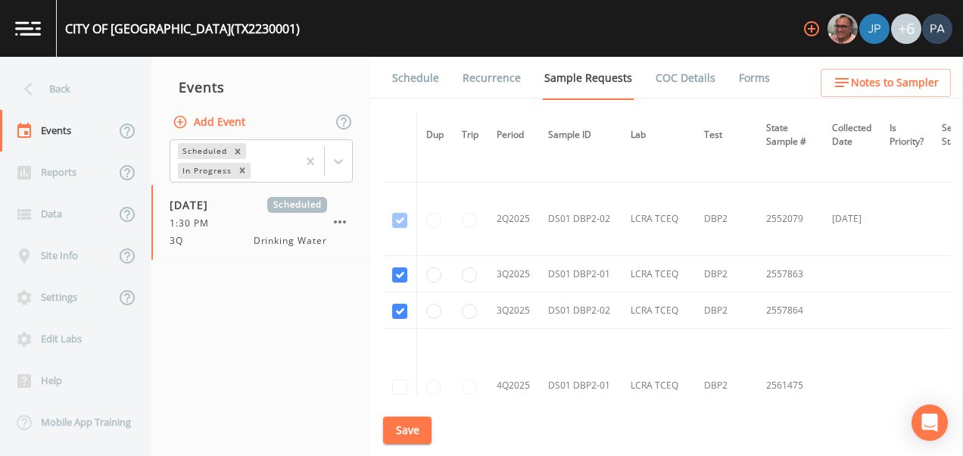
click at [425, 428] on button "Save" at bounding box center [407, 430] width 48 height 28
click at [422, 70] on link "Schedule" at bounding box center [415, 78] width 51 height 42
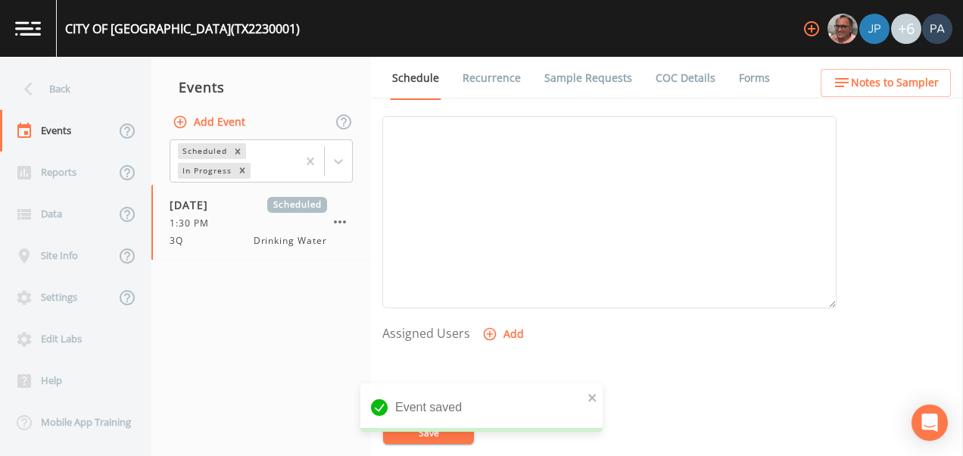
scroll to position [611, 0]
click at [499, 166] on button "Add" at bounding box center [504, 162] width 51 height 28
drag, startPoint x: 469, startPoint y: 216, endPoint x: 467, endPoint y: 226, distance: 10.8
select select "89eca224-83f1-4c08-b513-3d512749bff6"
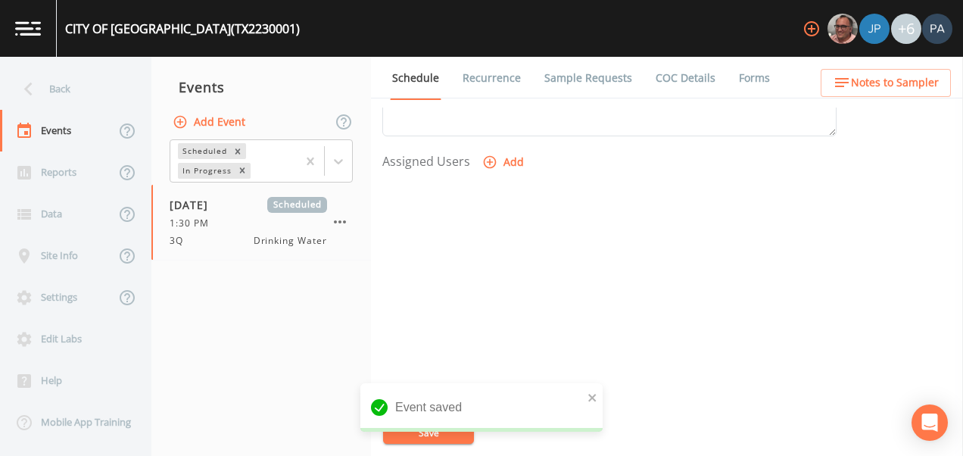
select select
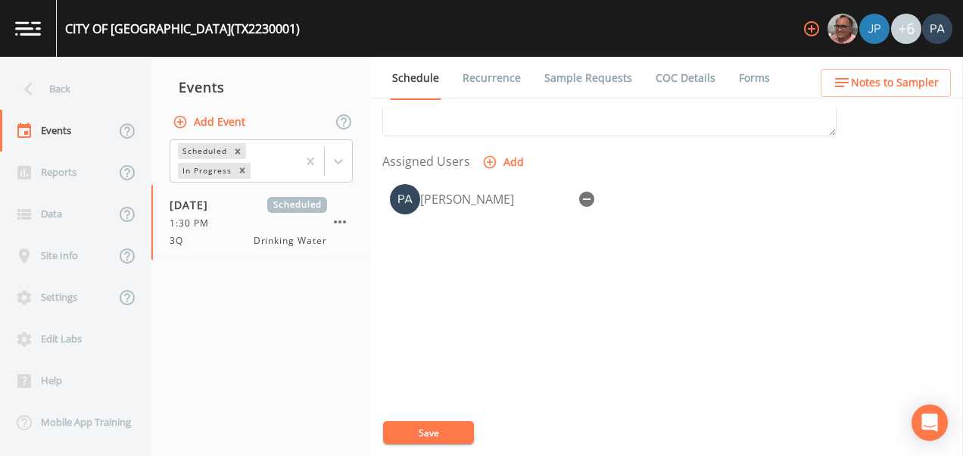
click at [434, 428] on div "CITY OF [GEOGRAPHIC_DATA] (TX2230001) +6 Back Events Reports Data Site Info Set…" at bounding box center [481, 228] width 963 height 456
click at [432, 443] on div "Event Name 3Q Target Sampling Date [DATE] Time (Optional) 13:30:00 Event Notes …" at bounding box center [672, 281] width 580 height 348
click at [436, 429] on button "Save" at bounding box center [428, 432] width 91 height 23
click at [82, 78] on div "Back" at bounding box center [68, 89] width 136 height 42
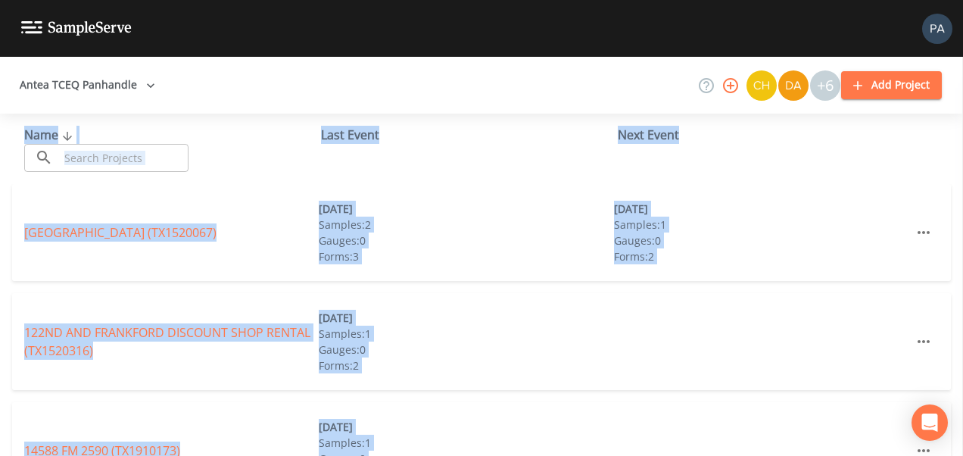
click at [108, 146] on input "text" at bounding box center [123, 158] width 129 height 28
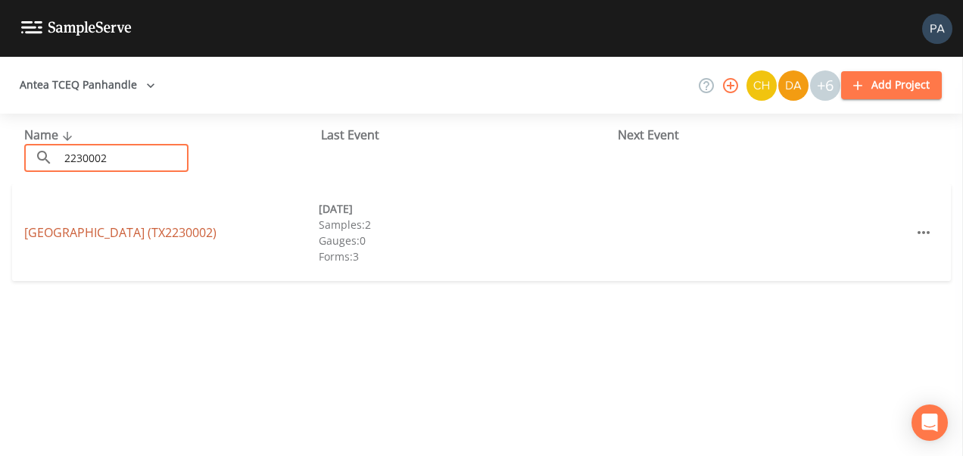
type input "2230002"
click at [185, 229] on link "[GEOGRAPHIC_DATA] (TX2230002)" at bounding box center [120, 232] width 192 height 17
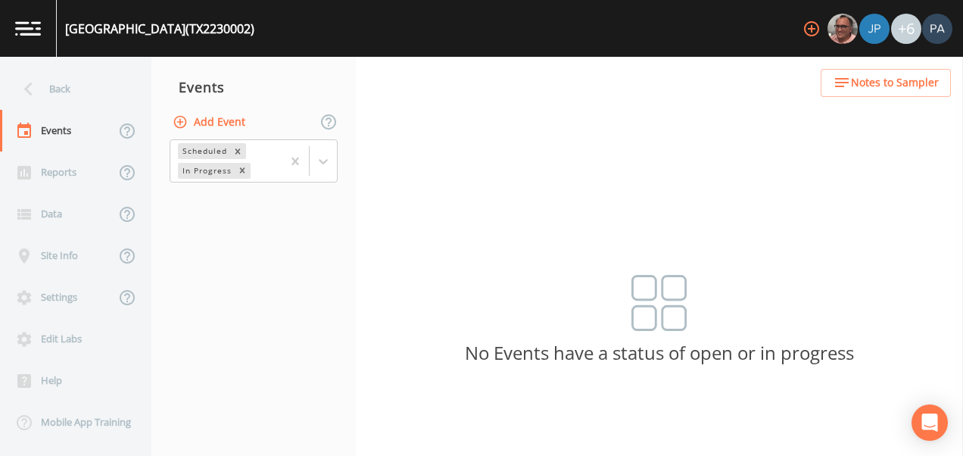
click at [238, 110] on button "Add Event" at bounding box center [210, 122] width 82 height 28
drag, startPoint x: 449, startPoint y: 225, endPoint x: 450, endPoint y: 209, distance: 15.9
type input "3Q"
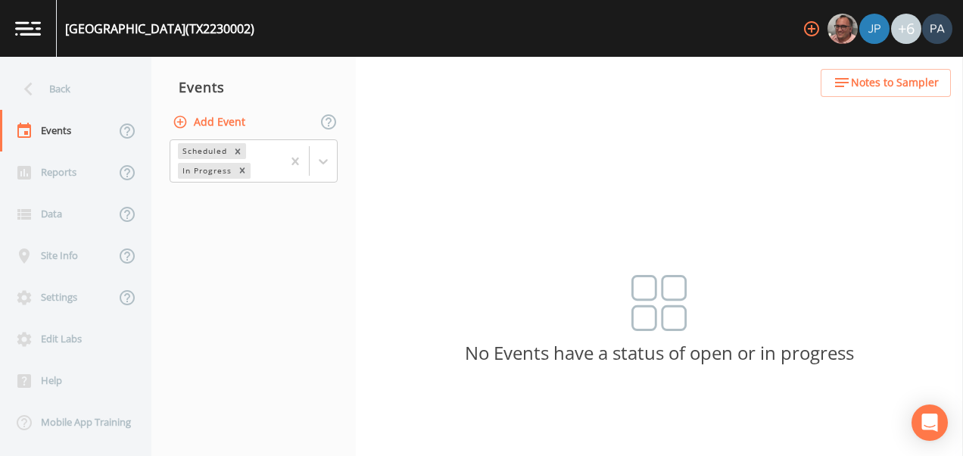
type input "[DATE]"
type input "14:15"
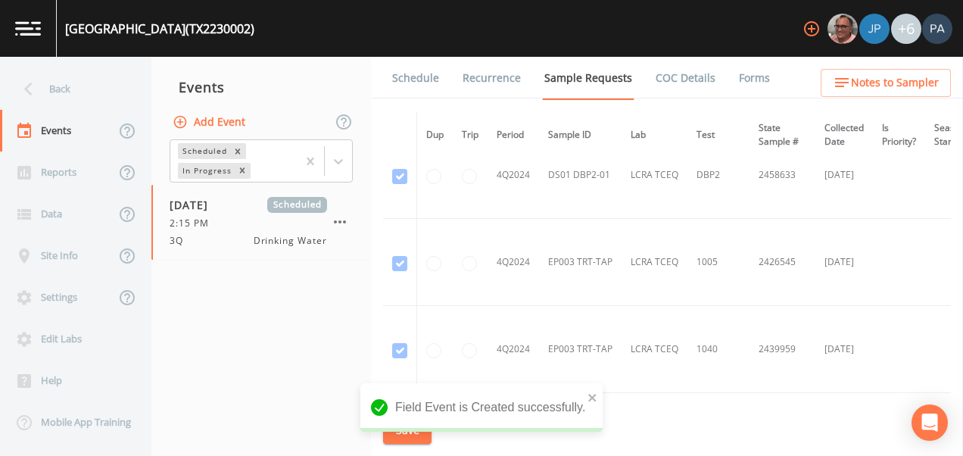
scroll to position [1967, 0]
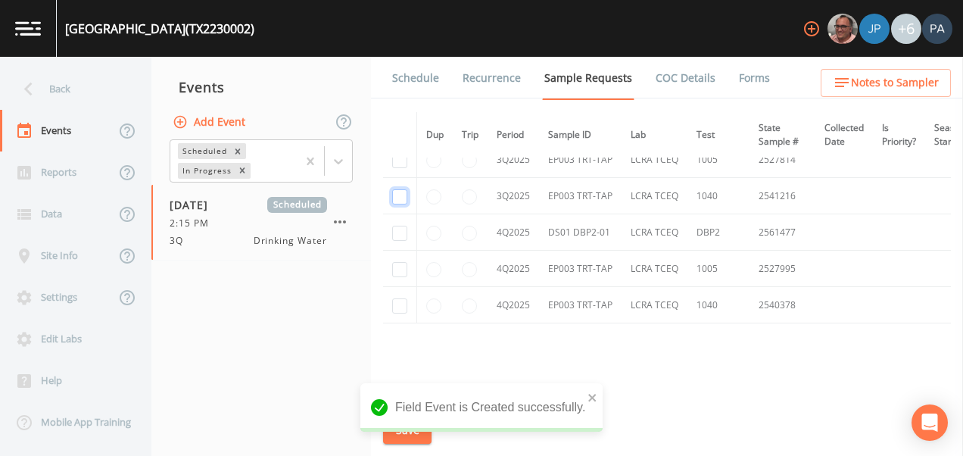
click at [403, 193] on input "checkbox" at bounding box center [399, 196] width 15 height 15
checkbox input "true"
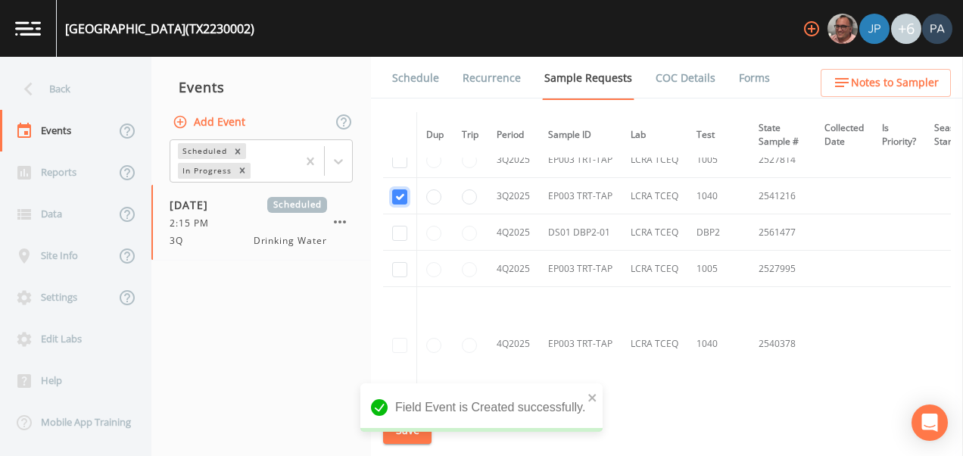
scroll to position [1592, 0]
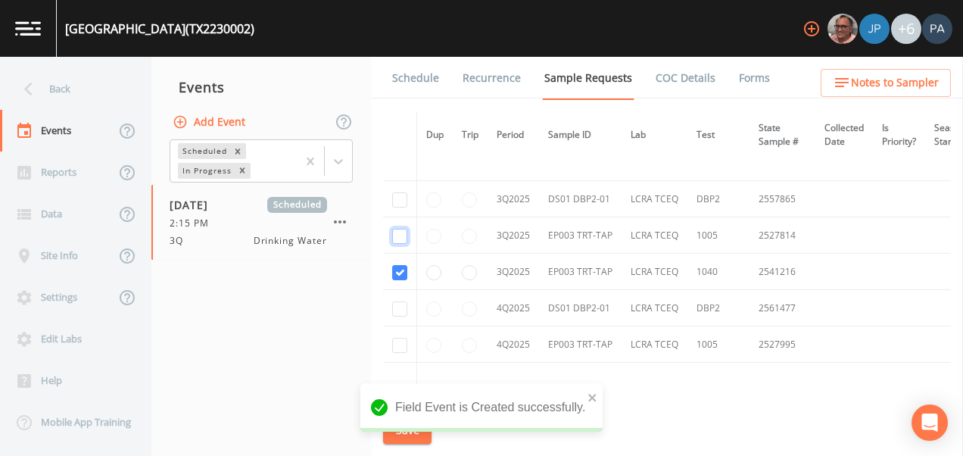
drag, startPoint x: 395, startPoint y: 233, endPoint x: 397, endPoint y: 217, distance: 16.1
click at [396, 233] on input "checkbox" at bounding box center [399, 236] width 15 height 15
checkbox input "true"
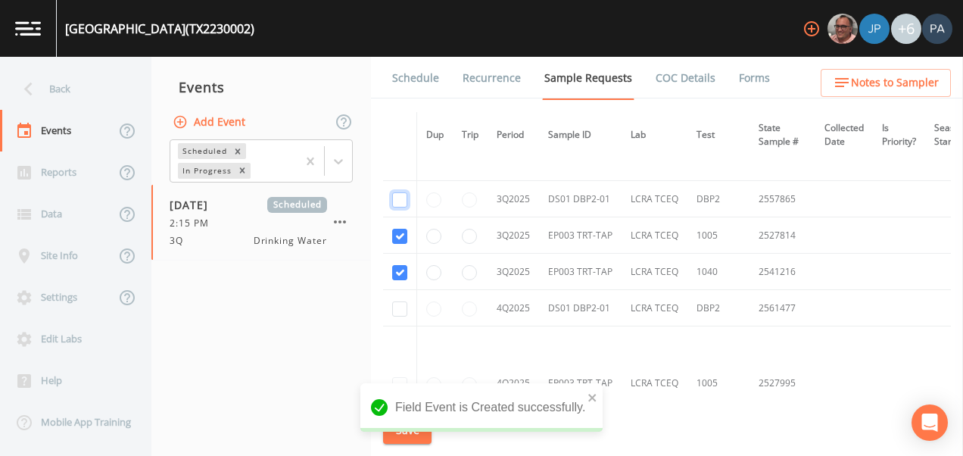
click at [398, 194] on input "checkbox" at bounding box center [399, 199] width 15 height 15
checkbox input "true"
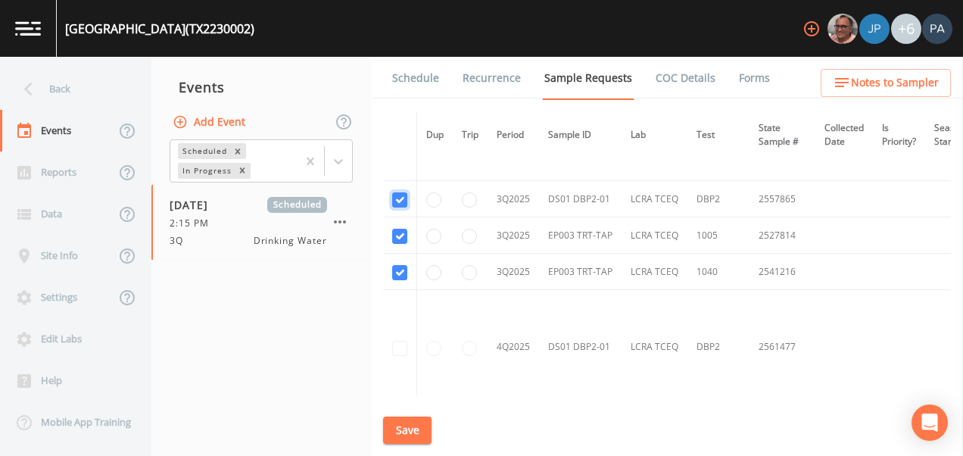
scroll to position [1516, 0]
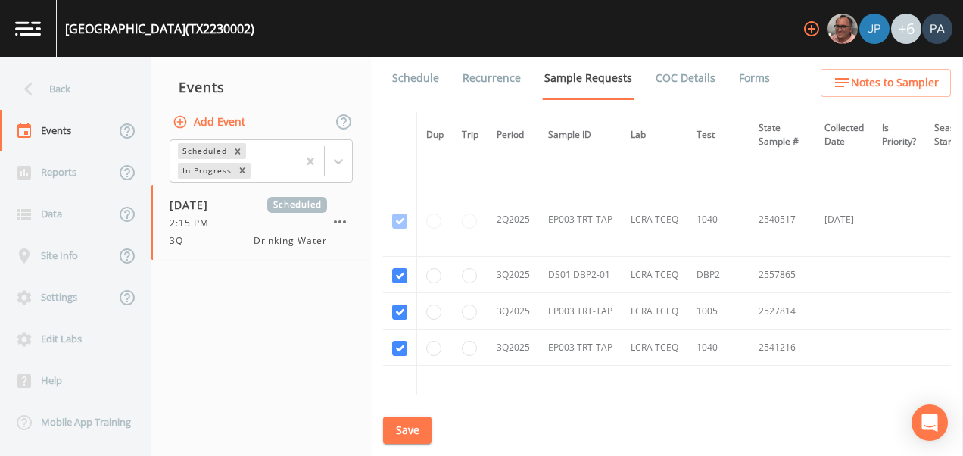
click at [423, 426] on button "Save" at bounding box center [407, 430] width 48 height 28
click at [423, 80] on link "Schedule" at bounding box center [415, 78] width 51 height 42
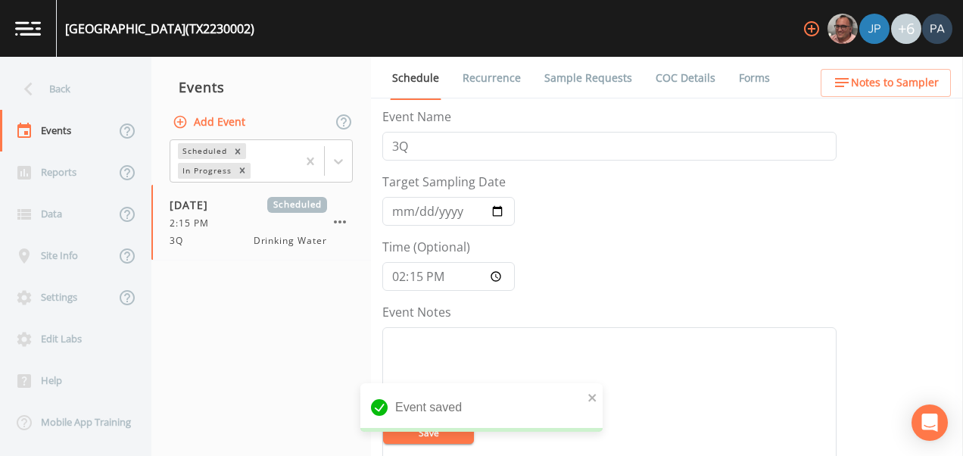
scroll to position [530, 0]
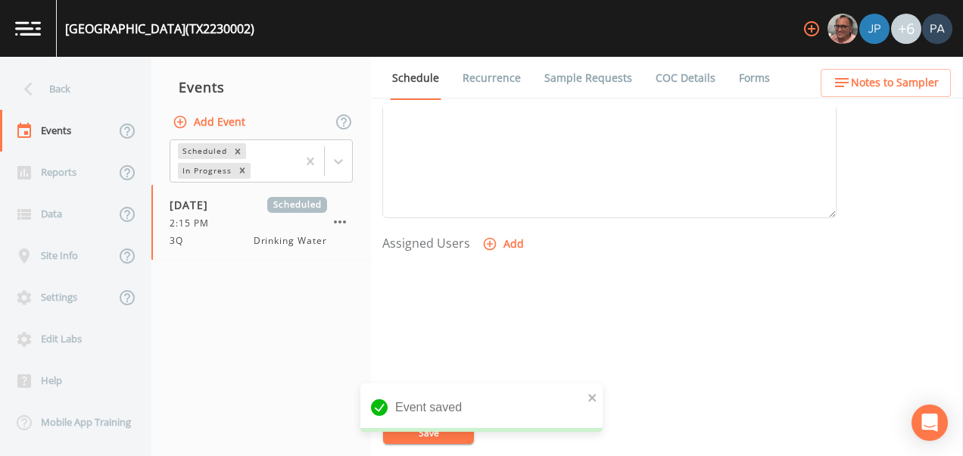
click at [518, 241] on button "Add" at bounding box center [504, 244] width 51 height 28
select select "89eca224-83f1-4c08-b513-3d512749bff6"
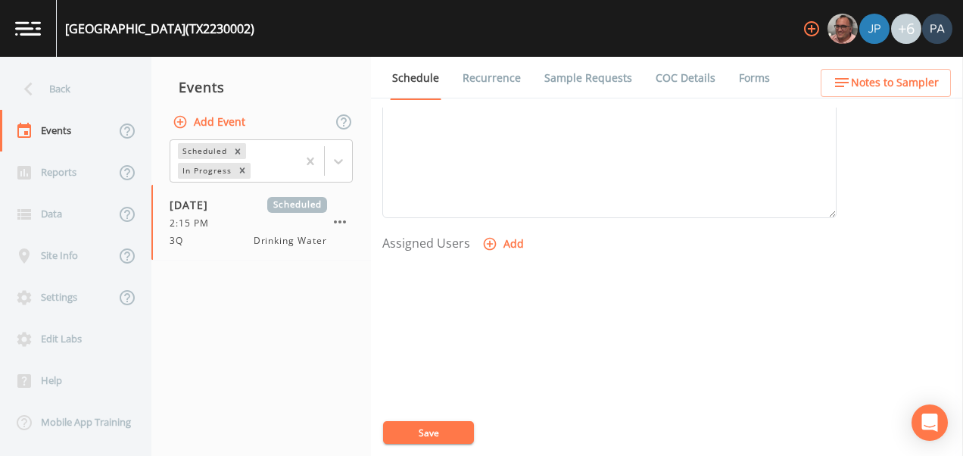
select select
click at [446, 434] on button "Save" at bounding box center [428, 432] width 91 height 23
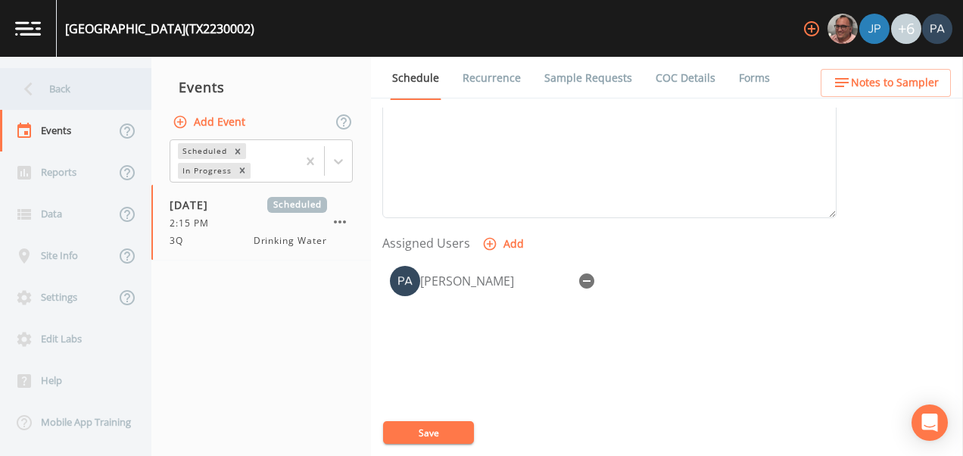
click at [88, 79] on div "Back" at bounding box center [68, 89] width 136 height 42
